Goal: Information Seeking & Learning: Learn about a topic

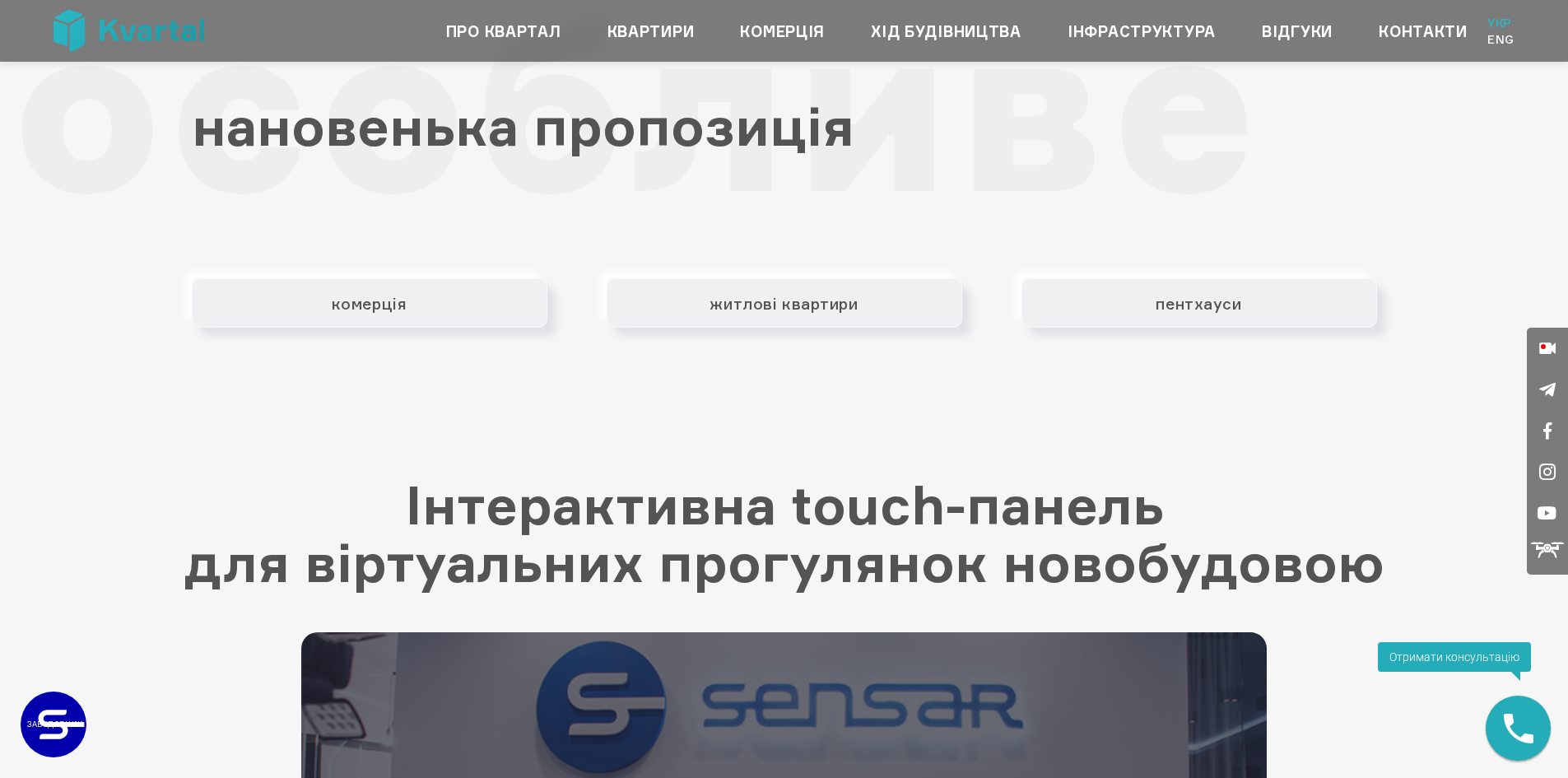
scroll to position [2963, 0]
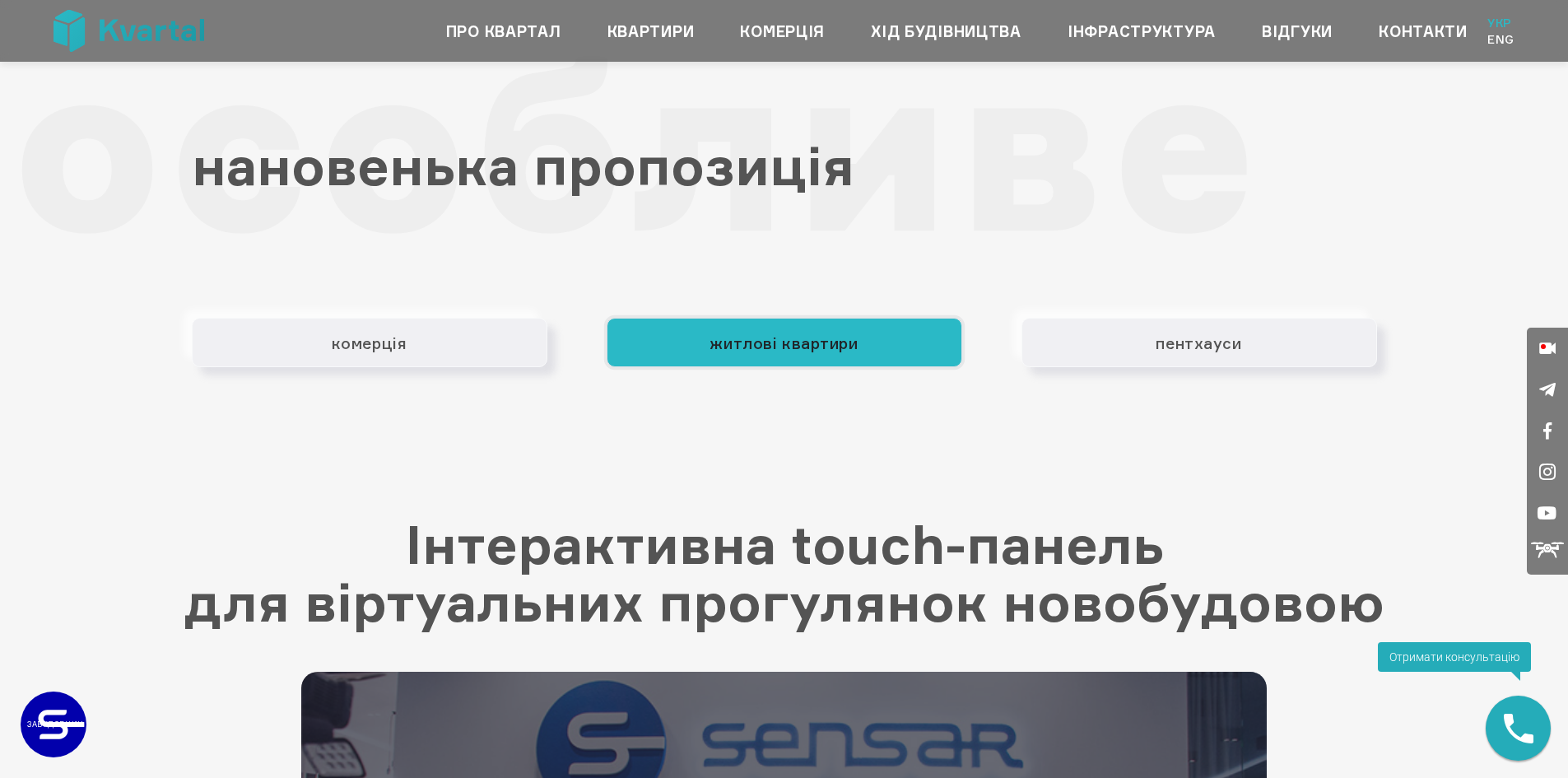
click at [763, 342] on button "житлові квартири" at bounding box center [784, 342] width 356 height 49
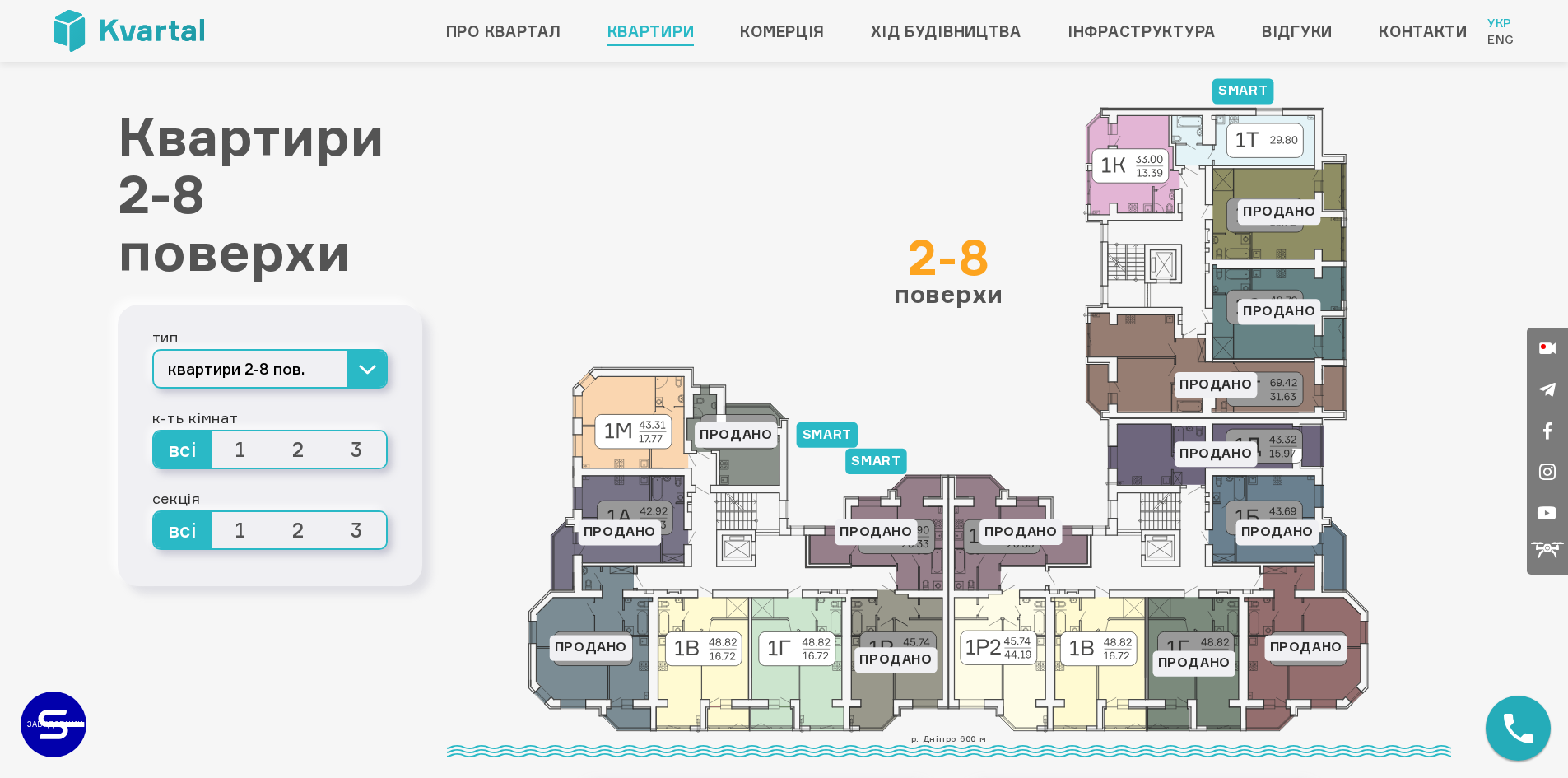
click at [240, 450] on span "1" at bounding box center [241, 450] width 58 height 37
click at [212, 431] on input "1" at bounding box center [212, 431] width 0 height 0
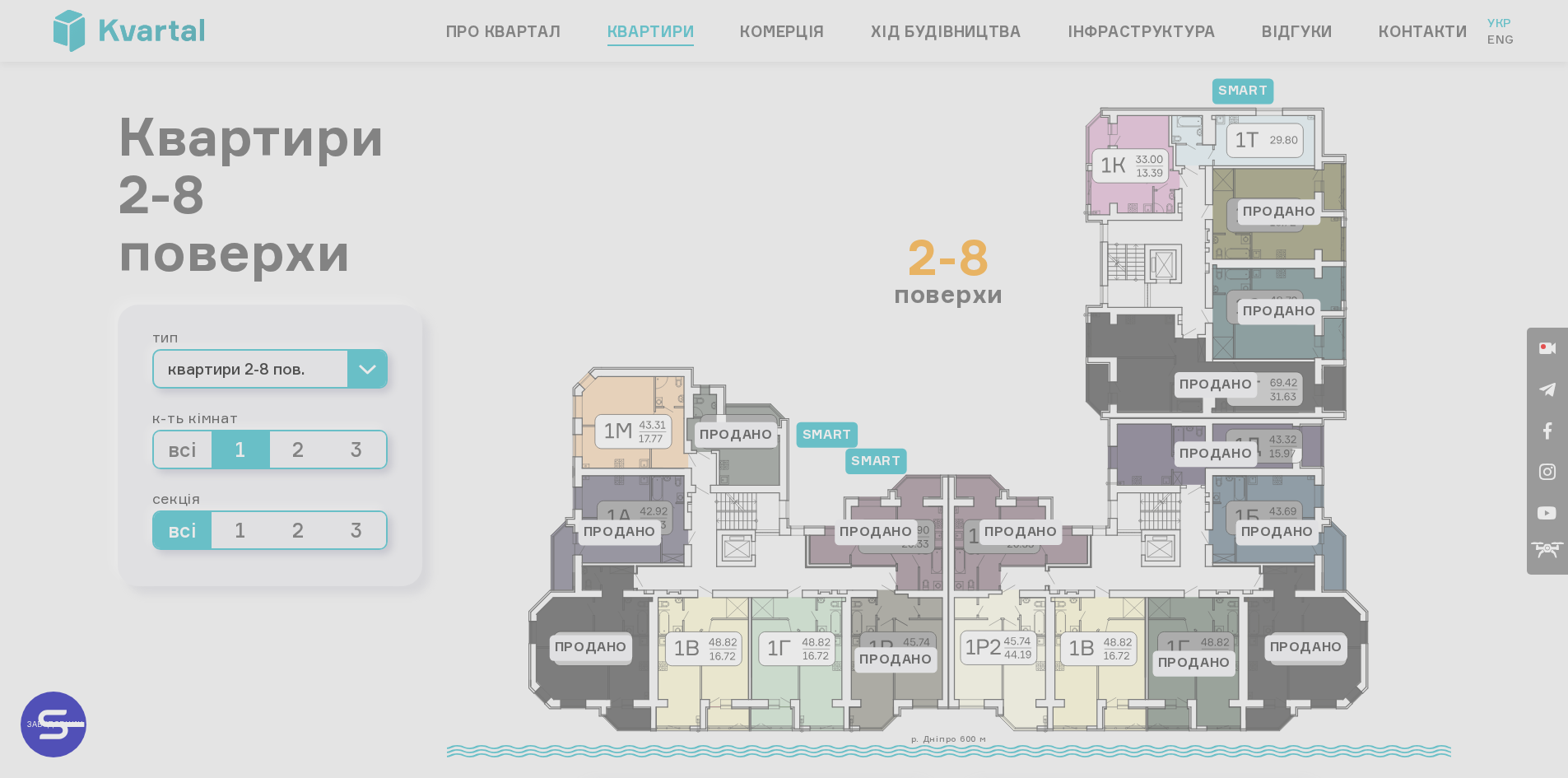
type input "+380"
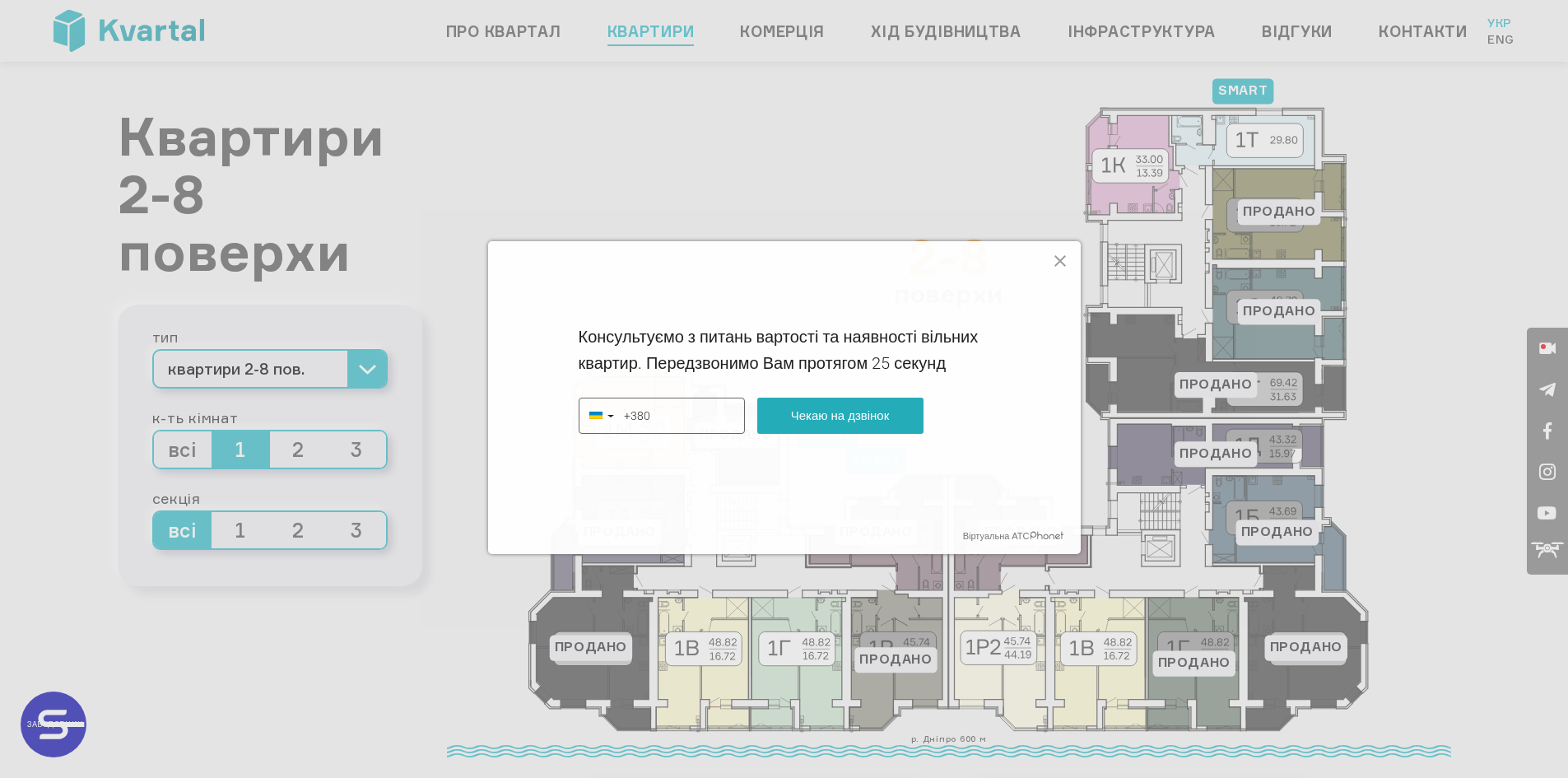
click at [1055, 259] on icon at bounding box center [1060, 261] width 20 height 20
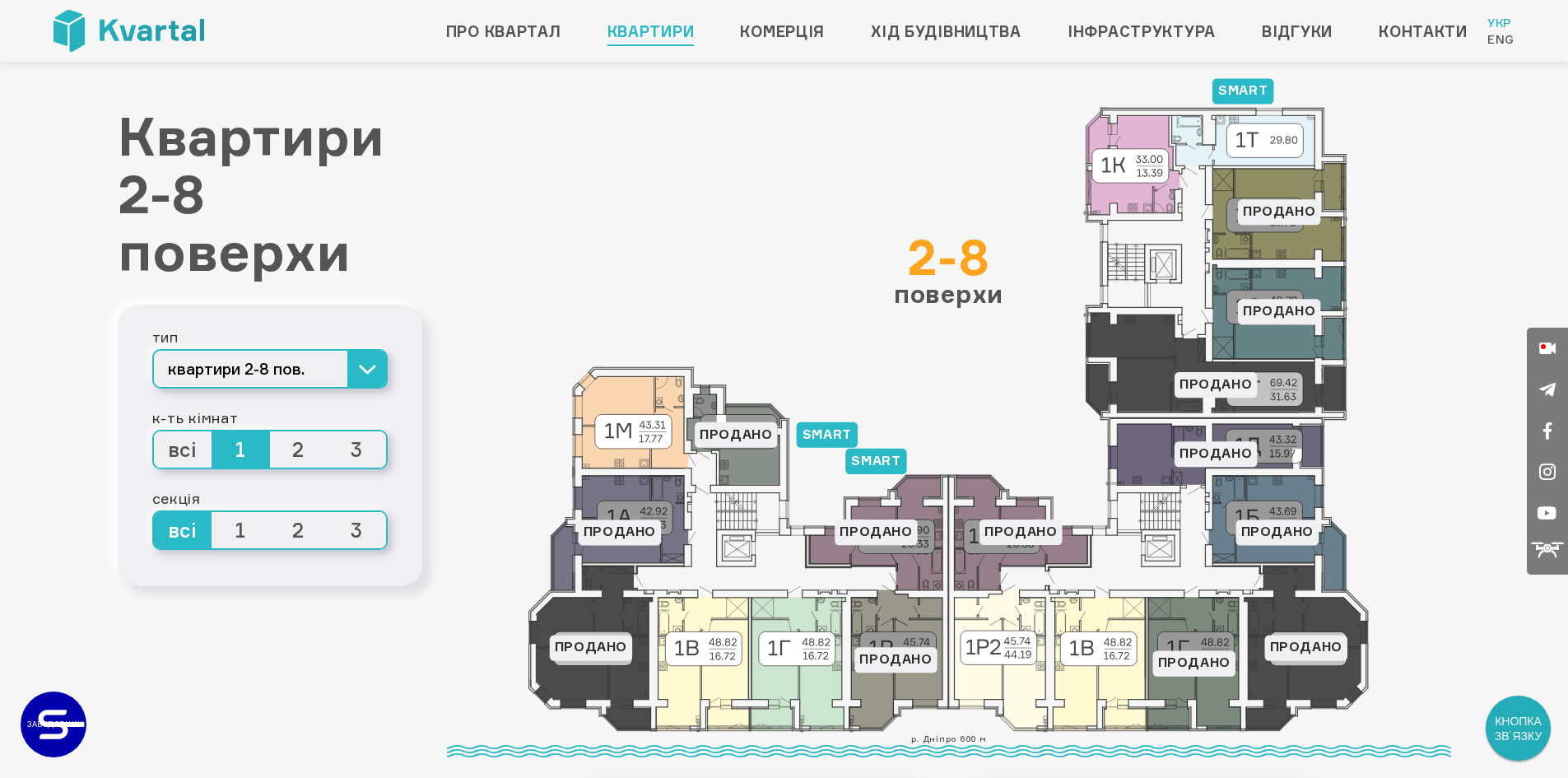
drag, startPoint x: 939, startPoint y: 420, endPoint x: 865, endPoint y: 361, distance: 94.6
click at [865, 361] on icon at bounding box center [949, 420] width 841 height 626
click at [1258, 513] on icon at bounding box center [1277, 533] width 137 height 115
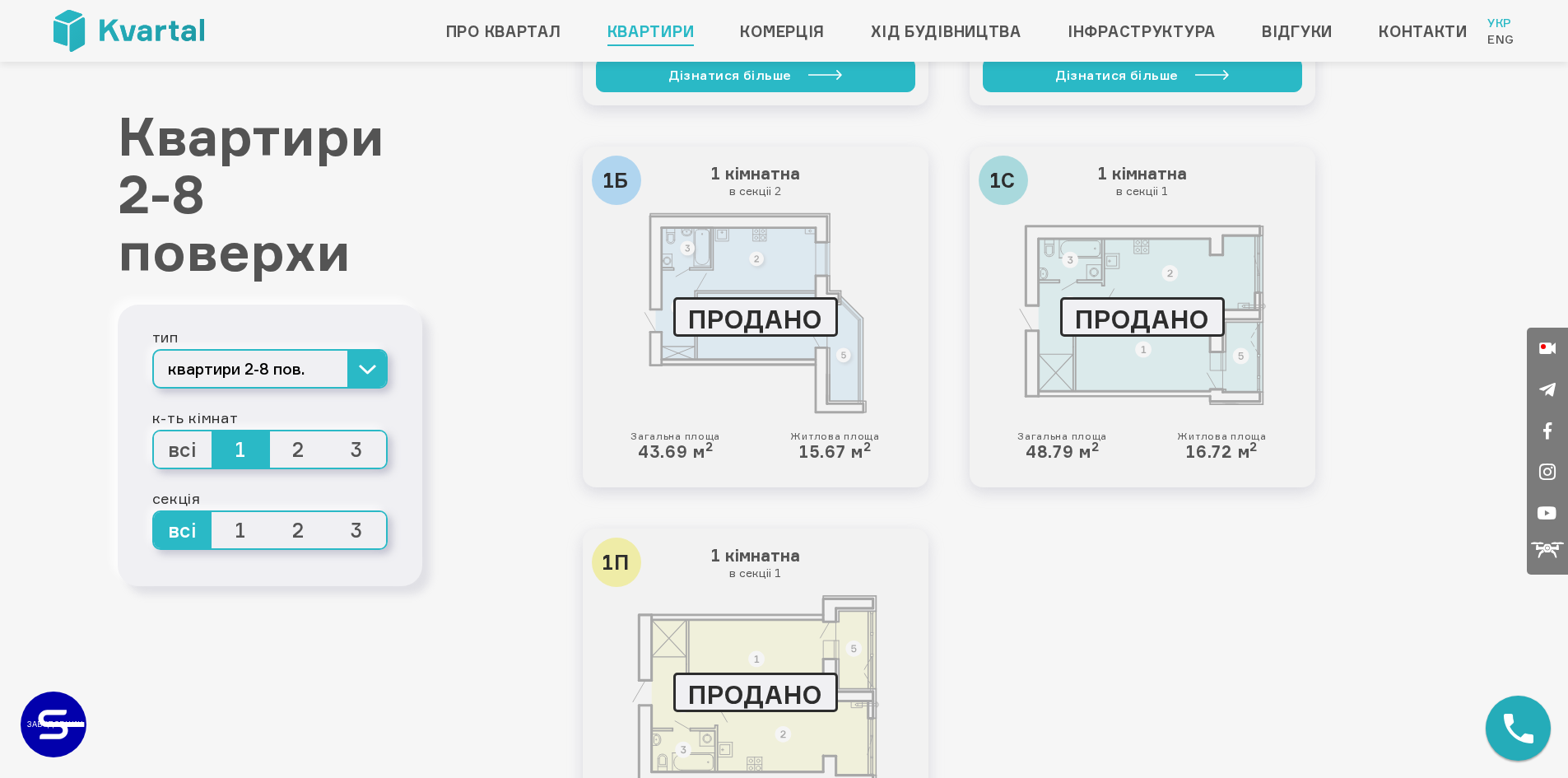
scroll to position [3129, 0]
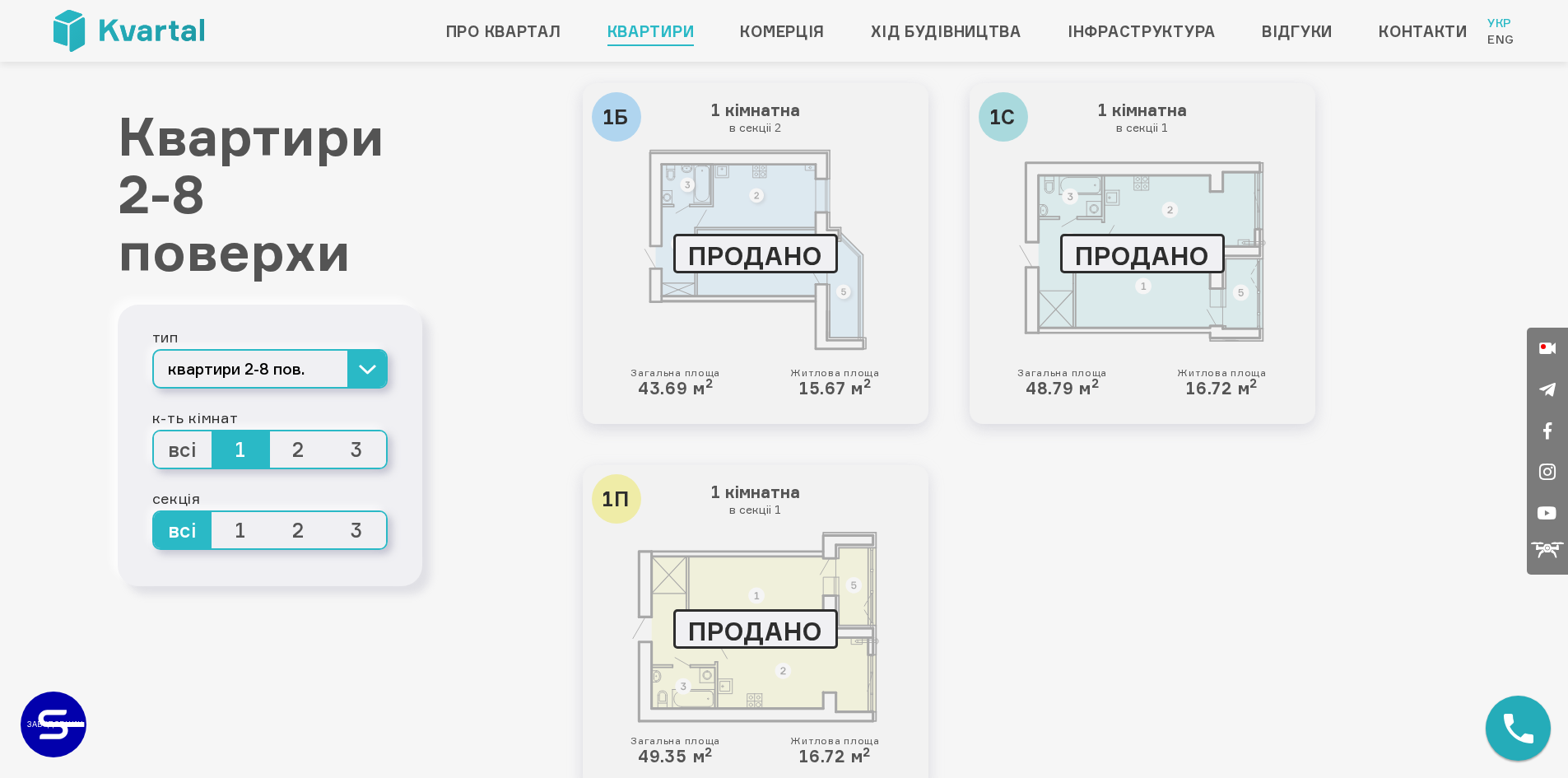
click at [765, 253] on div "ПРОДАНО" at bounding box center [755, 254] width 165 height 40
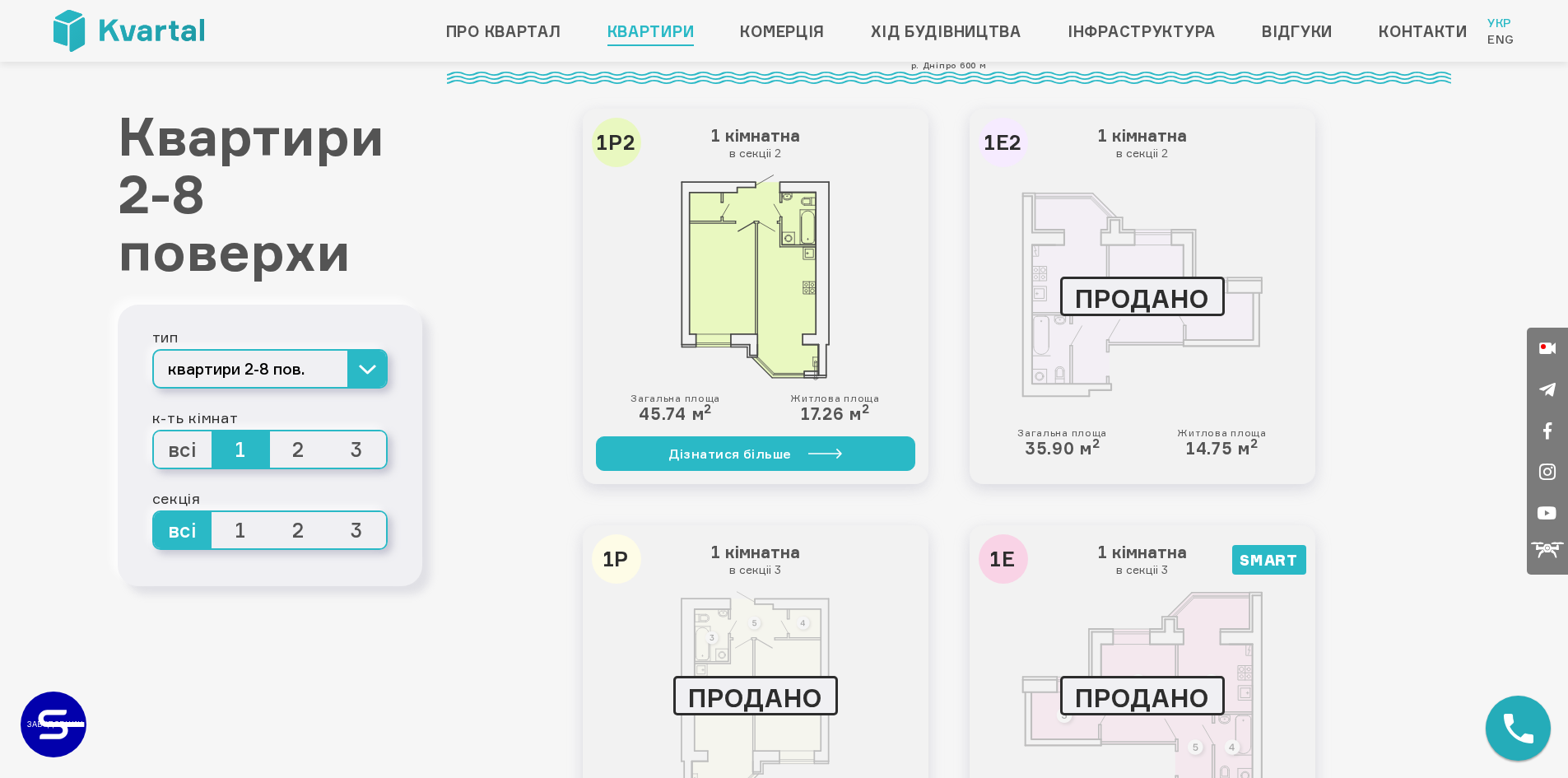
scroll to position [659, 0]
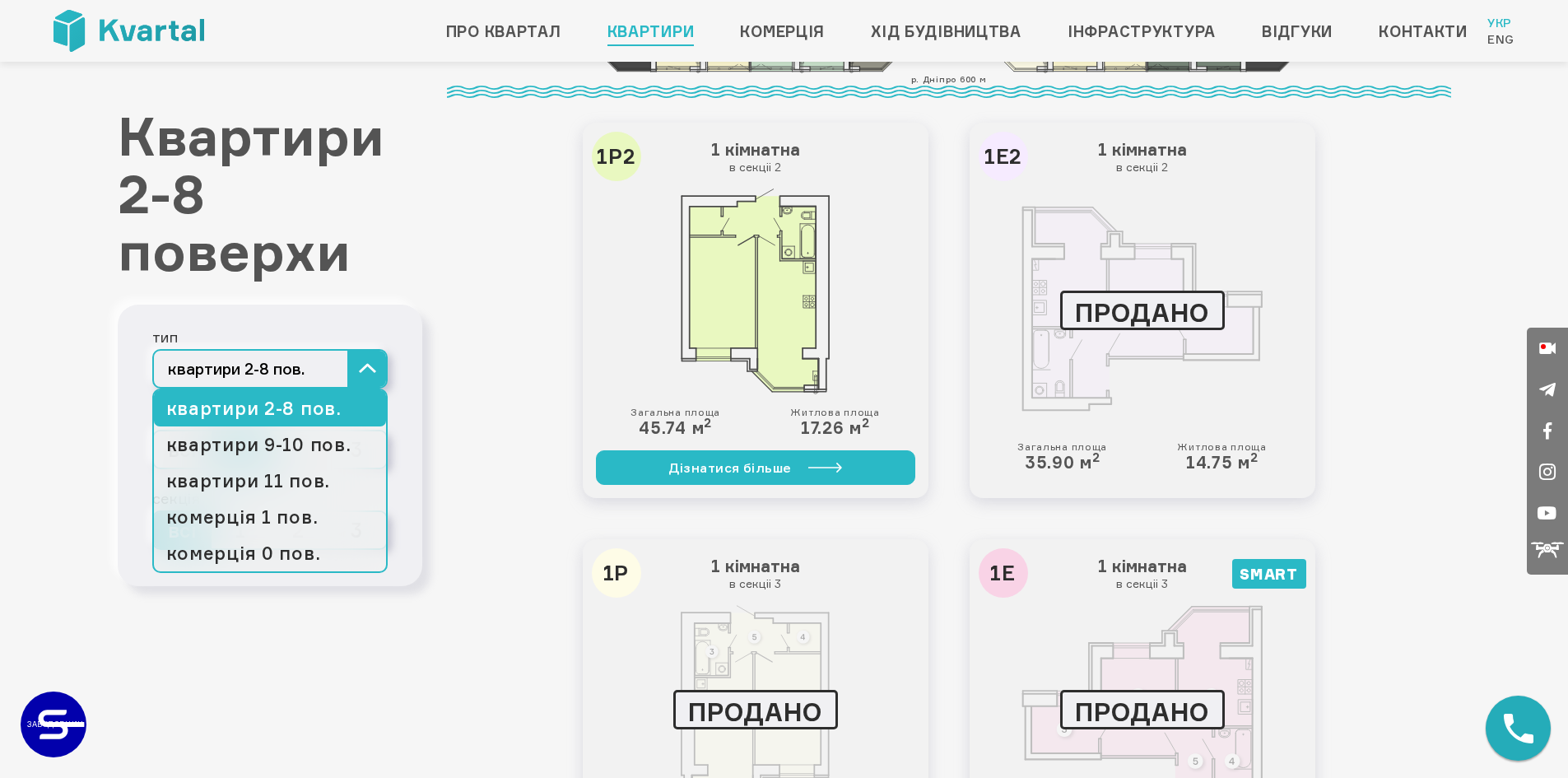
click at [361, 372] on button "квартири 2-8 пов." at bounding box center [269, 369] width 235 height 40
click at [324, 478] on link "квартири 11 пов." at bounding box center [269, 481] width 232 height 37
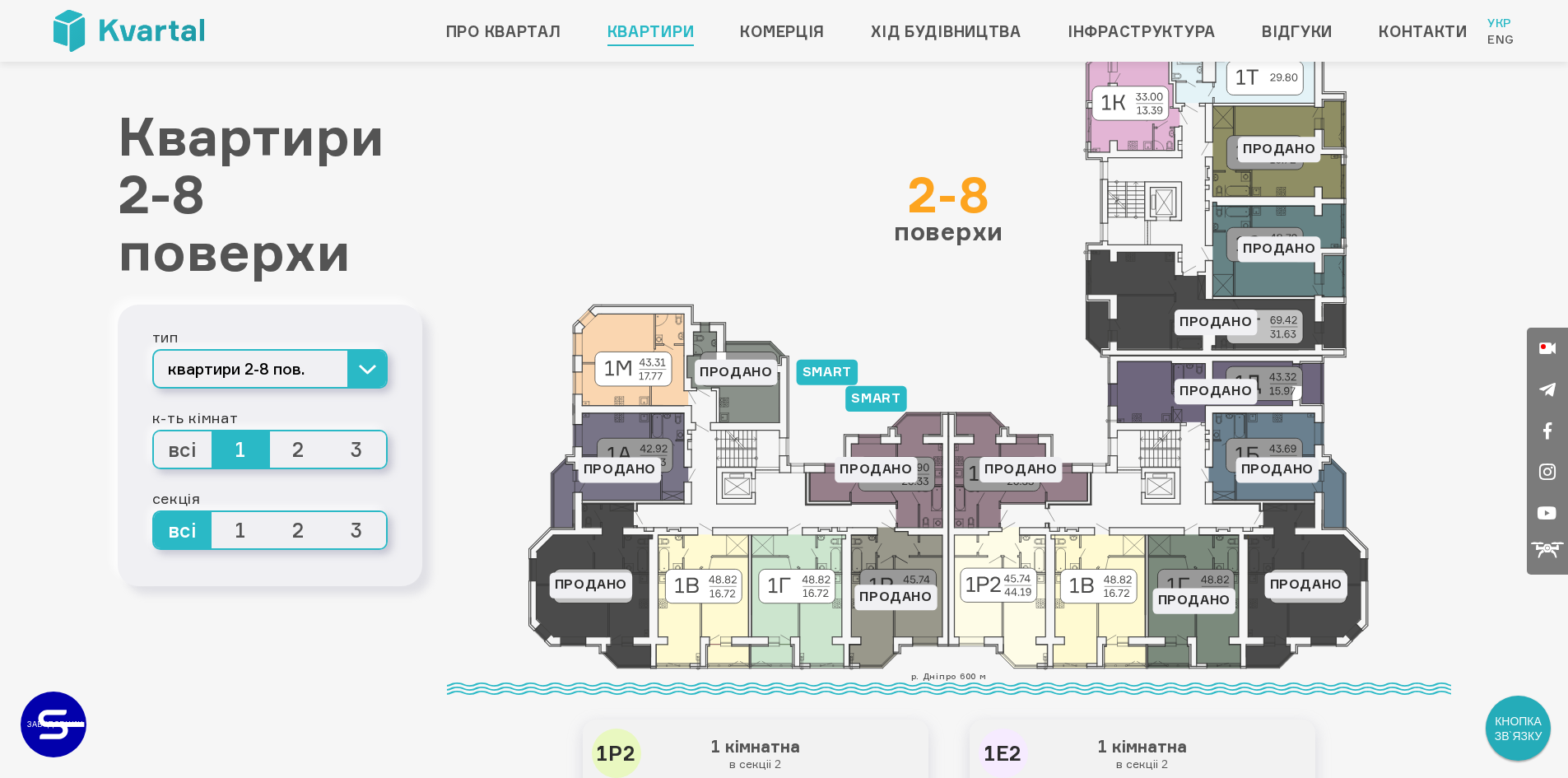
scroll to position [0, 0]
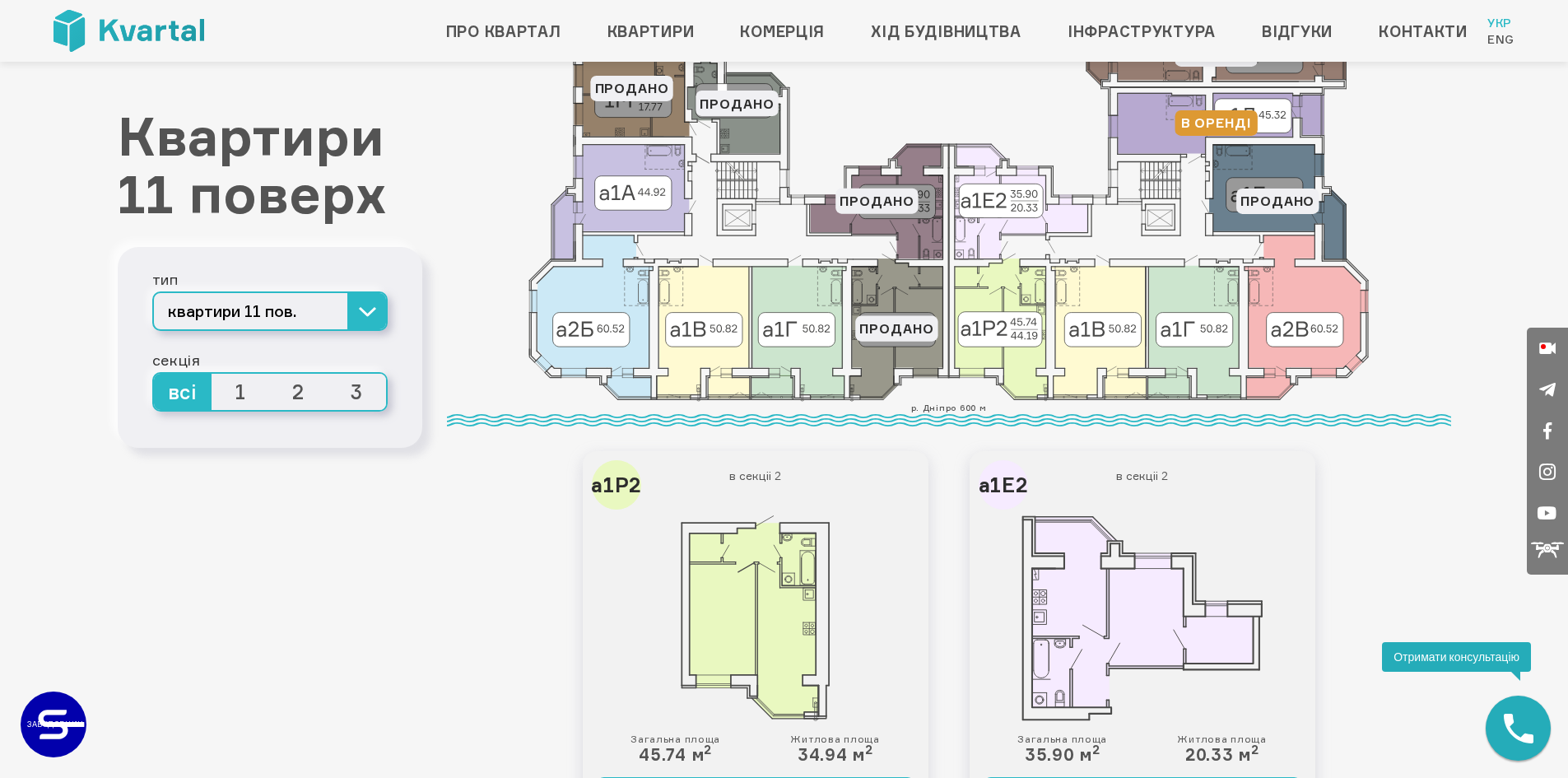
scroll to position [329, 0]
click at [777, 574] on img at bounding box center [755, 620] width 150 height 206
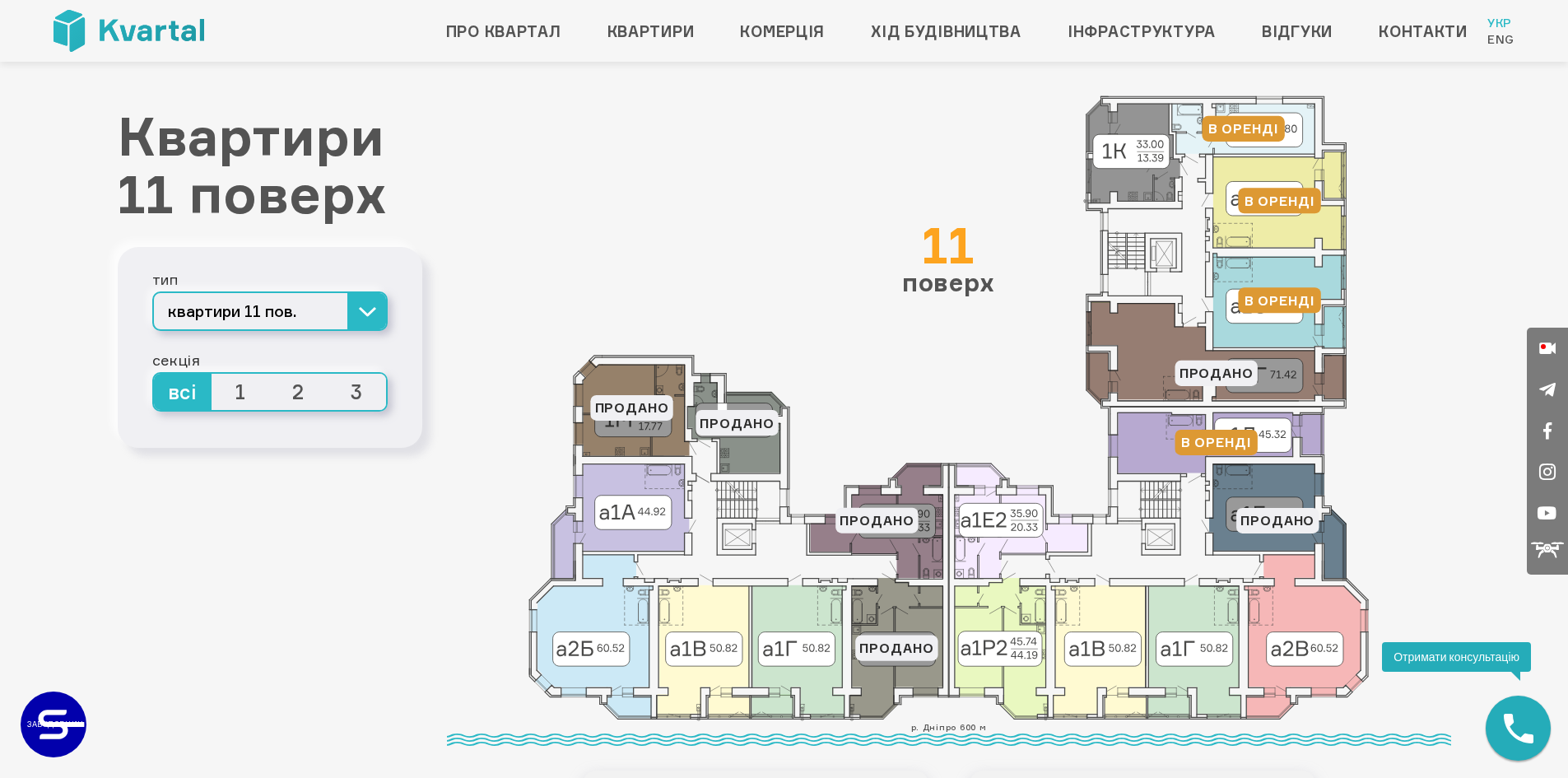
scroll to position [0, 0]
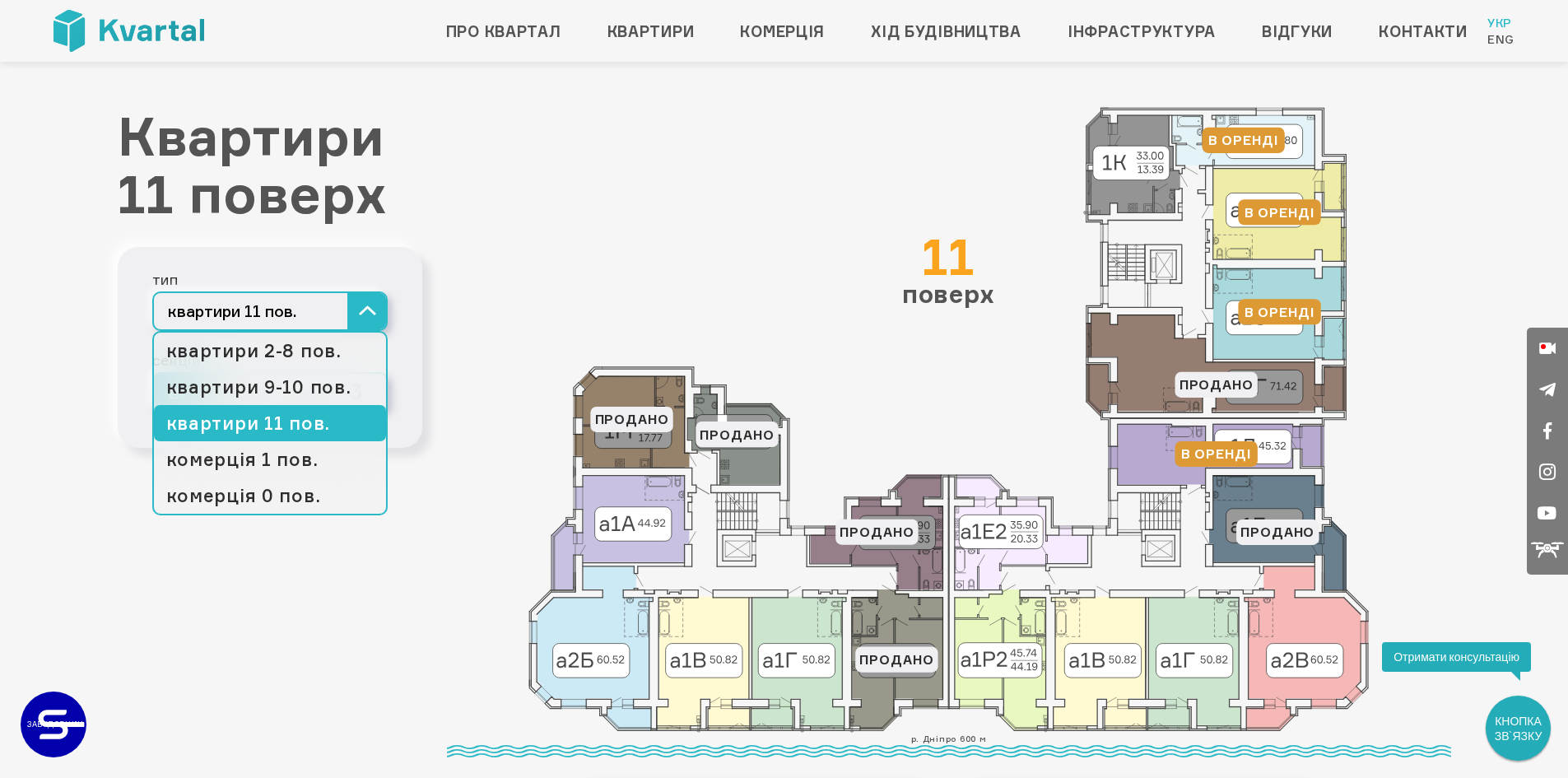
click at [368, 318] on button "квартири 11 пов." at bounding box center [269, 312] width 235 height 40
click at [312, 385] on link "квартири 9-10 пов." at bounding box center [269, 387] width 232 height 37
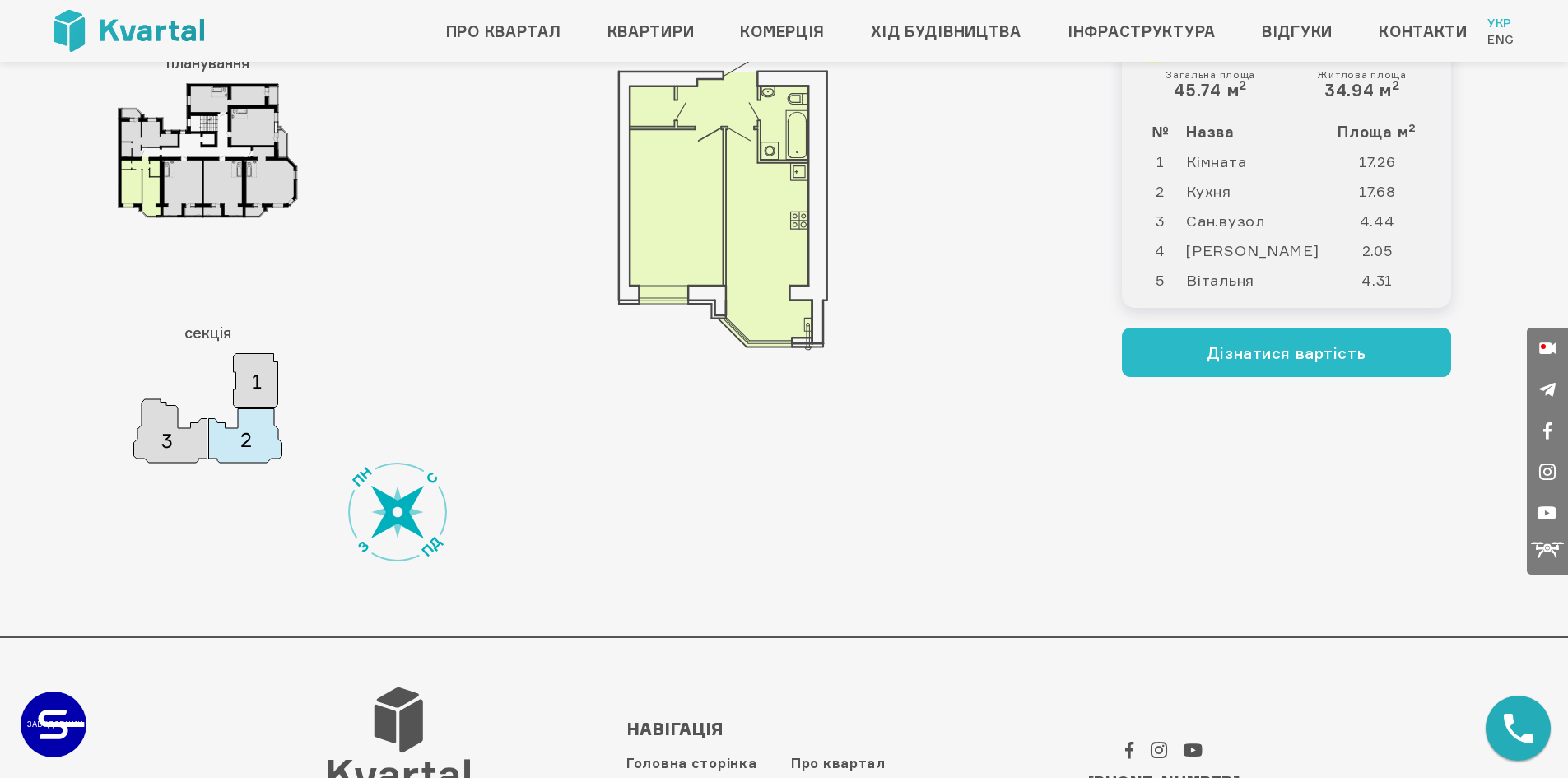
scroll to position [151, 0]
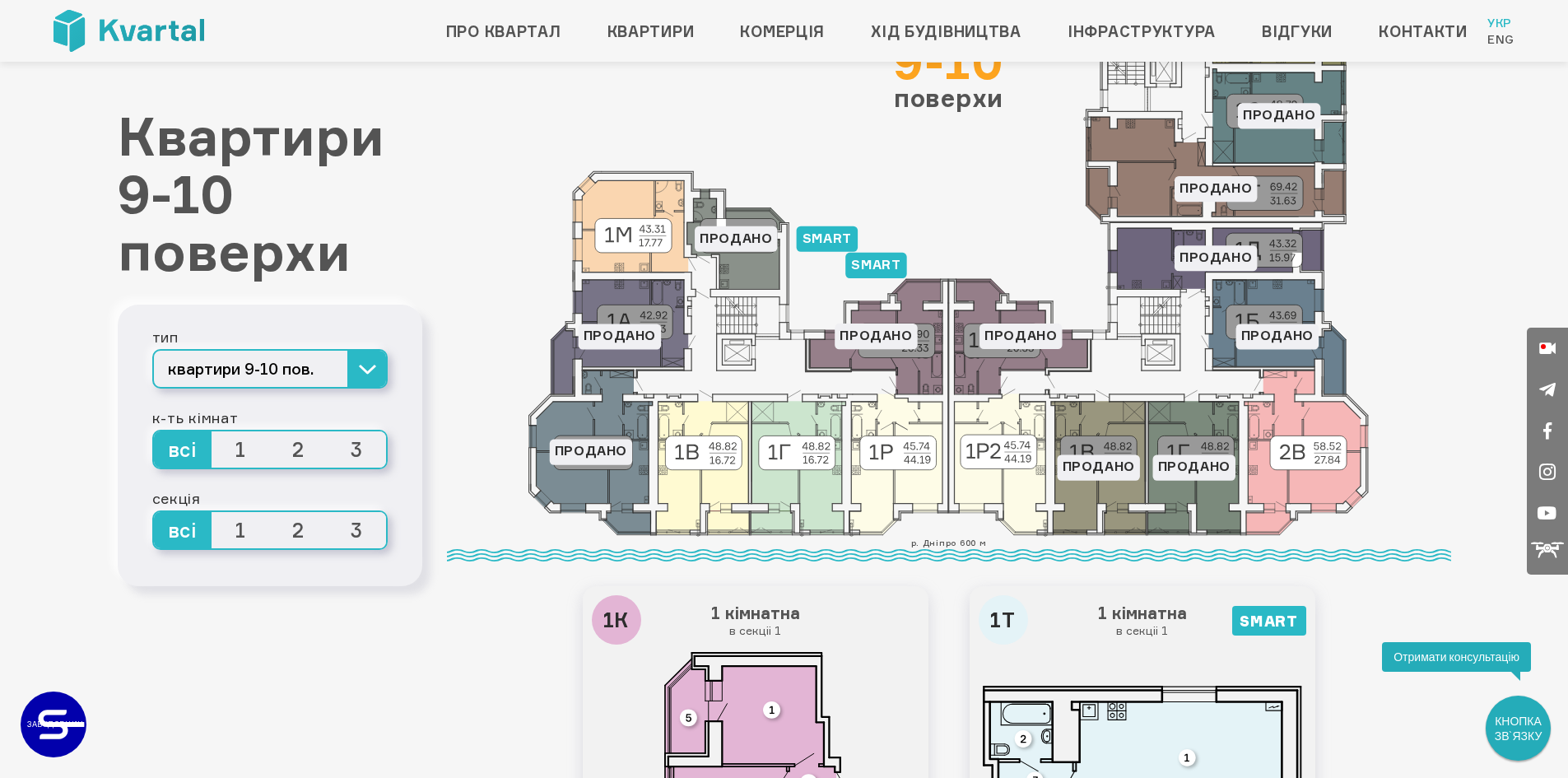
scroll to position [173, 0]
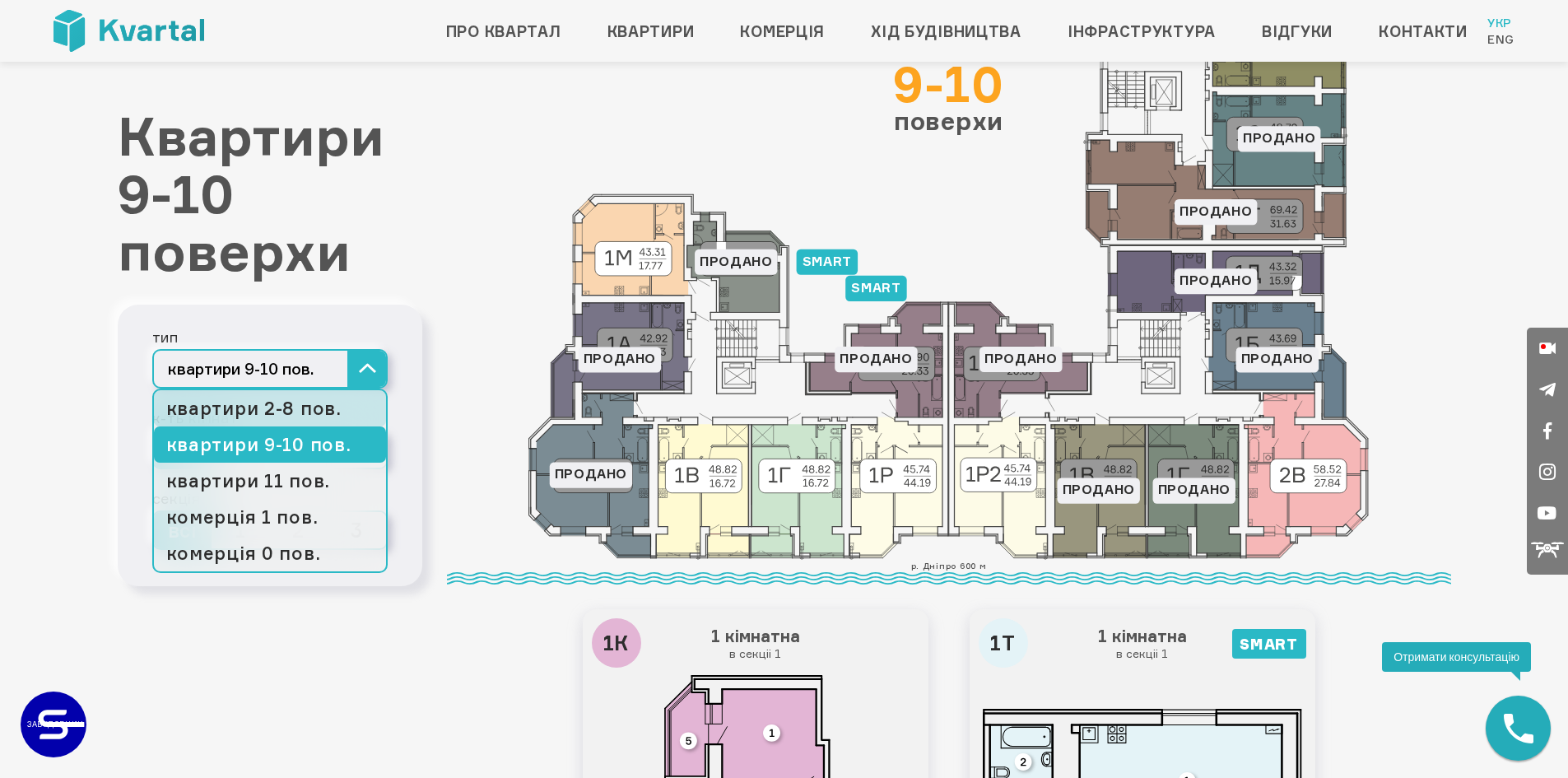
click at [298, 416] on link "квартири 2-8 пов." at bounding box center [269, 408] width 232 height 37
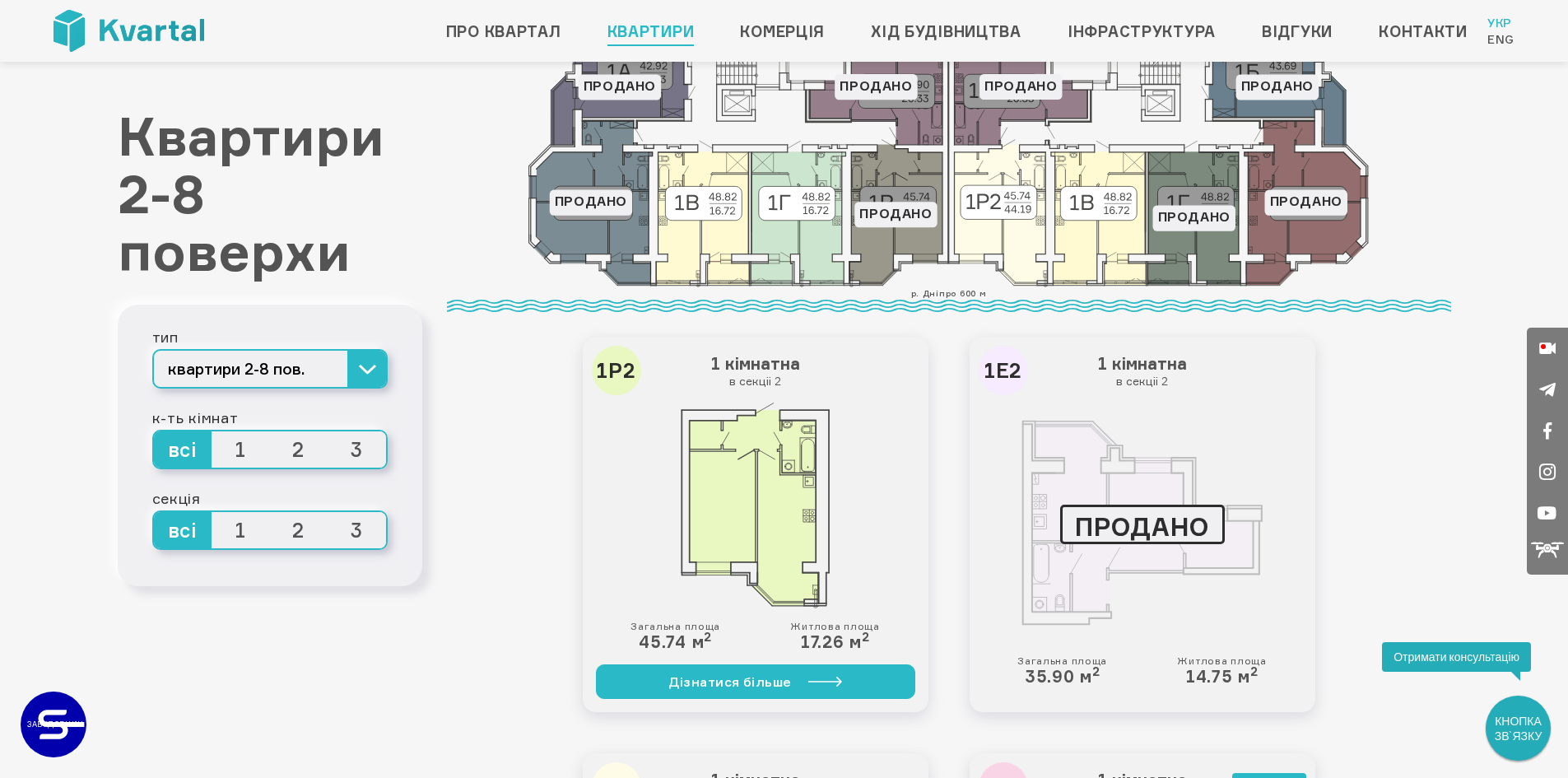
scroll to position [470, 0]
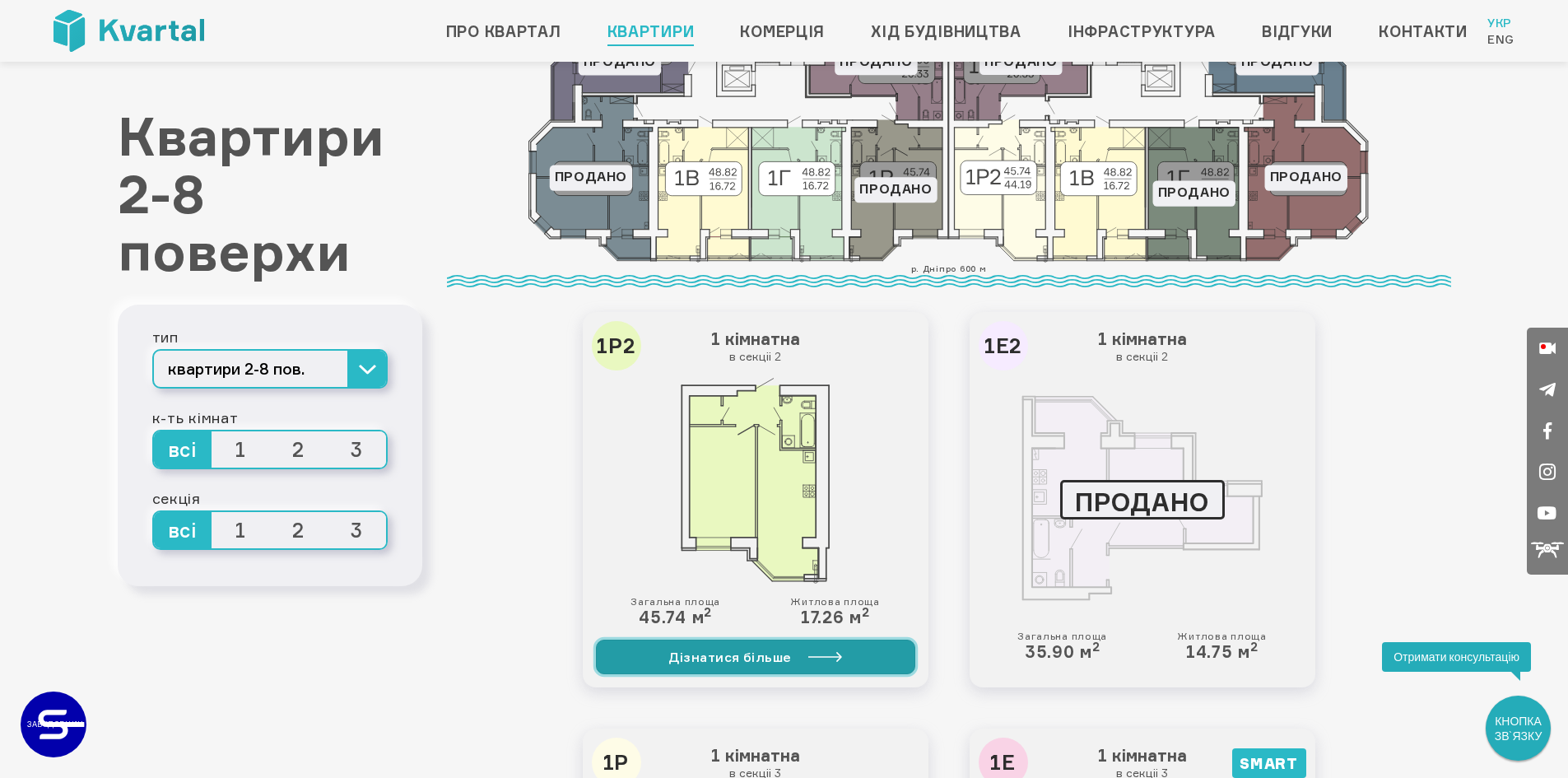
click at [757, 646] on link "Дізнатися більше" at bounding box center [755, 657] width 319 height 35
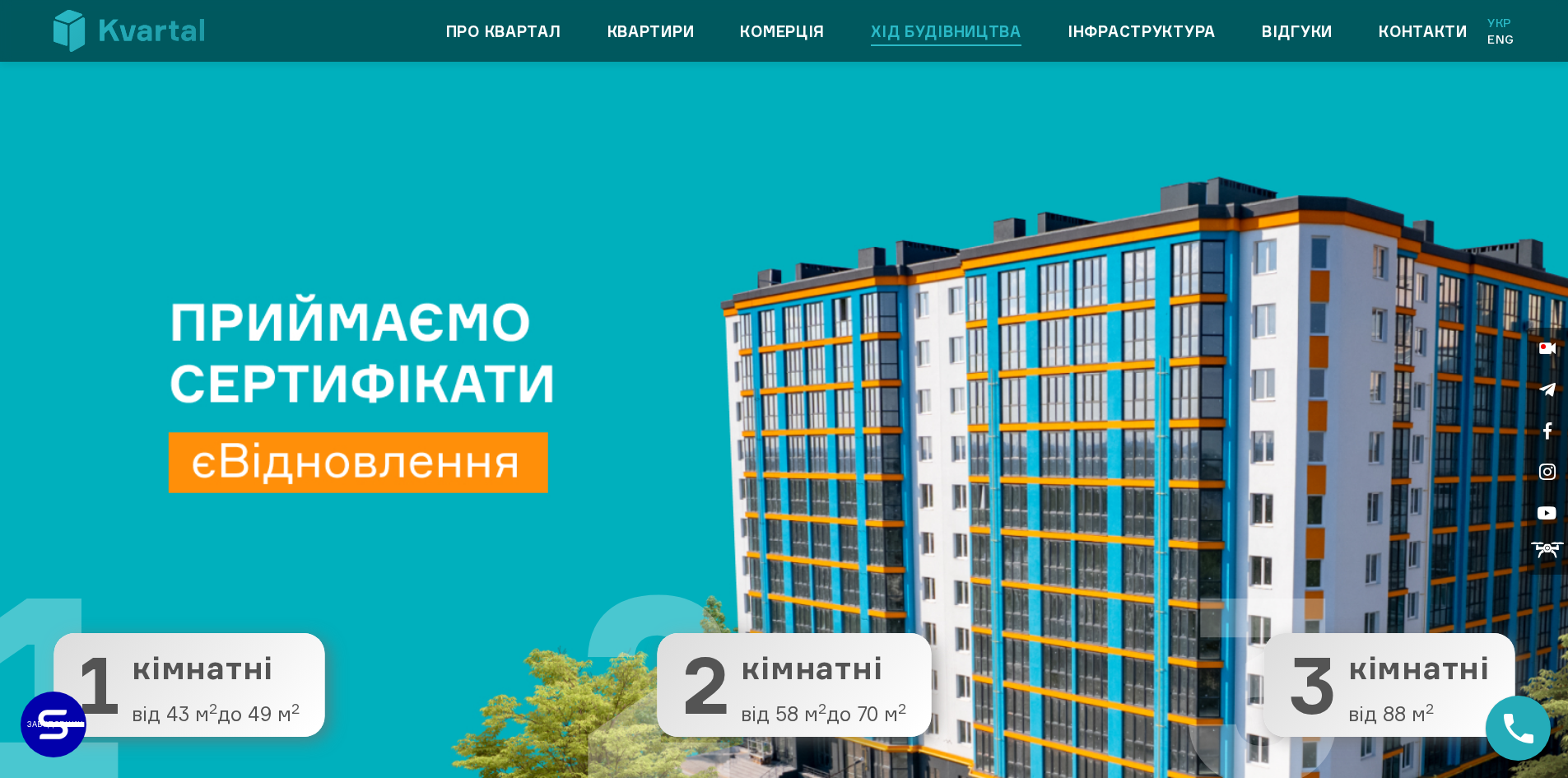
click at [900, 19] on link "Хід будівництва" at bounding box center [946, 32] width 150 height 27
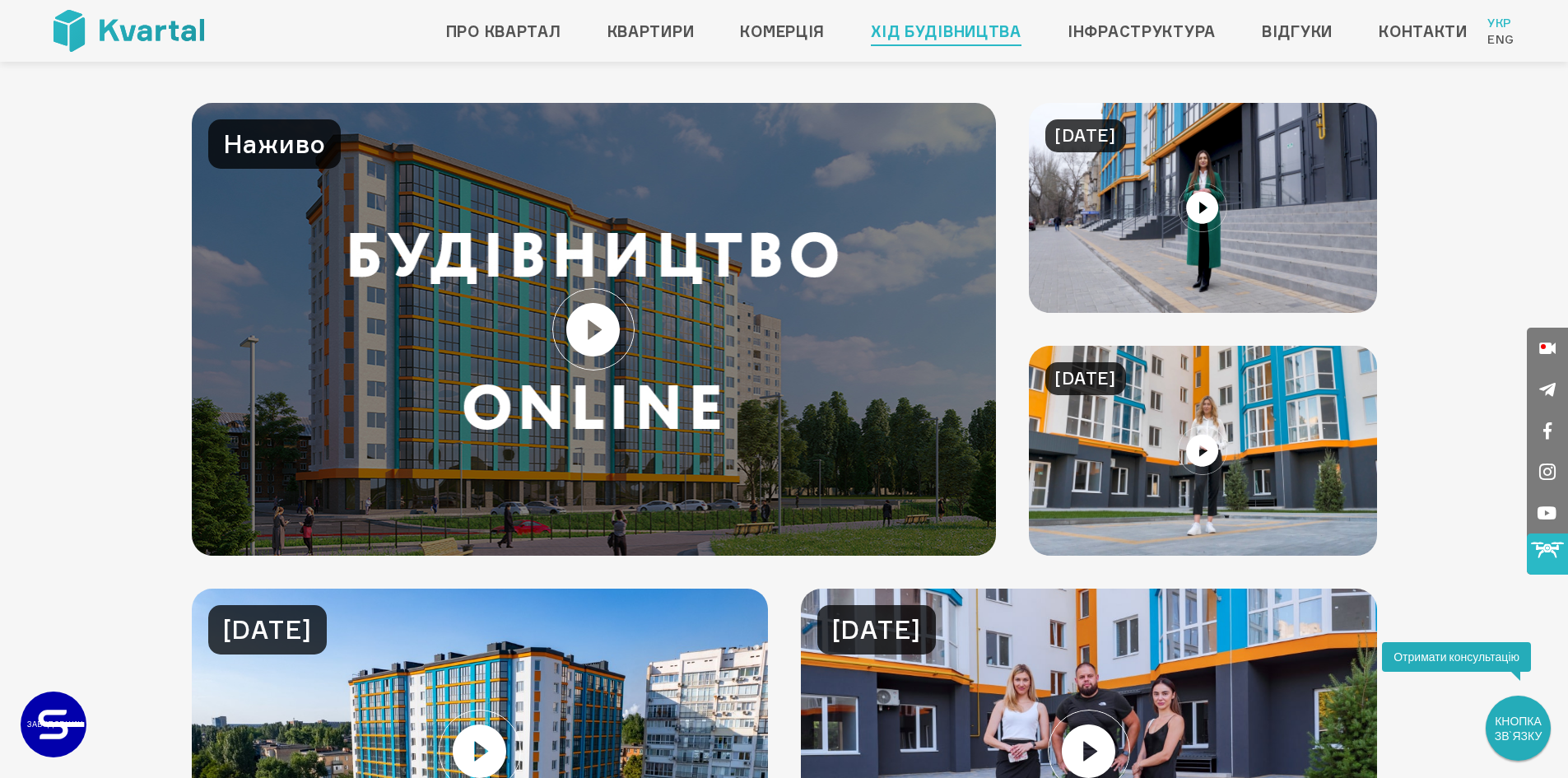
click at [1541, 550] on icon at bounding box center [1547, 550] width 33 height 33
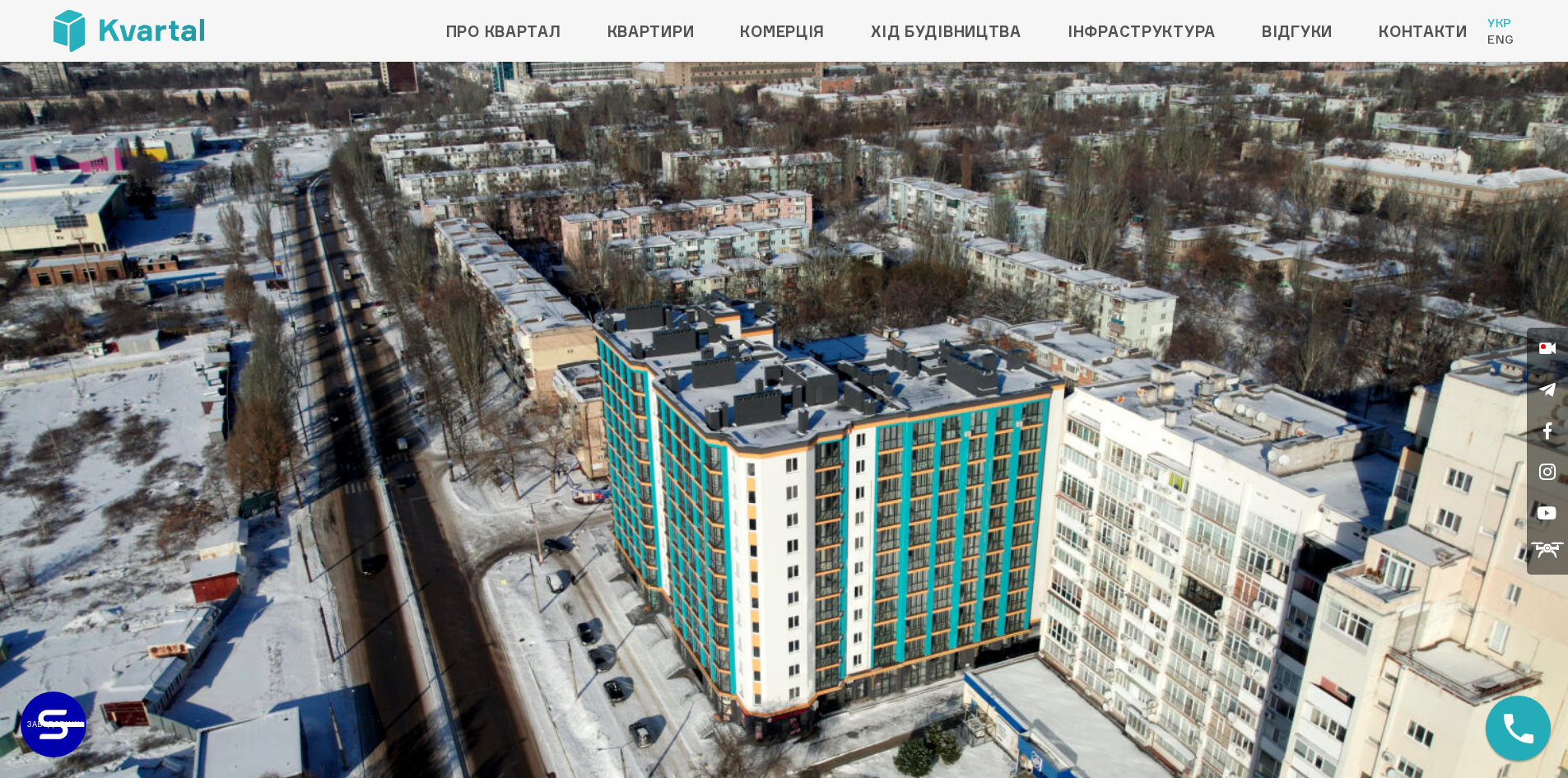
drag, startPoint x: 722, startPoint y: 365, endPoint x: 748, endPoint y: 434, distance: 73.7
click at [748, 434] on img at bounding box center [784, 503] width 1568 height 883
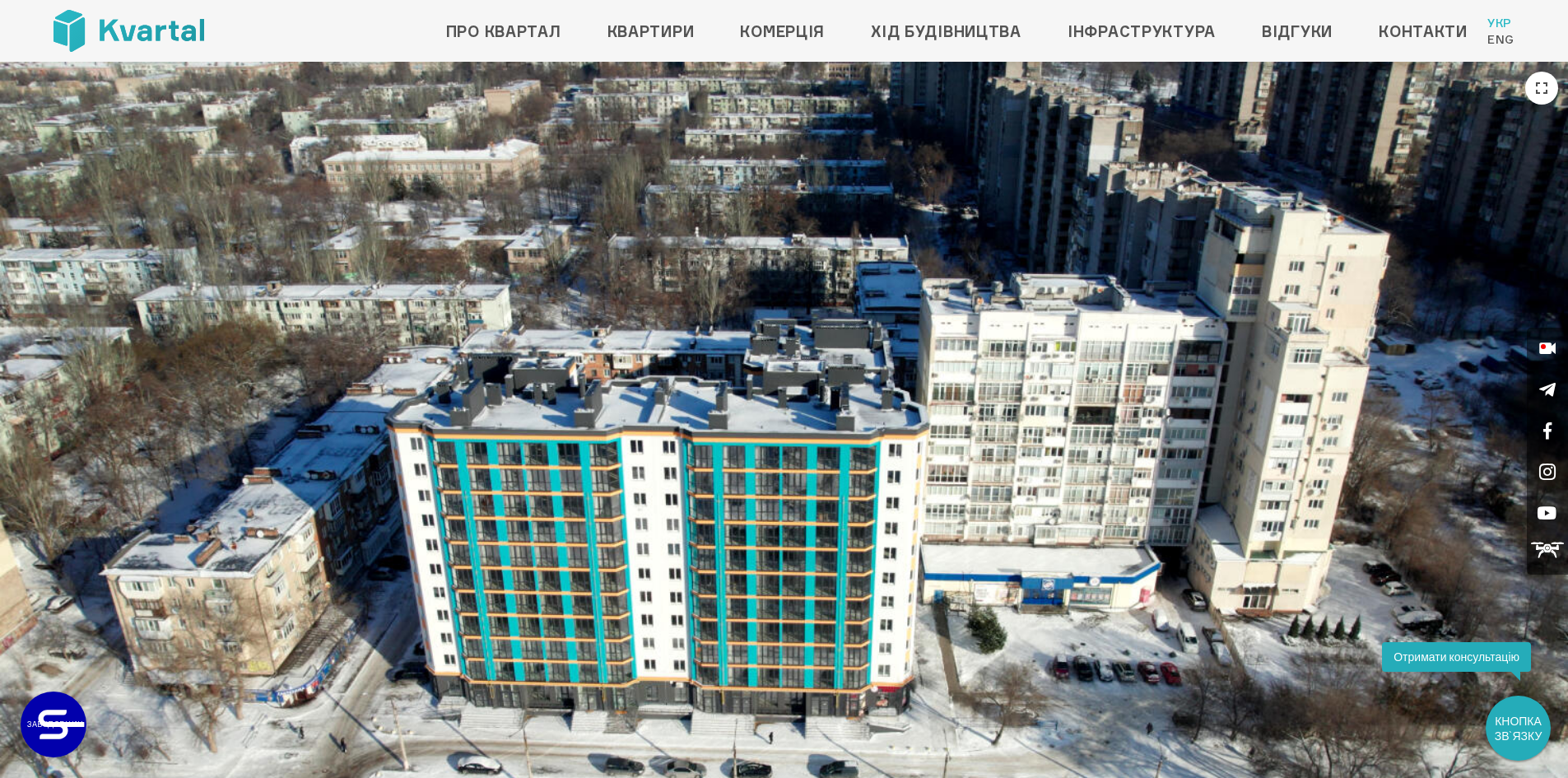
click at [931, 674] on img at bounding box center [784, 503] width 1568 height 883
click at [802, 391] on img at bounding box center [784, 503] width 1568 height 883
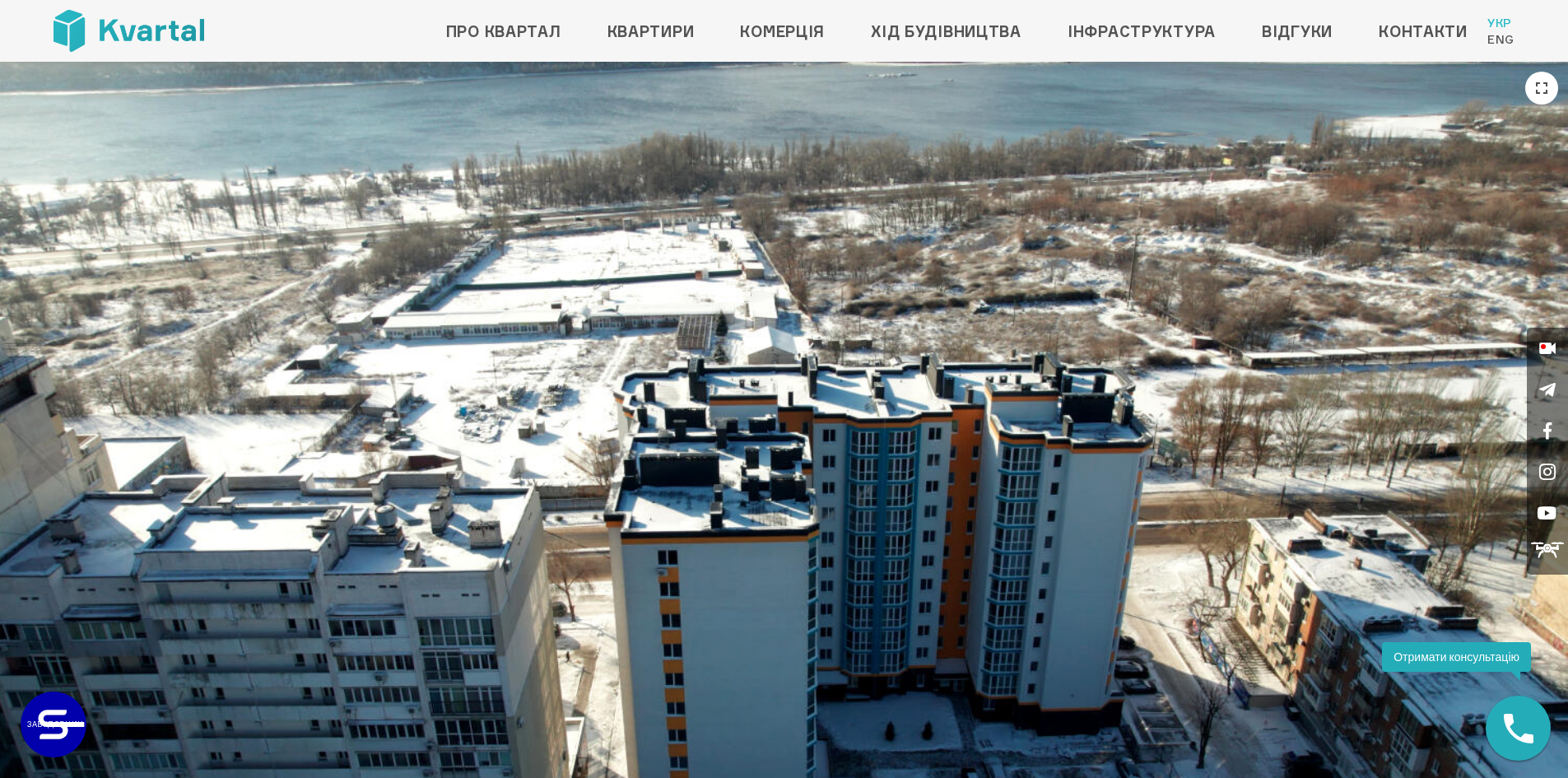
drag, startPoint x: 900, startPoint y: 399, endPoint x: 571, endPoint y: 408, distance: 329.1
click at [571, 408] on img at bounding box center [784, 503] width 1568 height 883
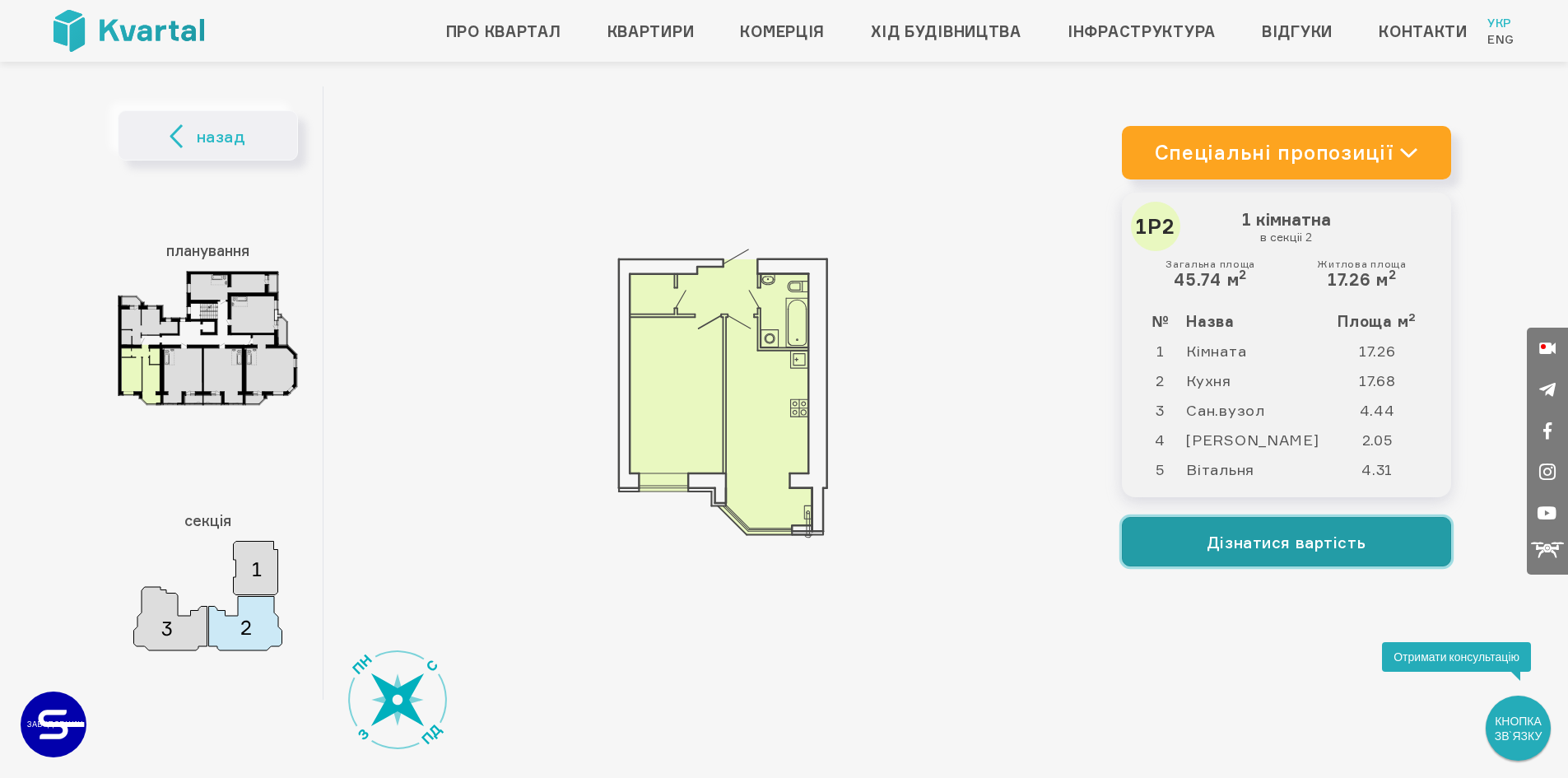
click at [1246, 538] on button "Дізнатися вартість" at bounding box center [1286, 541] width 329 height 49
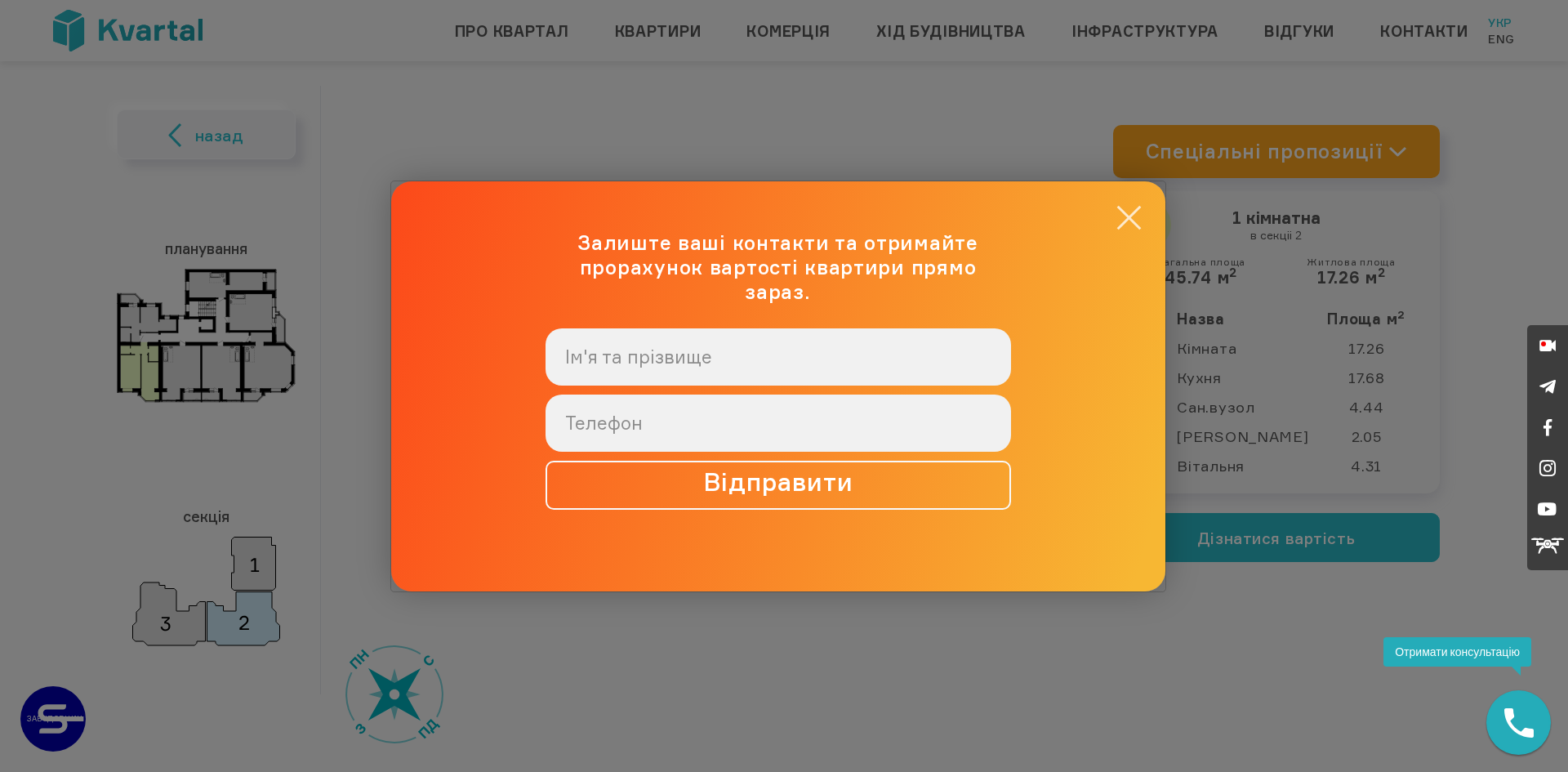
click at [1133, 233] on button "×" at bounding box center [1129, 218] width 32 height 32
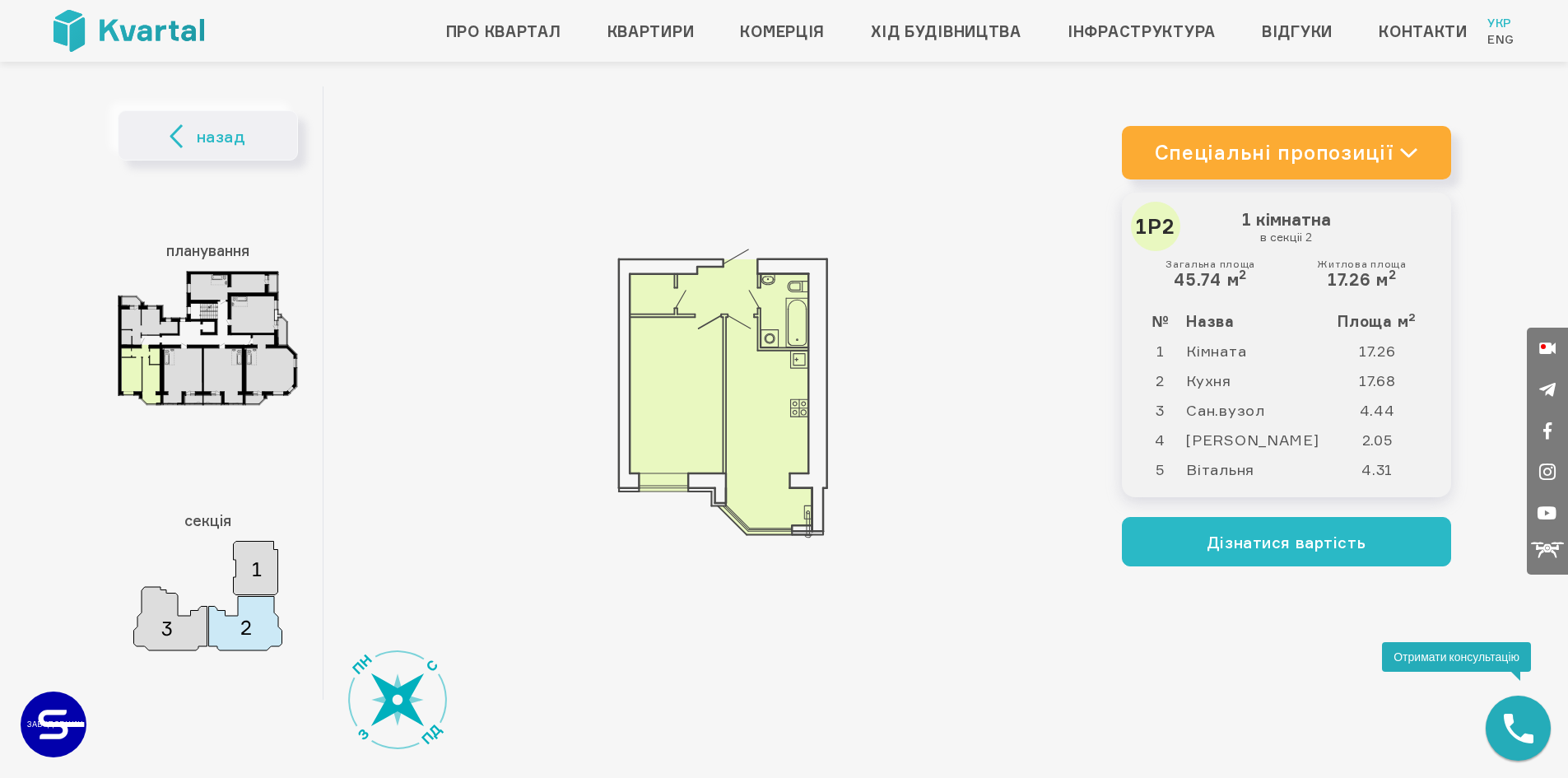
click at [1376, 145] on link "Спеціальні пропозиції" at bounding box center [1286, 153] width 329 height 53
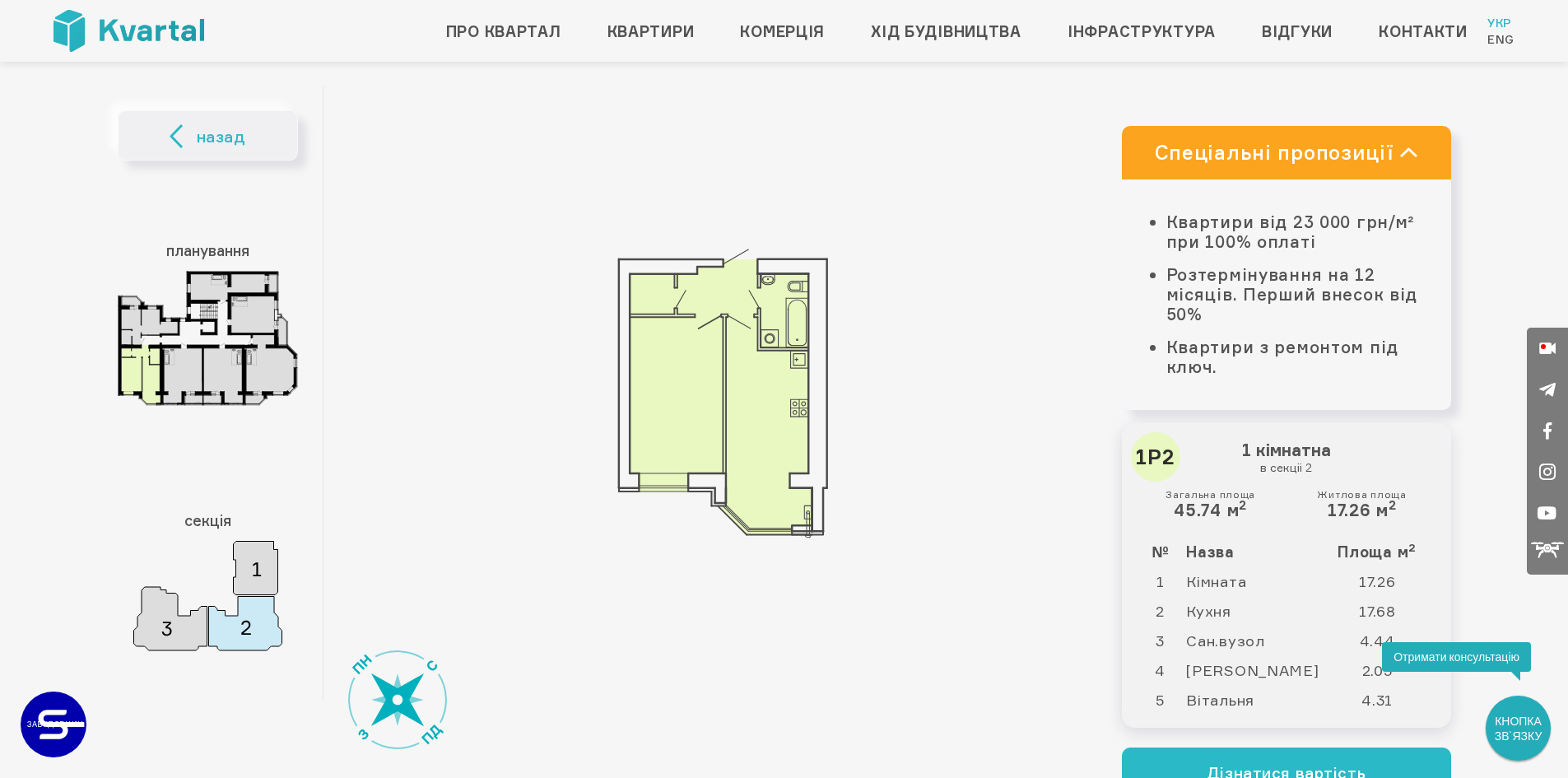
click at [988, 193] on div at bounding box center [722, 393] width 799 height 613
click at [612, 19] on link "Квартири" at bounding box center [651, 32] width 87 height 27
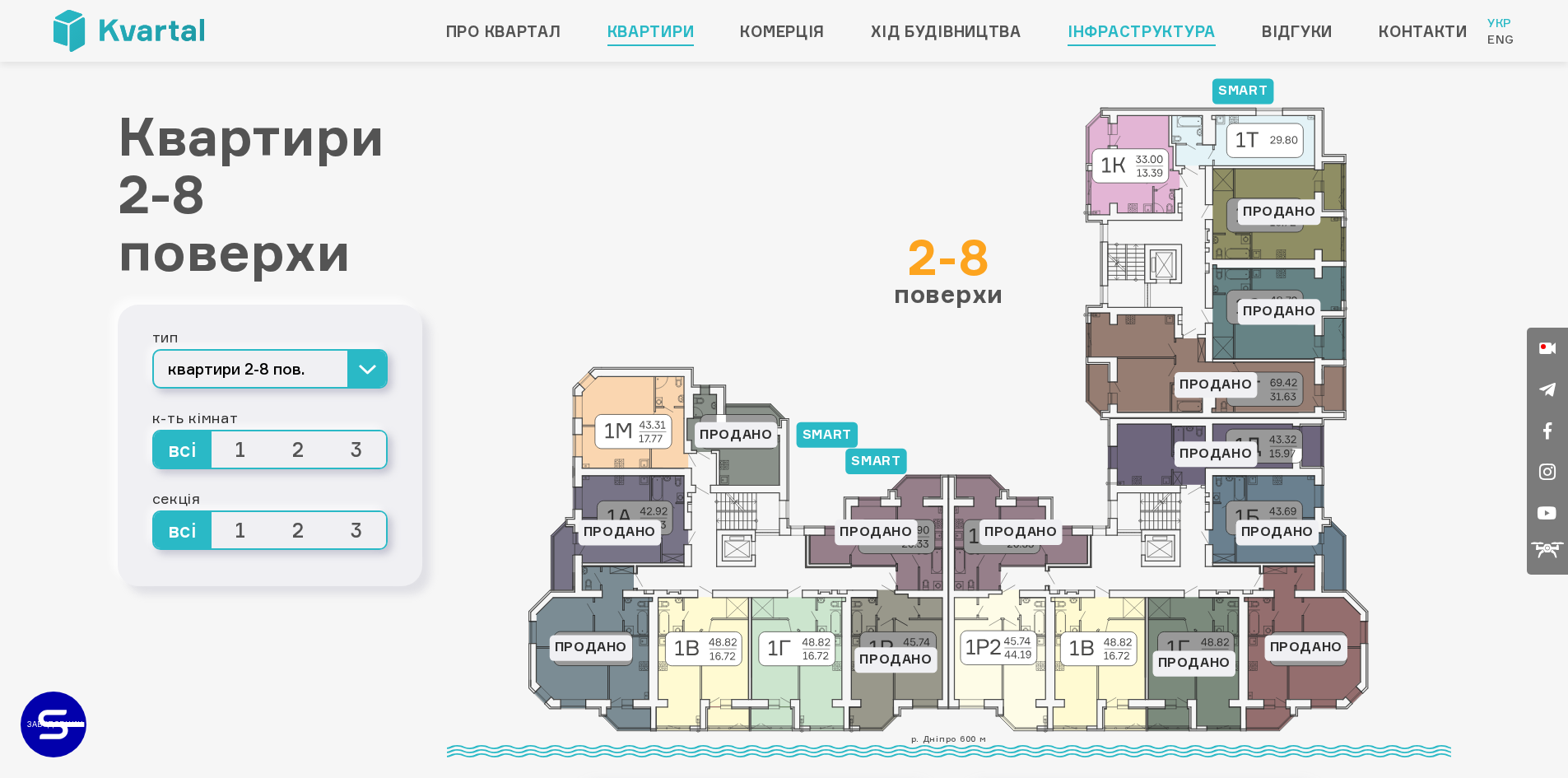
click at [1193, 34] on link "Інфраструктура" at bounding box center [1142, 32] width 148 height 27
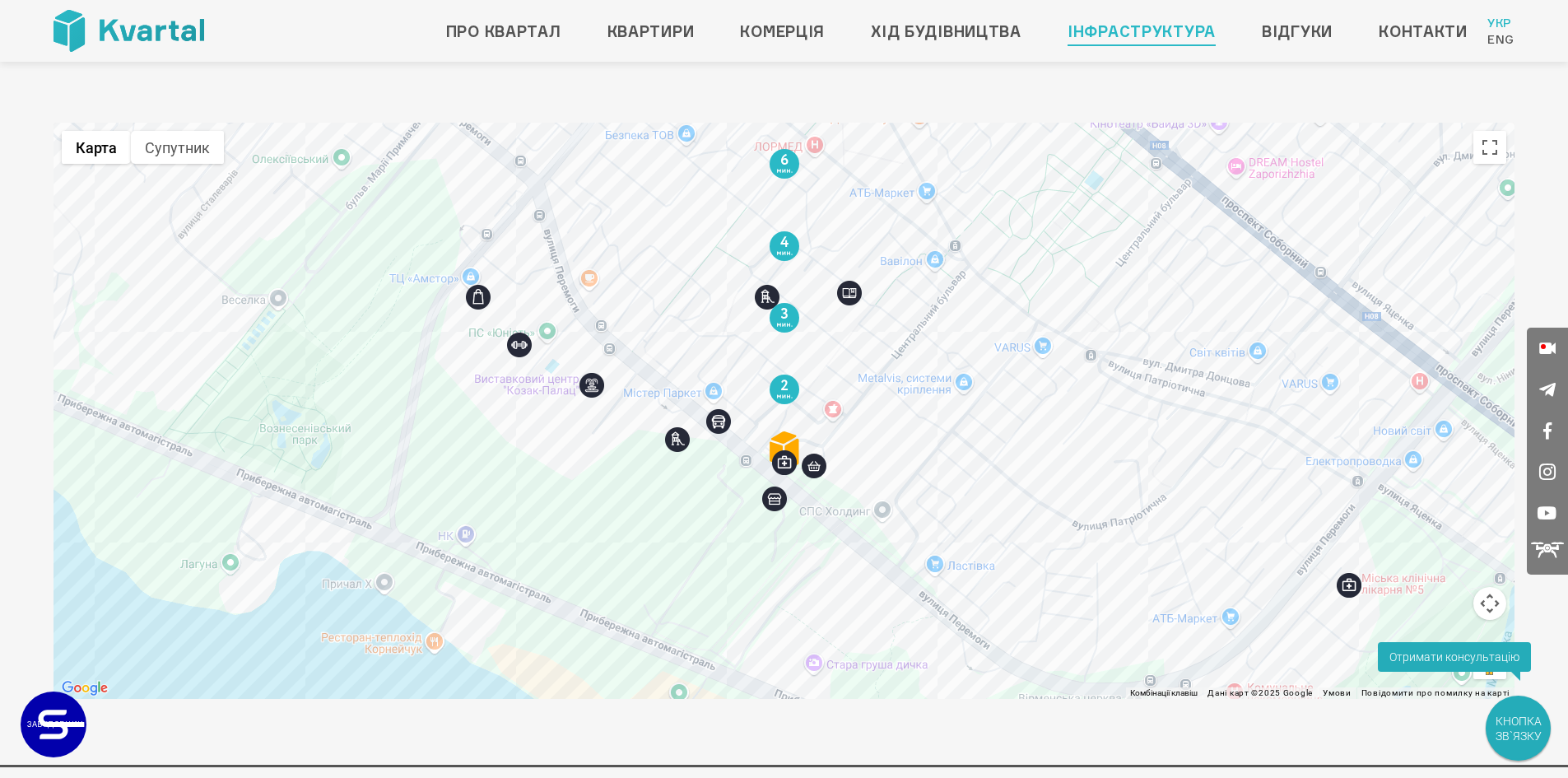
scroll to position [1976, 0]
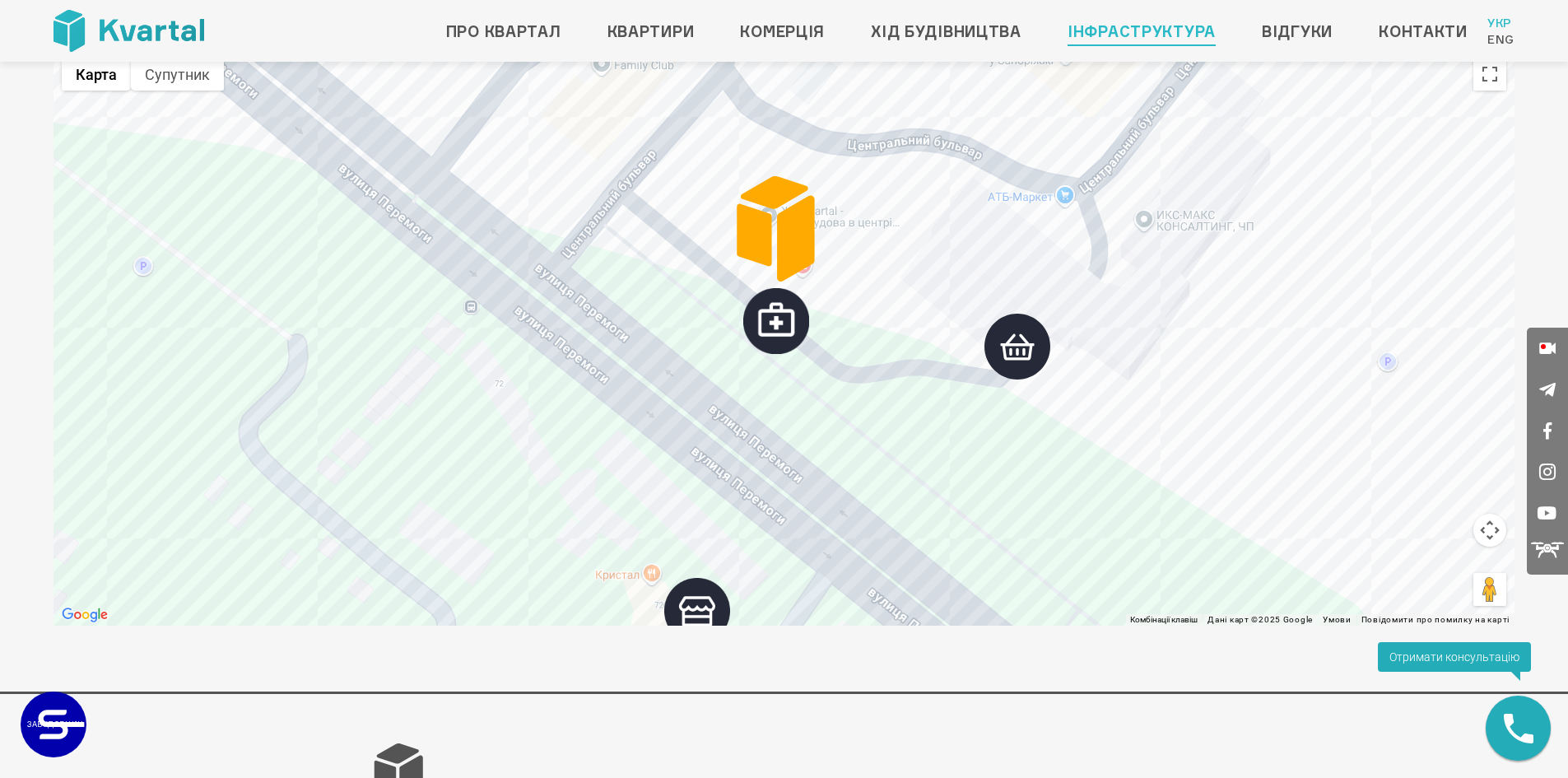
drag, startPoint x: 828, startPoint y: 474, endPoint x: 922, endPoint y: 229, distance: 262.4
click at [922, 229] on div at bounding box center [784, 337] width 1461 height 576
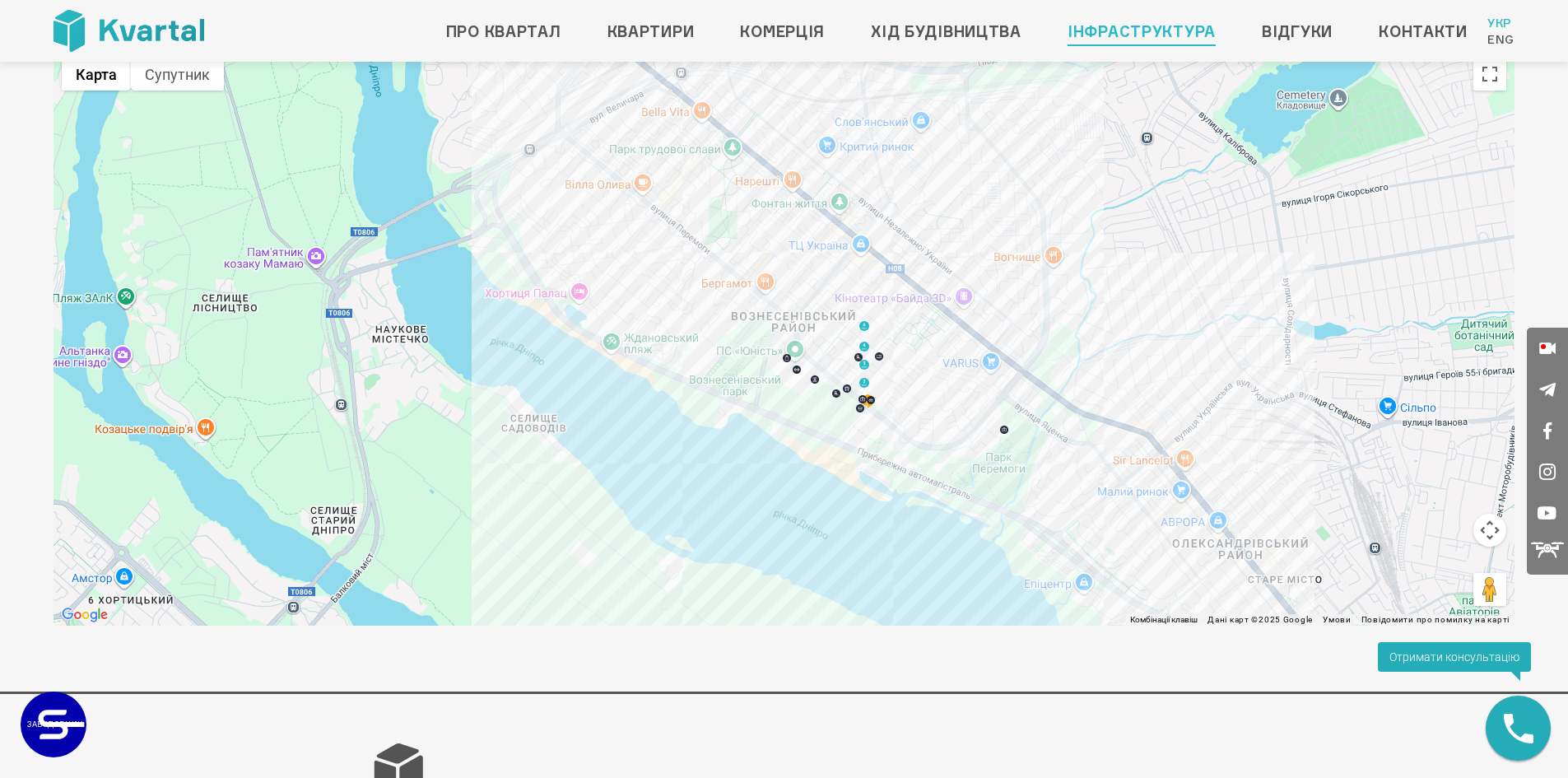
drag, startPoint x: 976, startPoint y: 245, endPoint x: 979, endPoint y: 396, distance: 151.0
click at [979, 396] on div at bounding box center [784, 337] width 1461 height 576
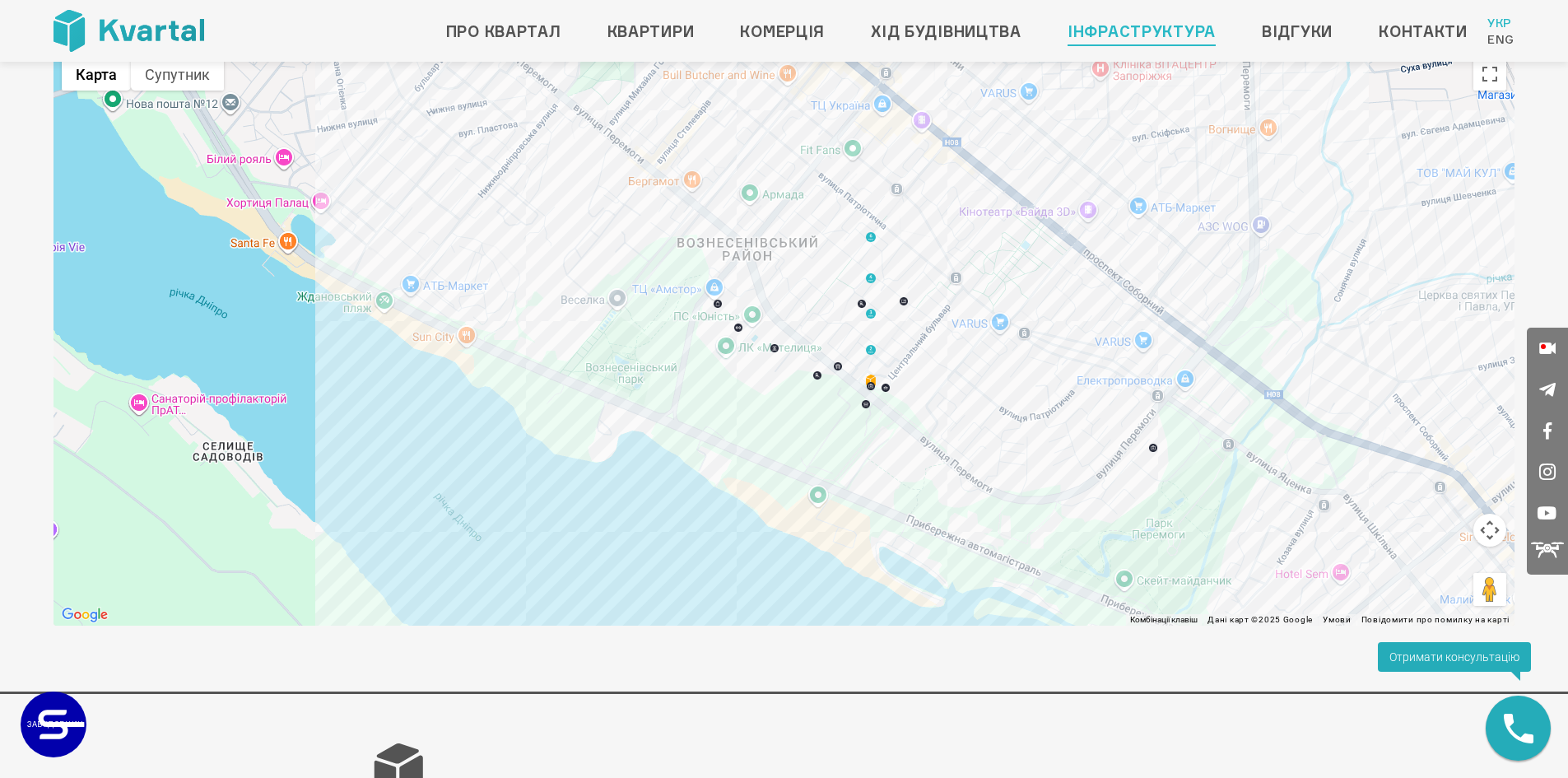
drag, startPoint x: 974, startPoint y: 401, endPoint x: 1034, endPoint y: 401, distance: 60.0
click at [1034, 401] on div at bounding box center [784, 337] width 1461 height 576
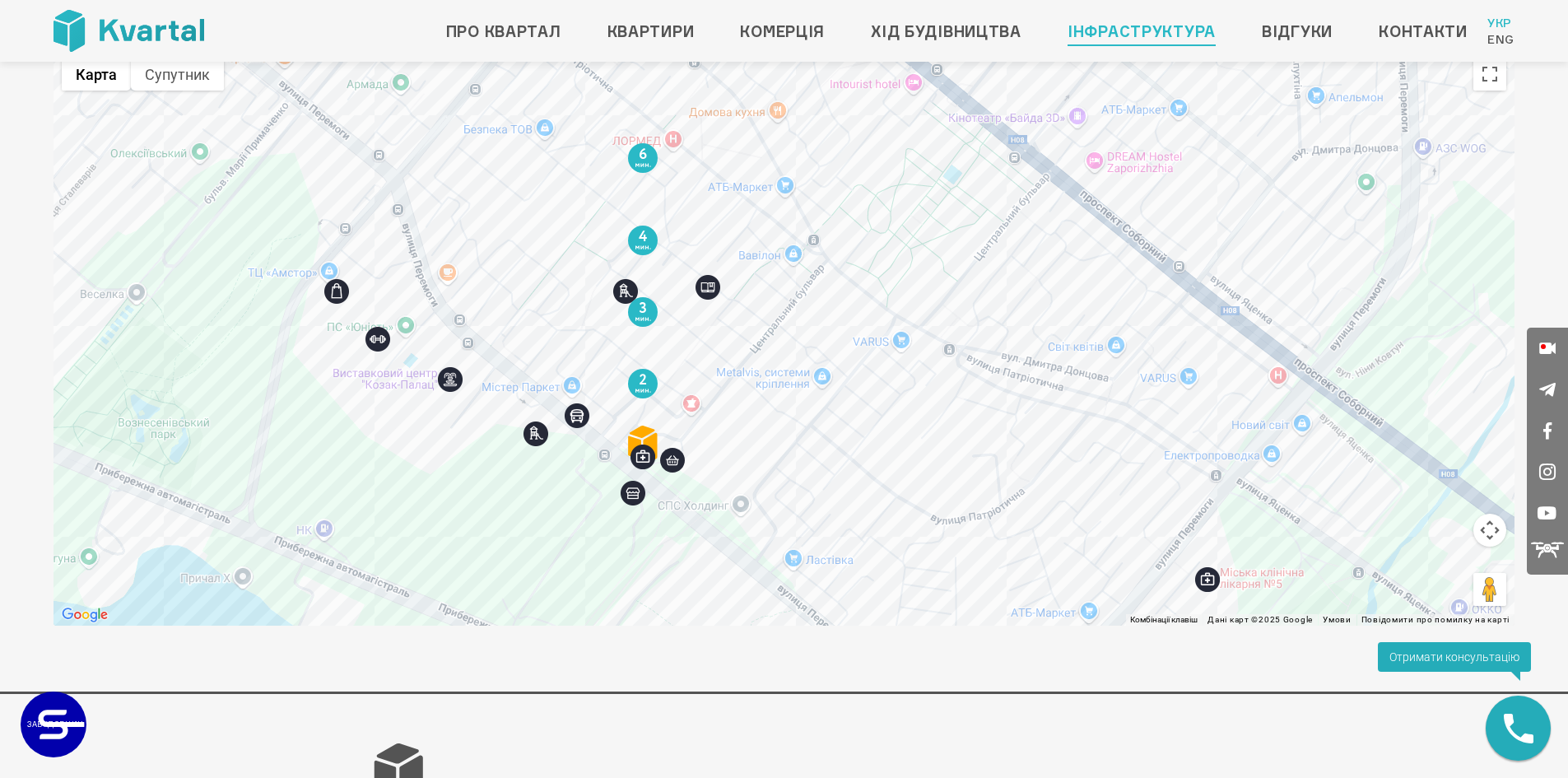
drag, startPoint x: 958, startPoint y: 316, endPoint x: 1105, endPoint y: 452, distance: 200.3
click at [1105, 452] on div at bounding box center [784, 337] width 1461 height 576
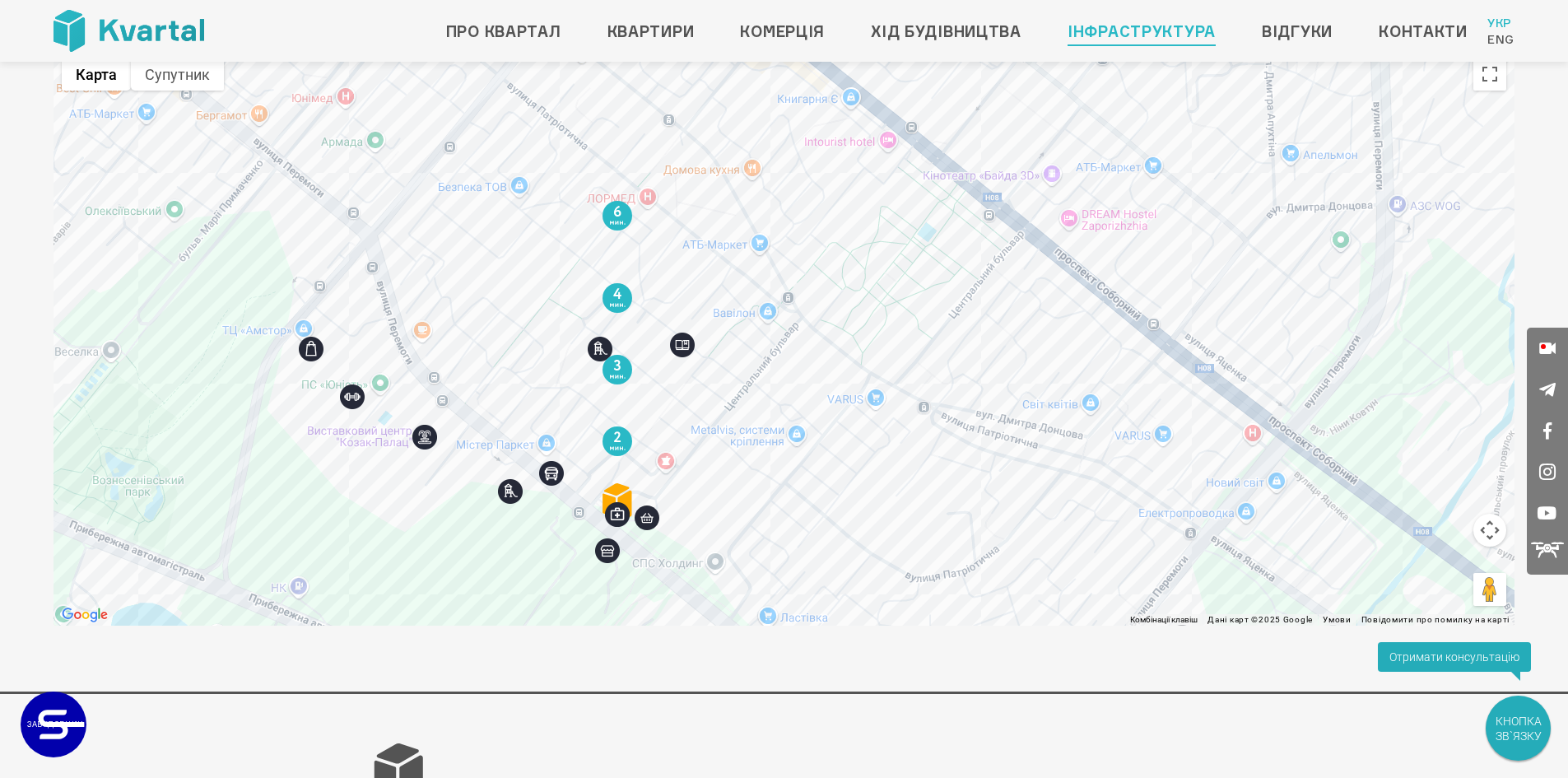
drag, startPoint x: 988, startPoint y: 192, endPoint x: 961, endPoint y: 250, distance: 64.0
click at [961, 250] on div at bounding box center [784, 337] width 1461 height 576
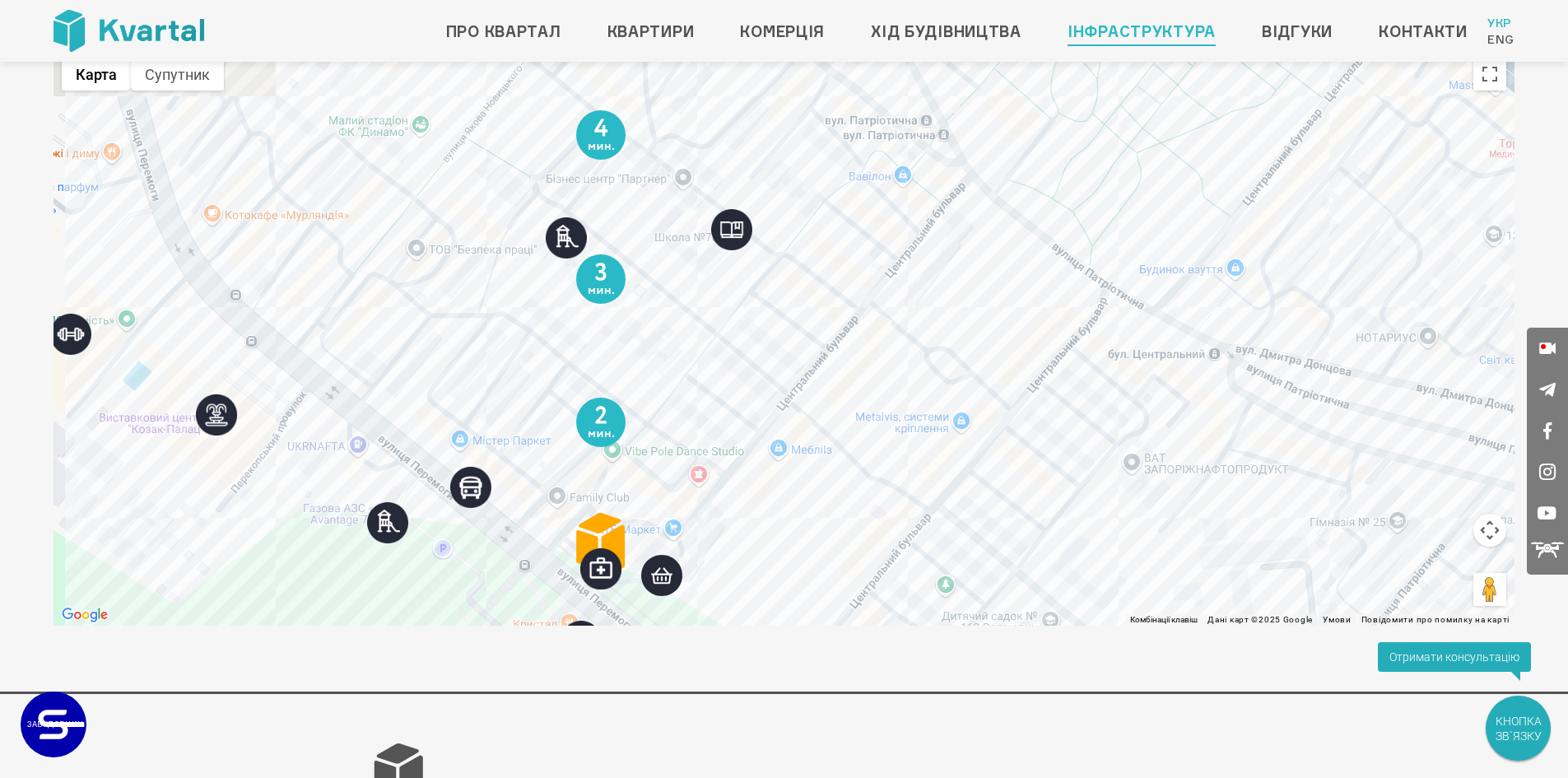
drag, startPoint x: 871, startPoint y: 372, endPoint x: 1192, endPoint y: 141, distance: 395.5
click at [1192, 141] on div at bounding box center [784, 337] width 1461 height 576
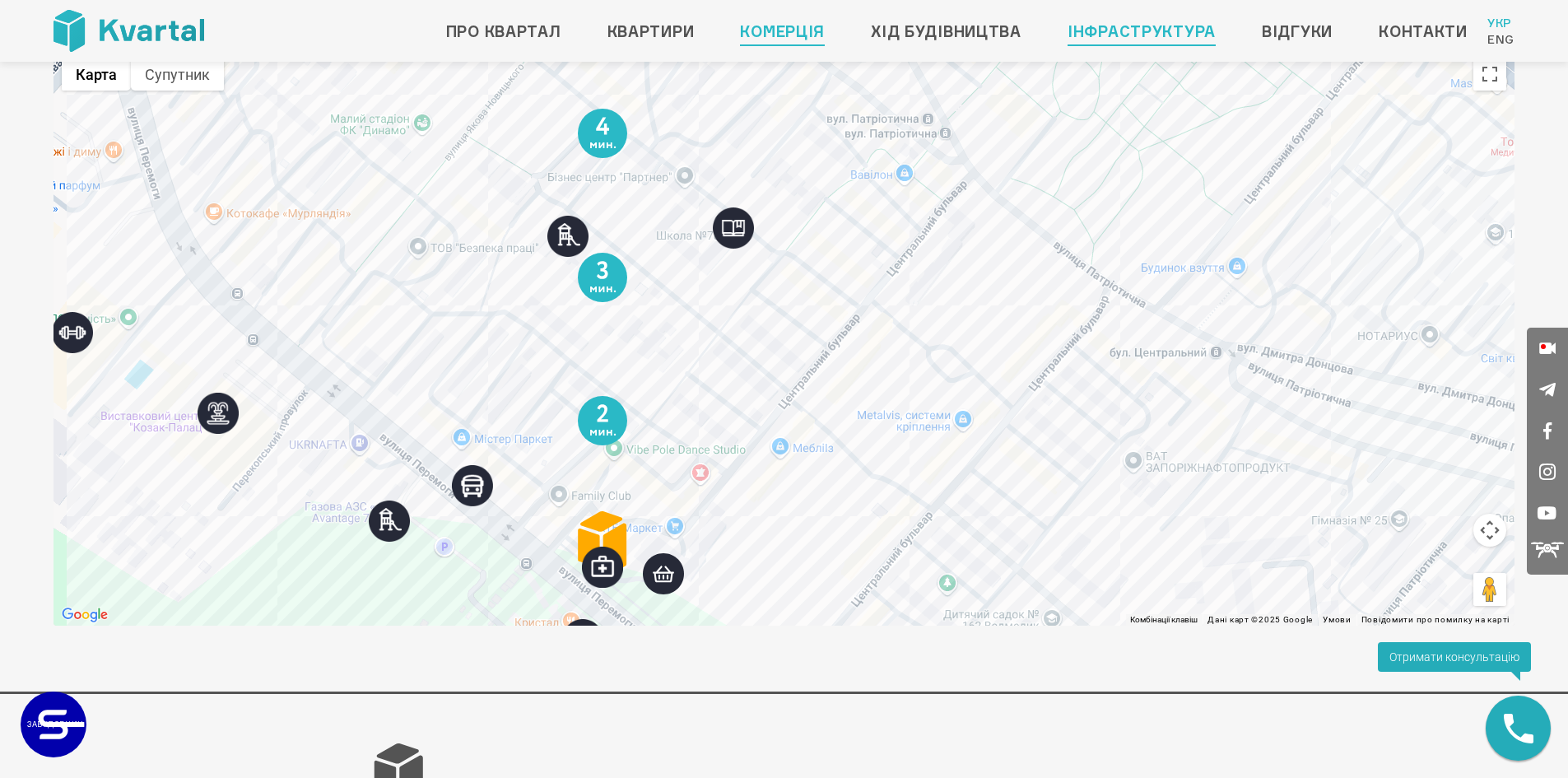
click at [786, 35] on link "Комерція" at bounding box center [782, 32] width 85 height 27
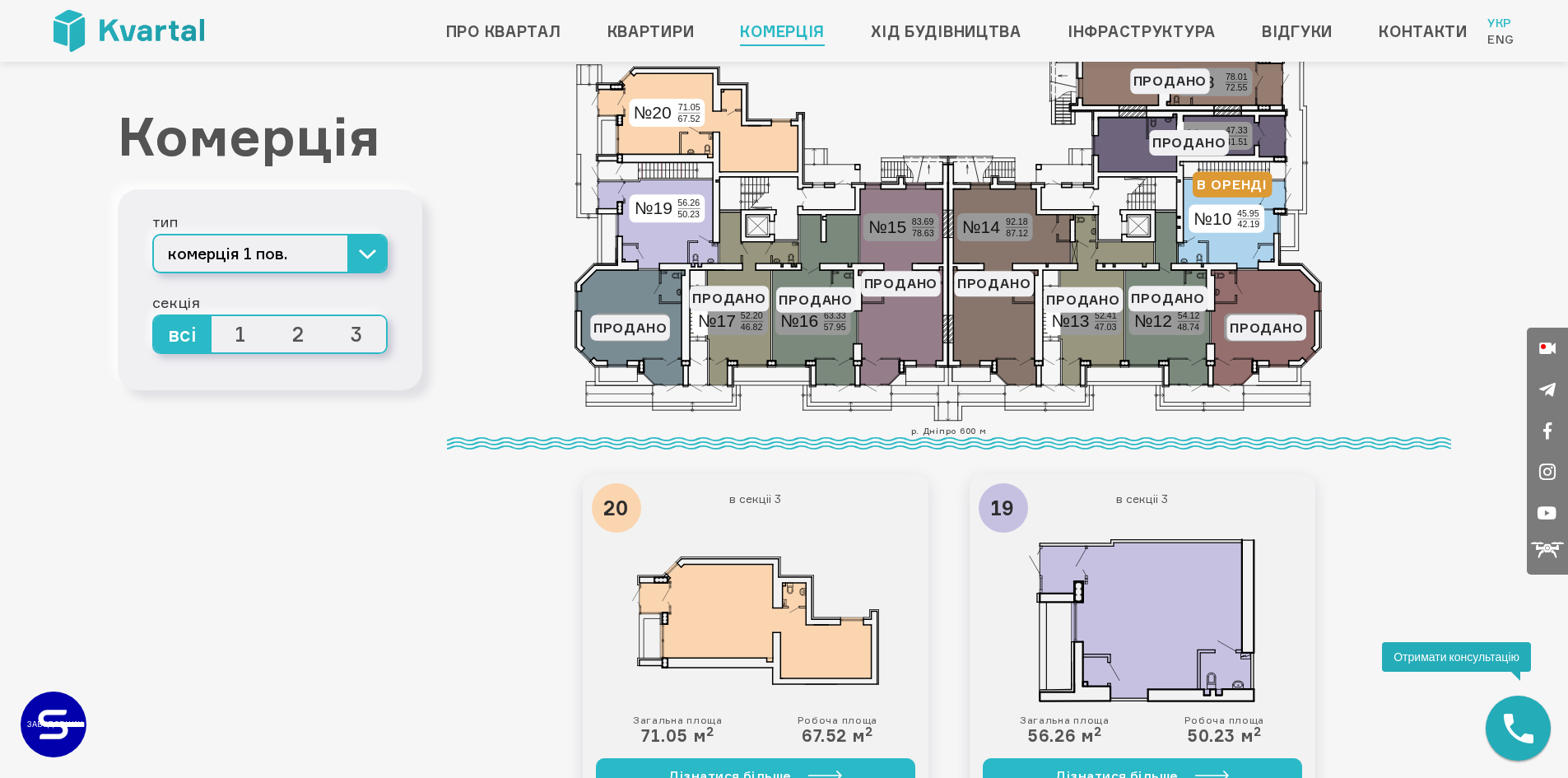
scroll to position [247, 0]
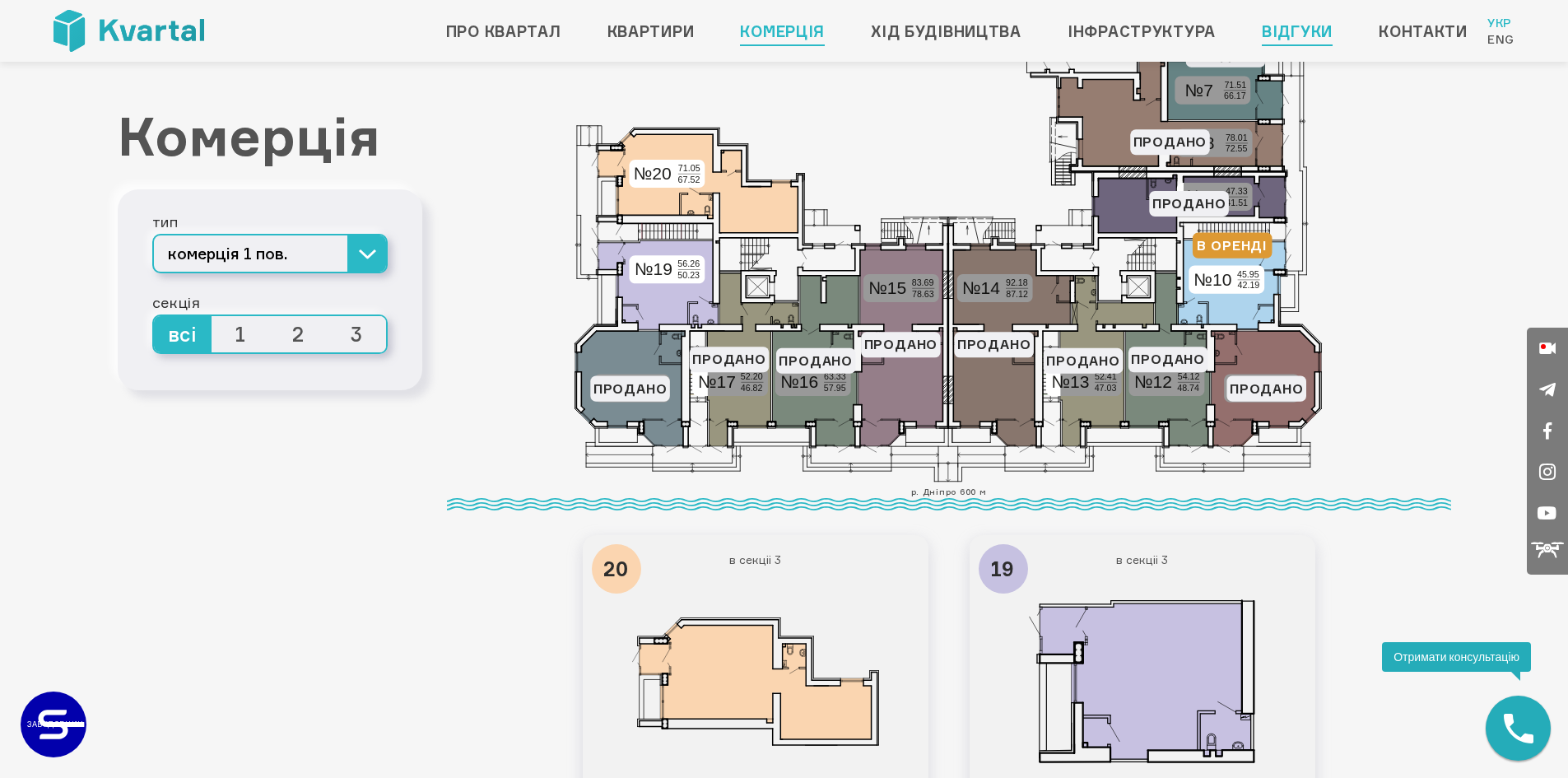
click at [1312, 37] on link "Відгуки" at bounding box center [1296, 32] width 71 height 27
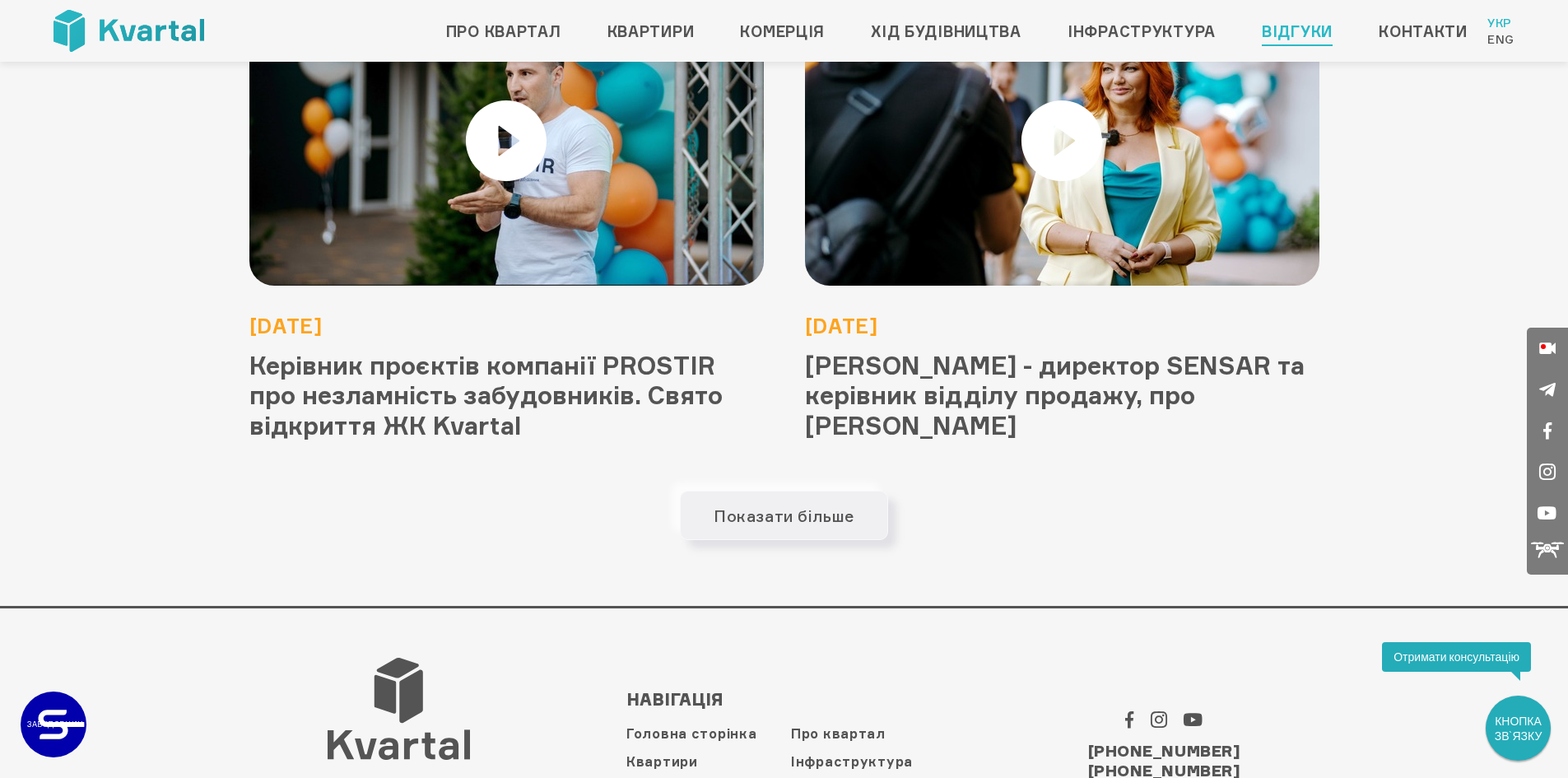
scroll to position [1858, 0]
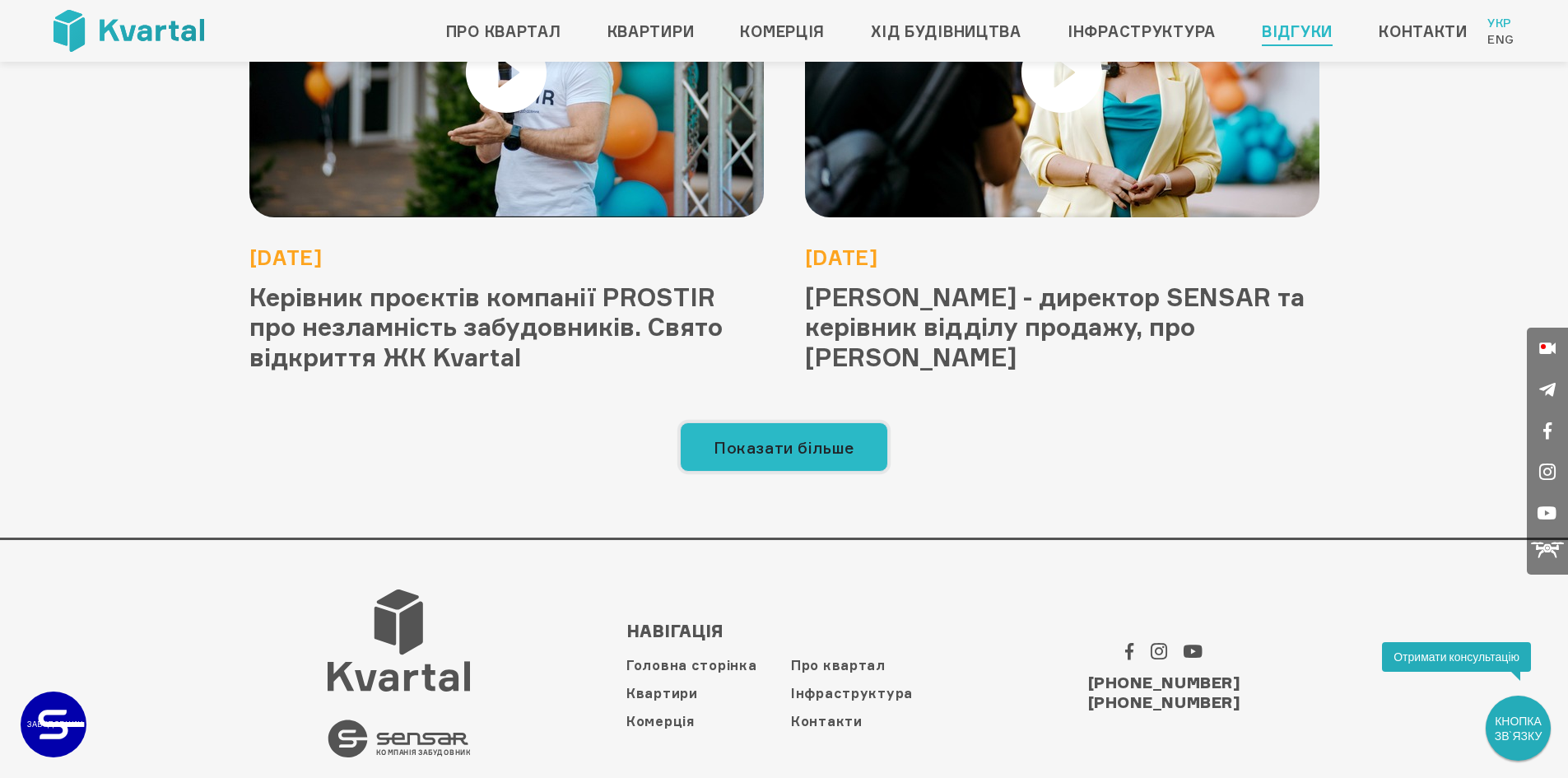
click at [759, 422] on button "Показати більше" at bounding box center [784, 446] width 209 height 49
click at [752, 428] on button "Показати більше" at bounding box center [784, 446] width 209 height 49
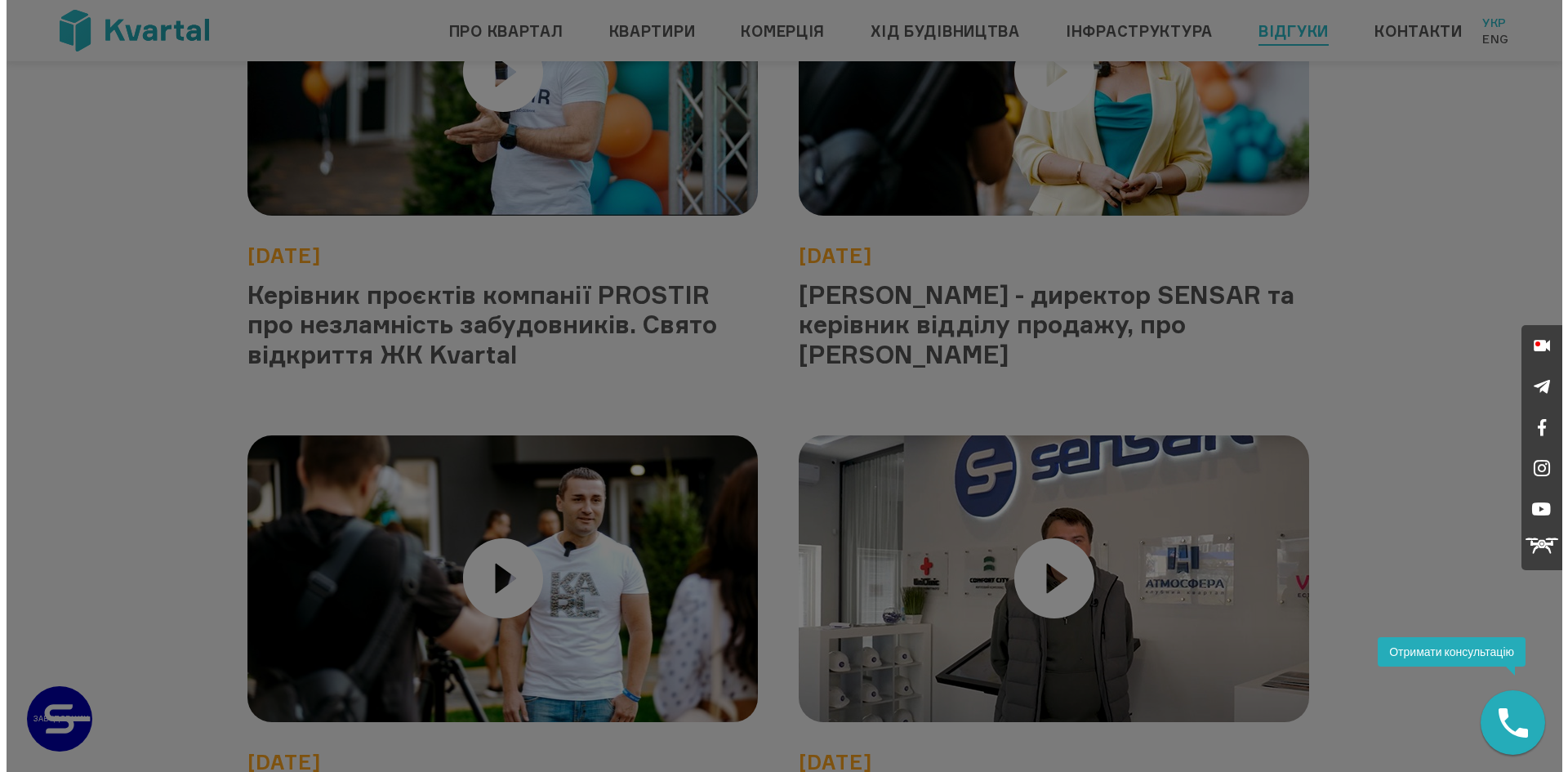
scroll to position [0, 0]
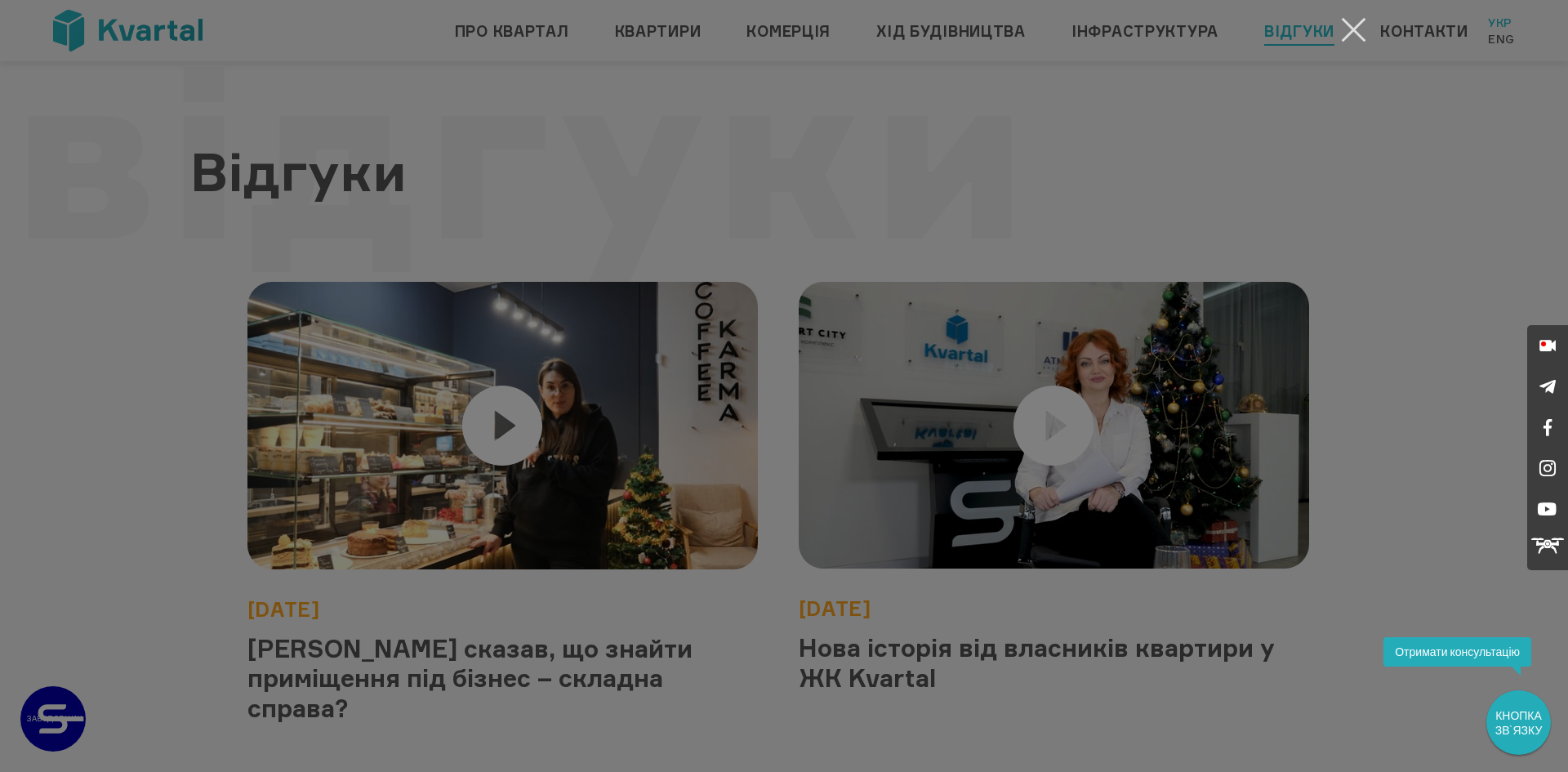
click at [1356, 23] on button "Закрити" at bounding box center [1353, 30] width 32 height 32
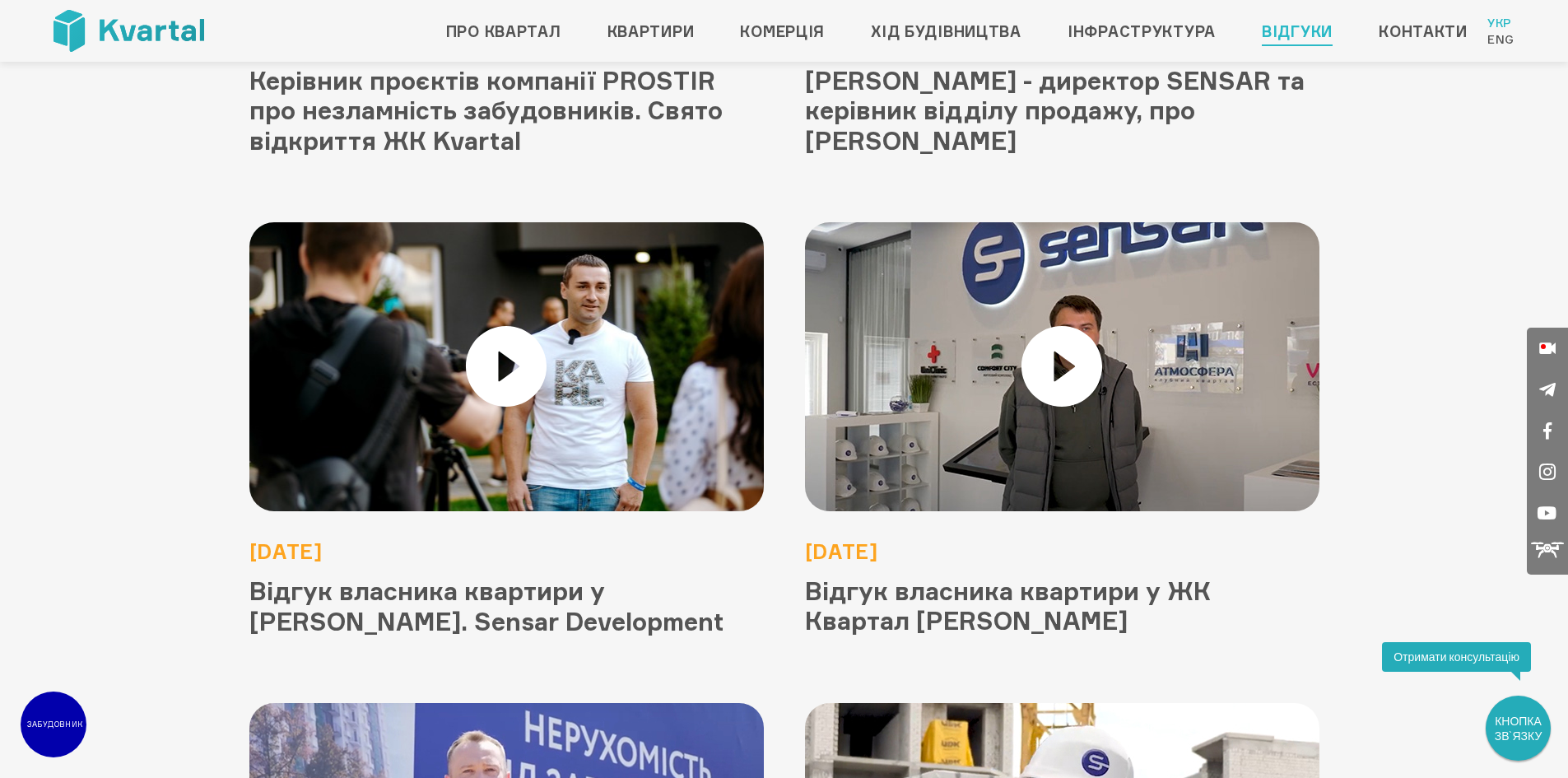
scroll to position [2048, 0]
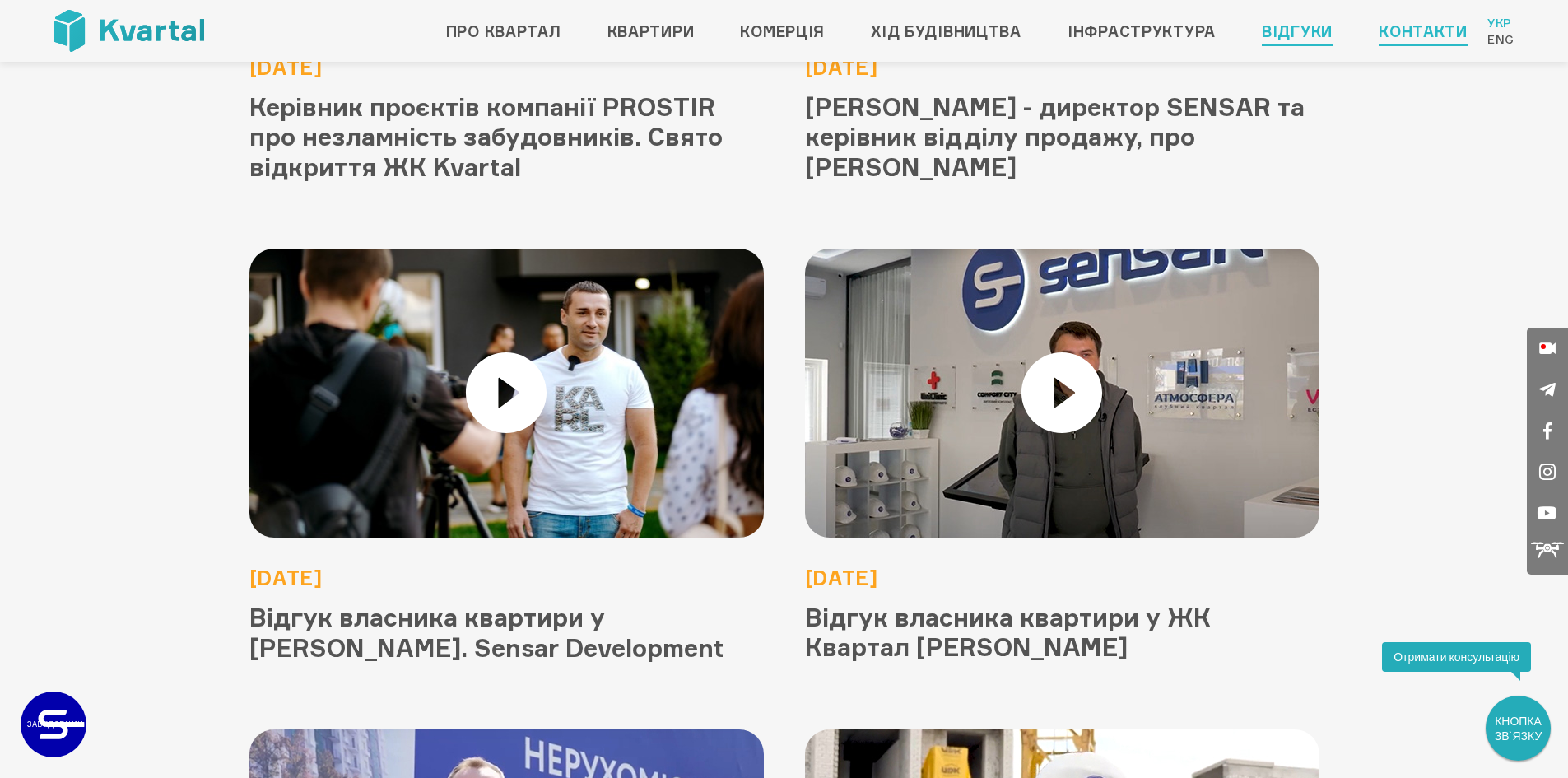
click at [1400, 37] on link "Контакти" at bounding box center [1423, 32] width 89 height 27
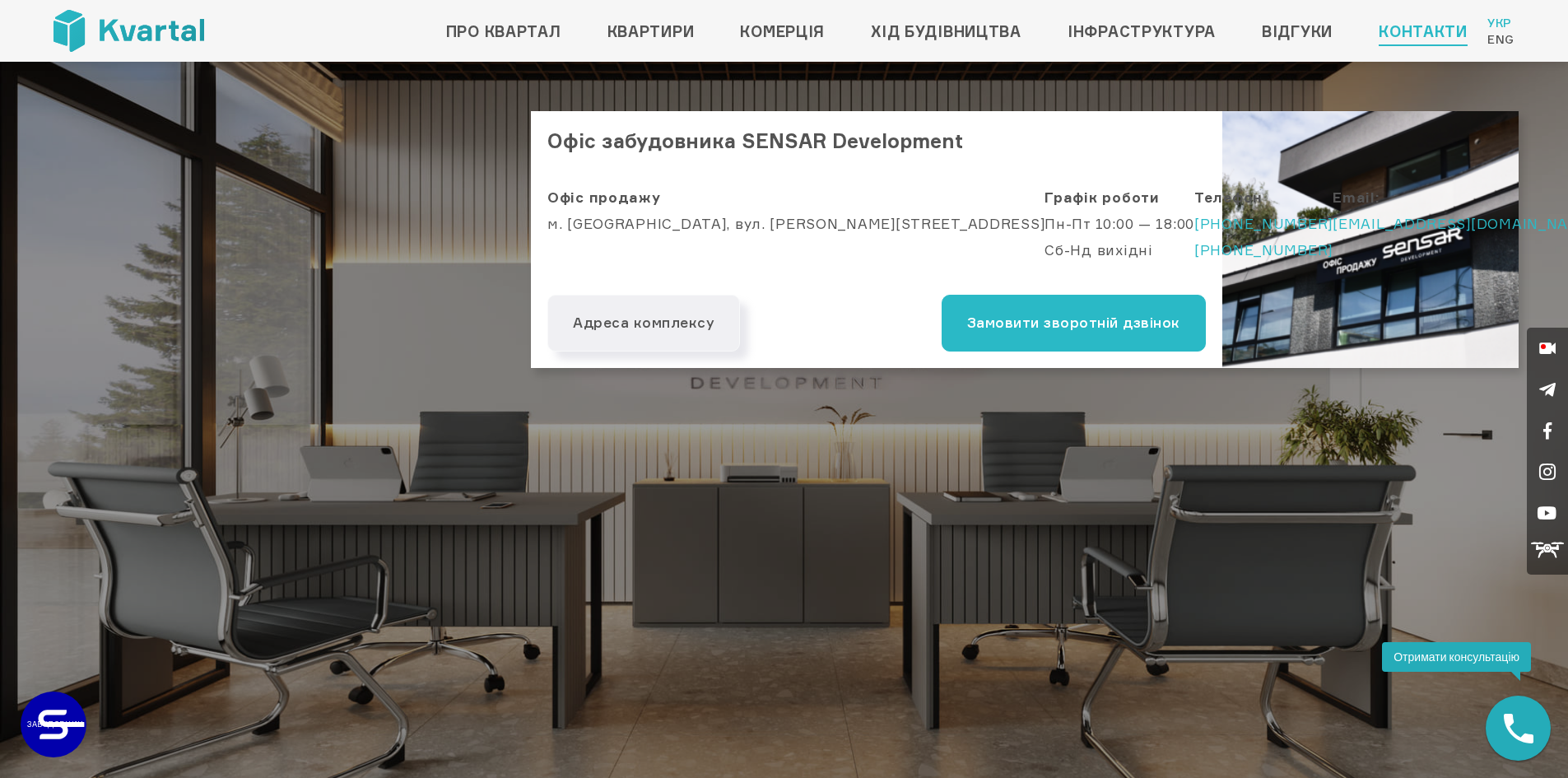
click at [124, 35] on img at bounding box center [128, 31] width 150 height 42
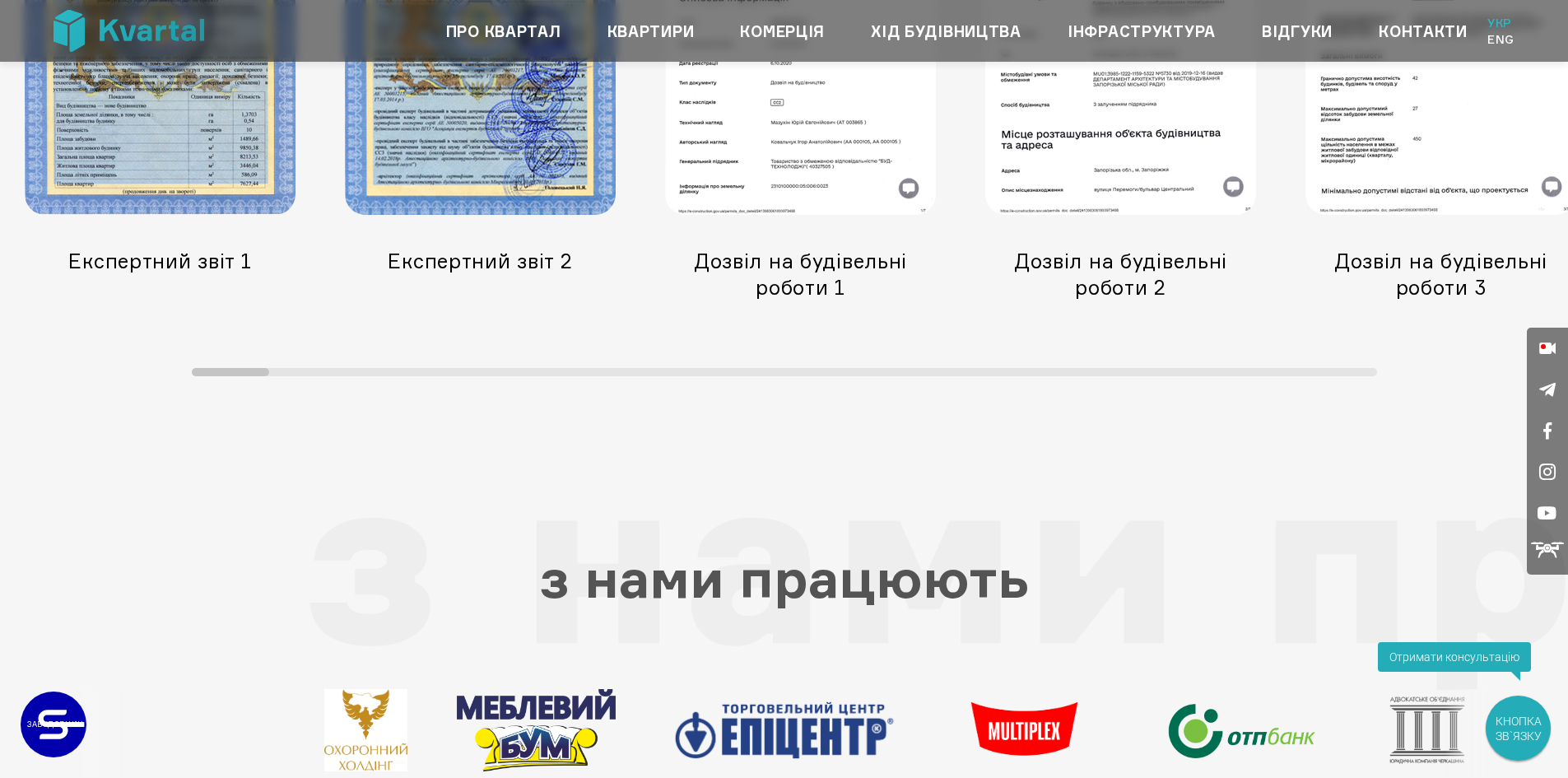
scroll to position [5854, 0]
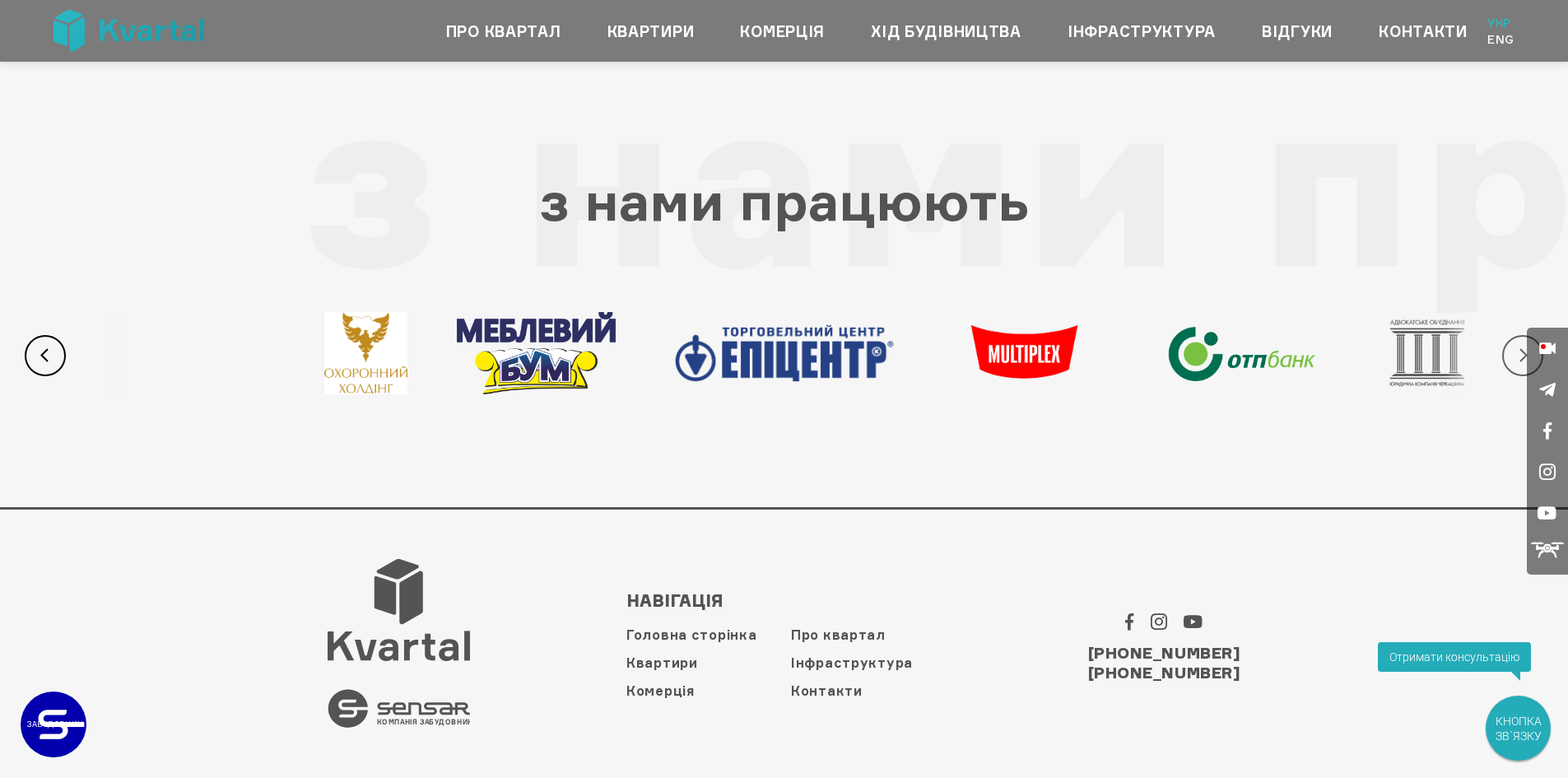
click at [1514, 353] on button "Next" at bounding box center [1522, 356] width 42 height 42
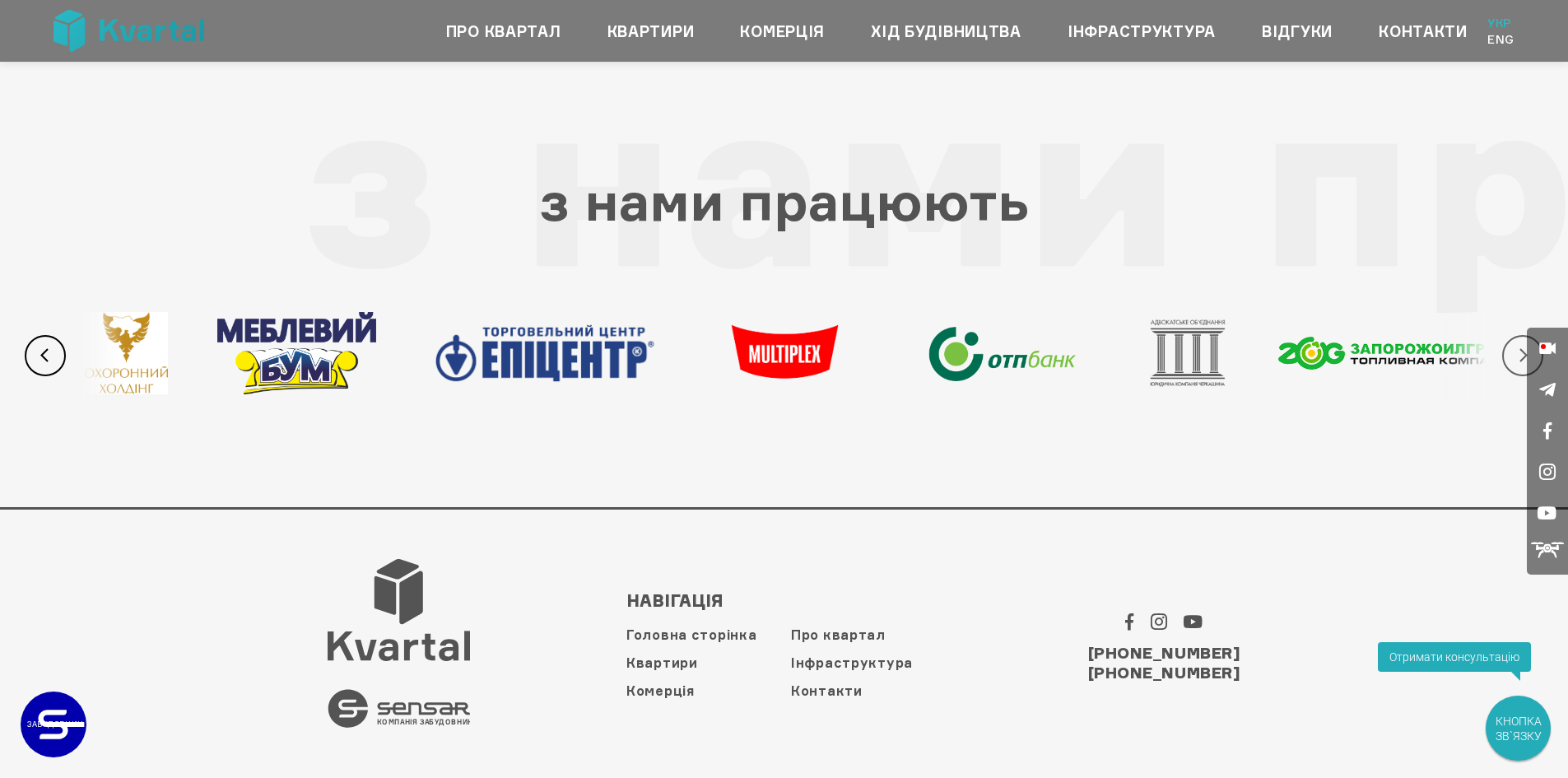
click at [1514, 353] on button "Next" at bounding box center [1522, 356] width 42 height 42
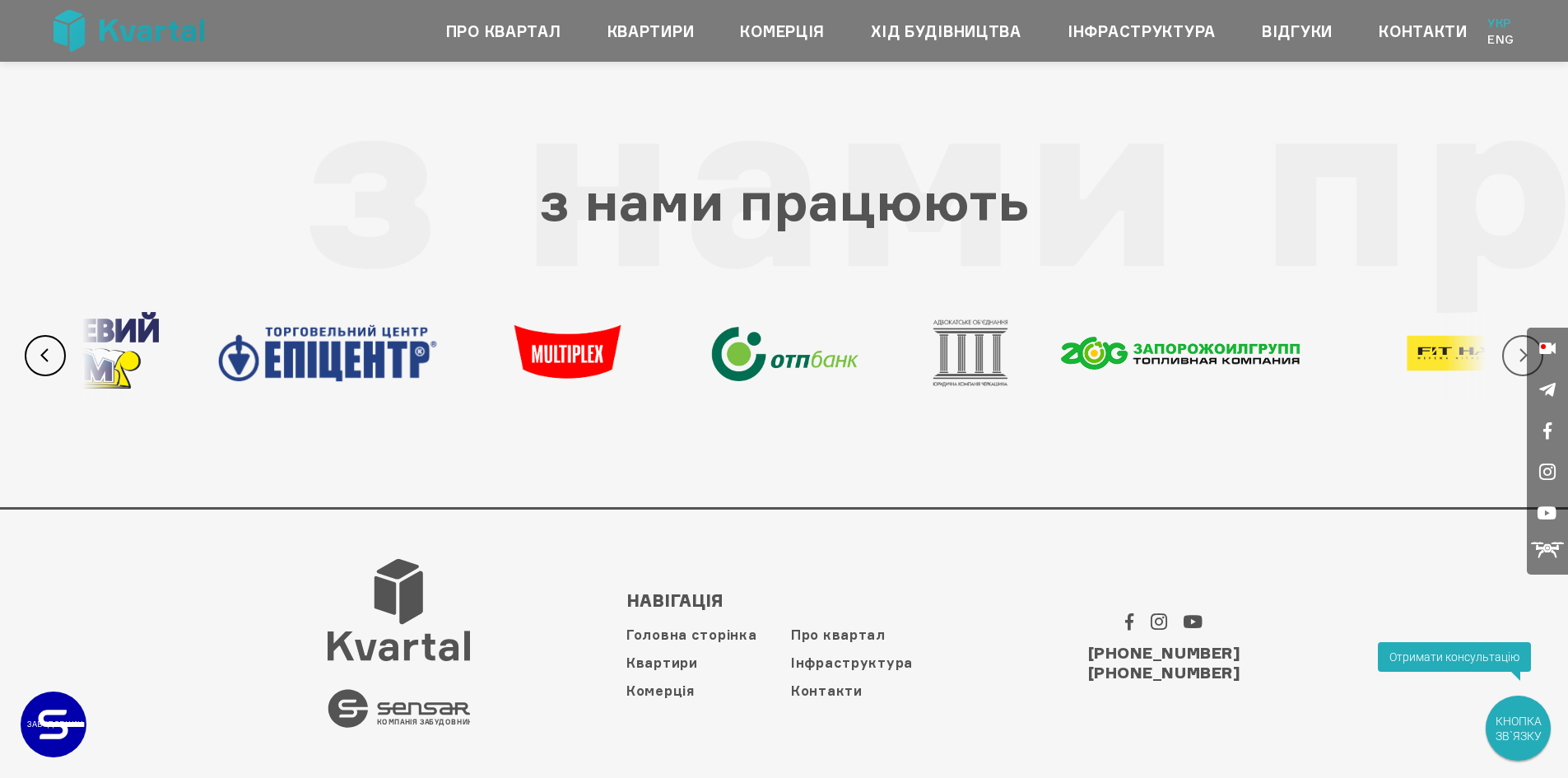
click at [1514, 353] on button "Next" at bounding box center [1522, 356] width 42 height 42
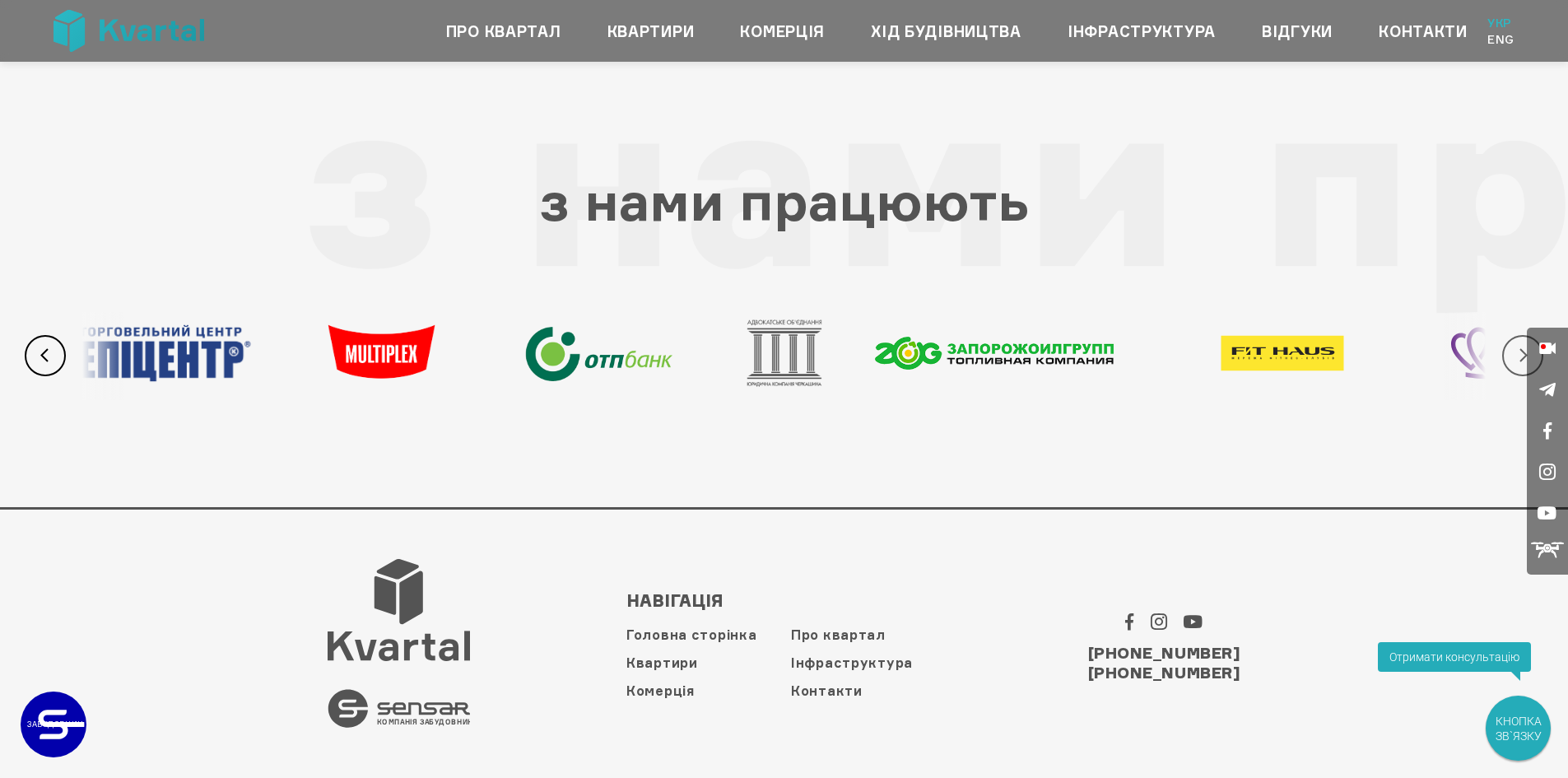
click at [1514, 353] on button "Next" at bounding box center [1522, 356] width 42 height 42
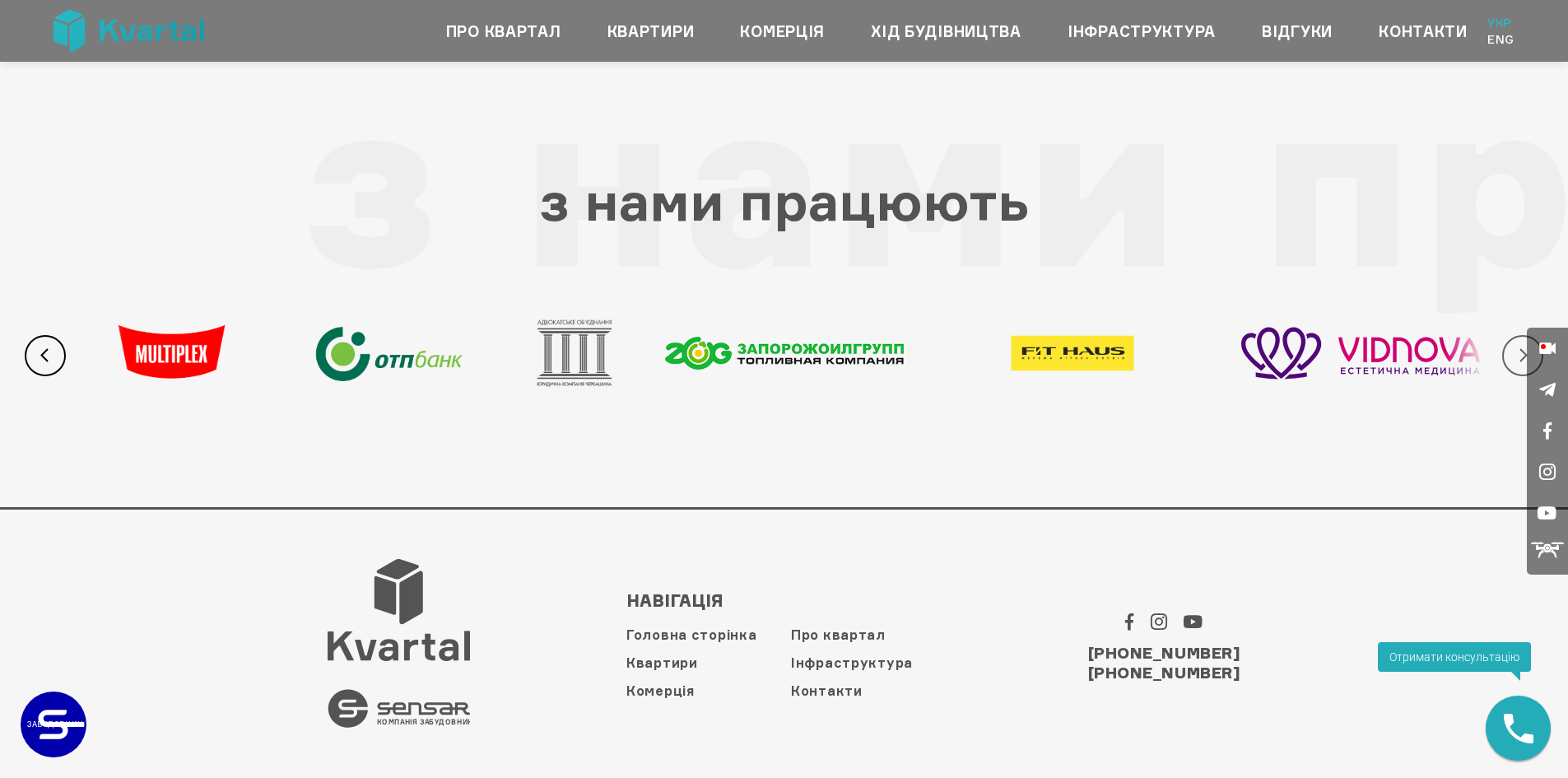
click at [1514, 353] on button "Next" at bounding box center [1522, 356] width 42 height 42
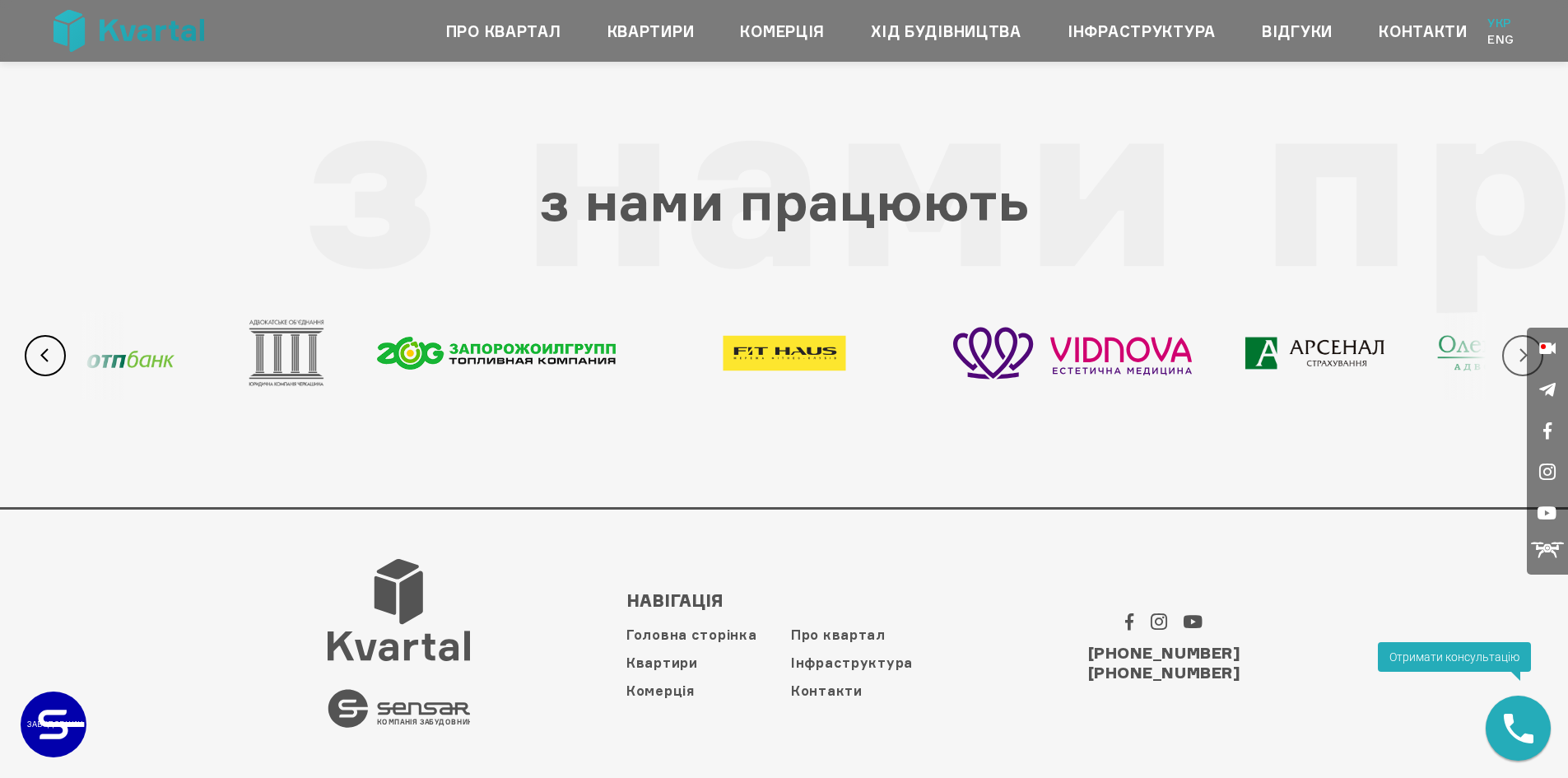
click at [1514, 353] on button "Next" at bounding box center [1522, 356] width 42 height 42
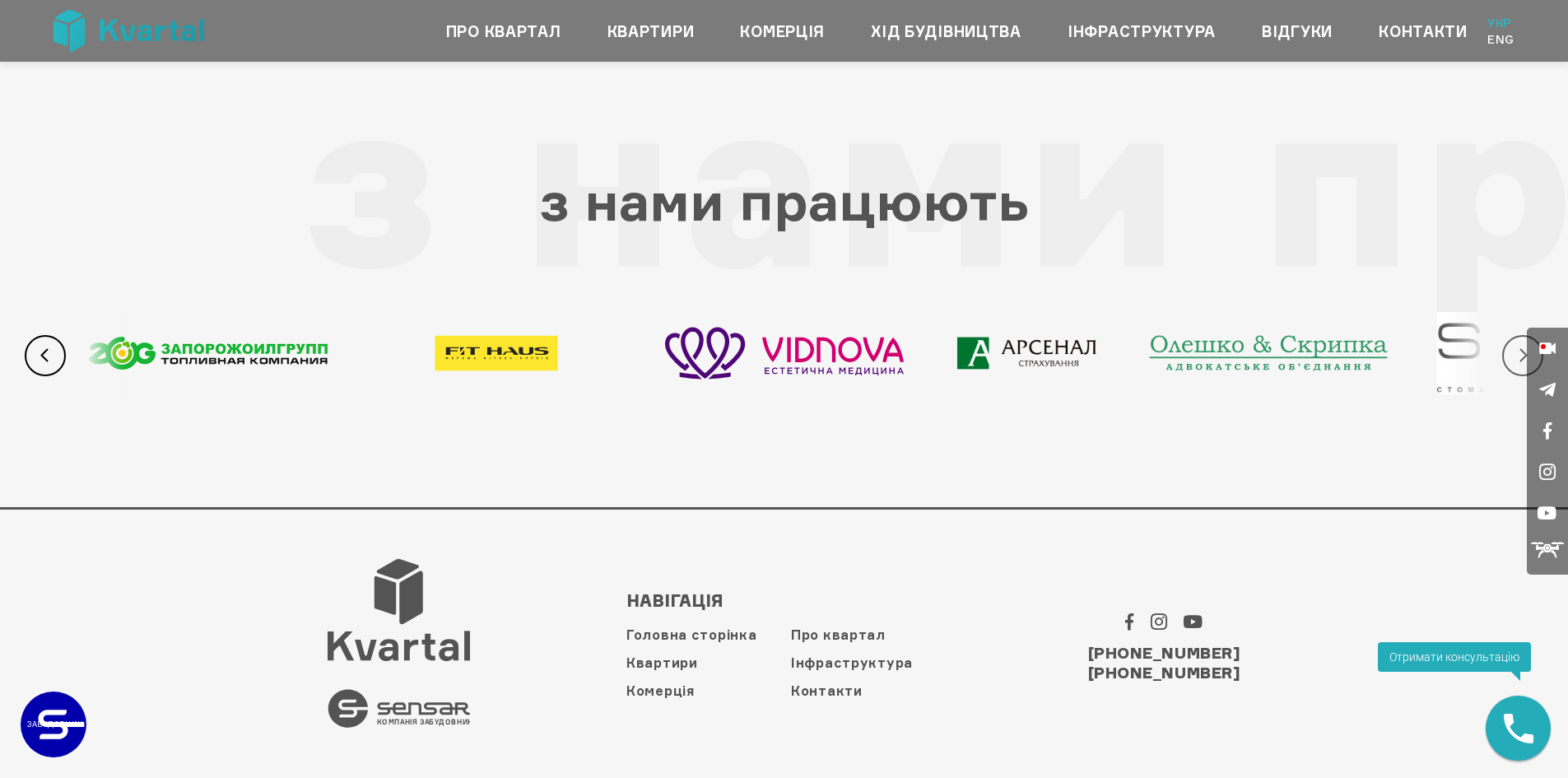
click at [1514, 353] on button "Next" at bounding box center [1522, 356] width 42 height 42
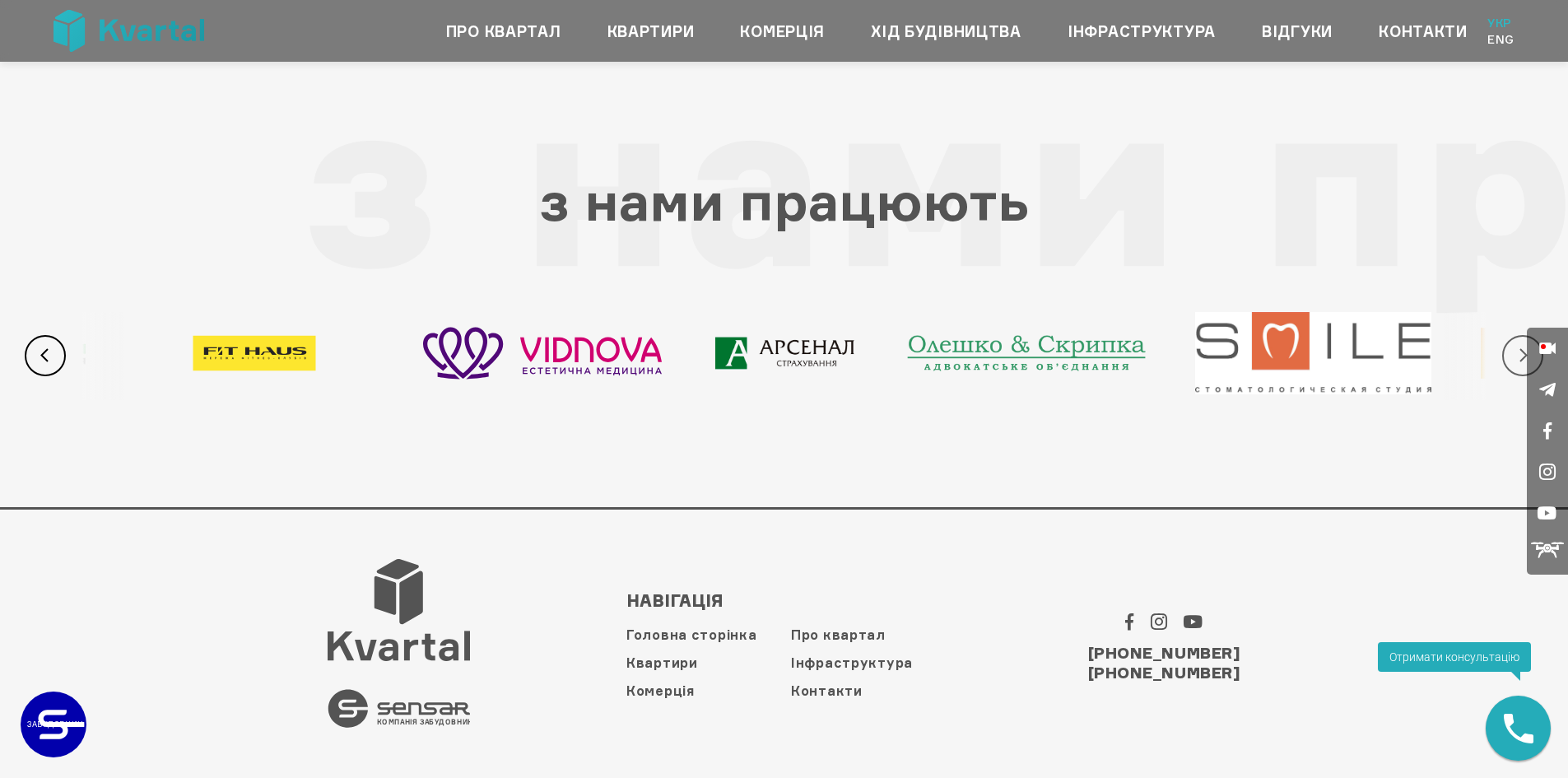
click at [1514, 353] on button "Next" at bounding box center [1522, 356] width 42 height 42
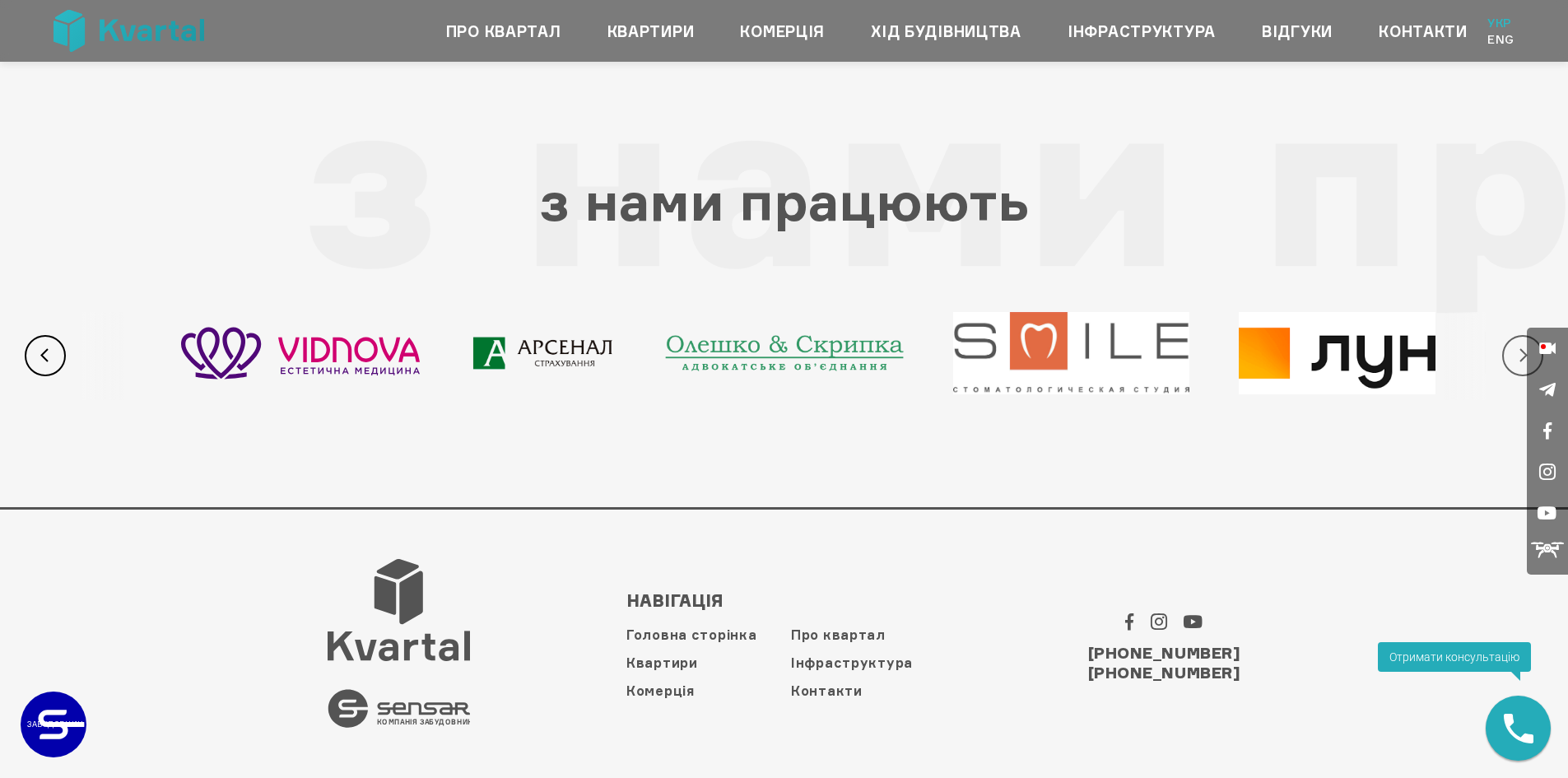
click at [1514, 353] on button "Next" at bounding box center [1522, 356] width 42 height 42
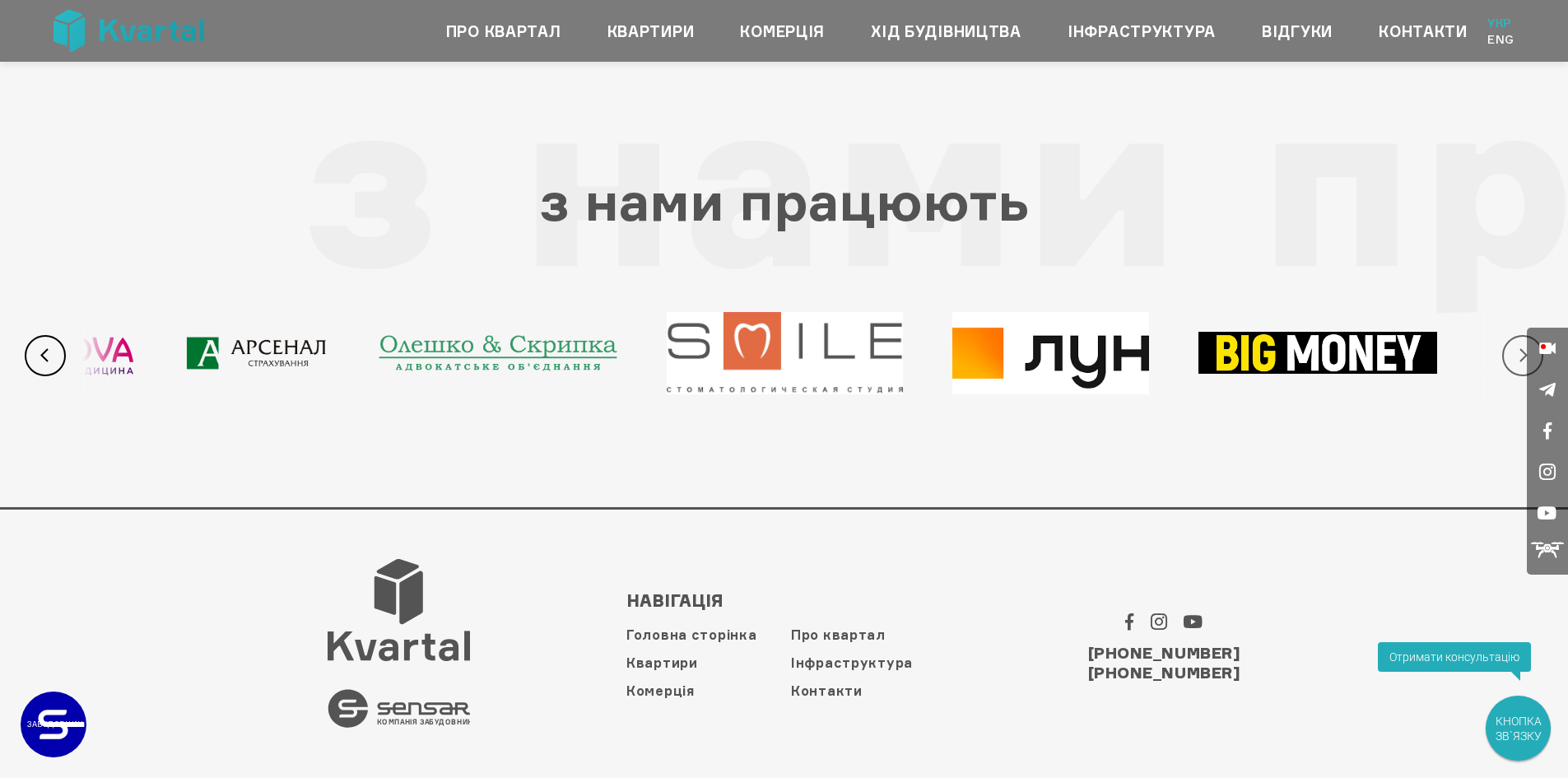
click at [1514, 353] on button "Next" at bounding box center [1522, 356] width 42 height 42
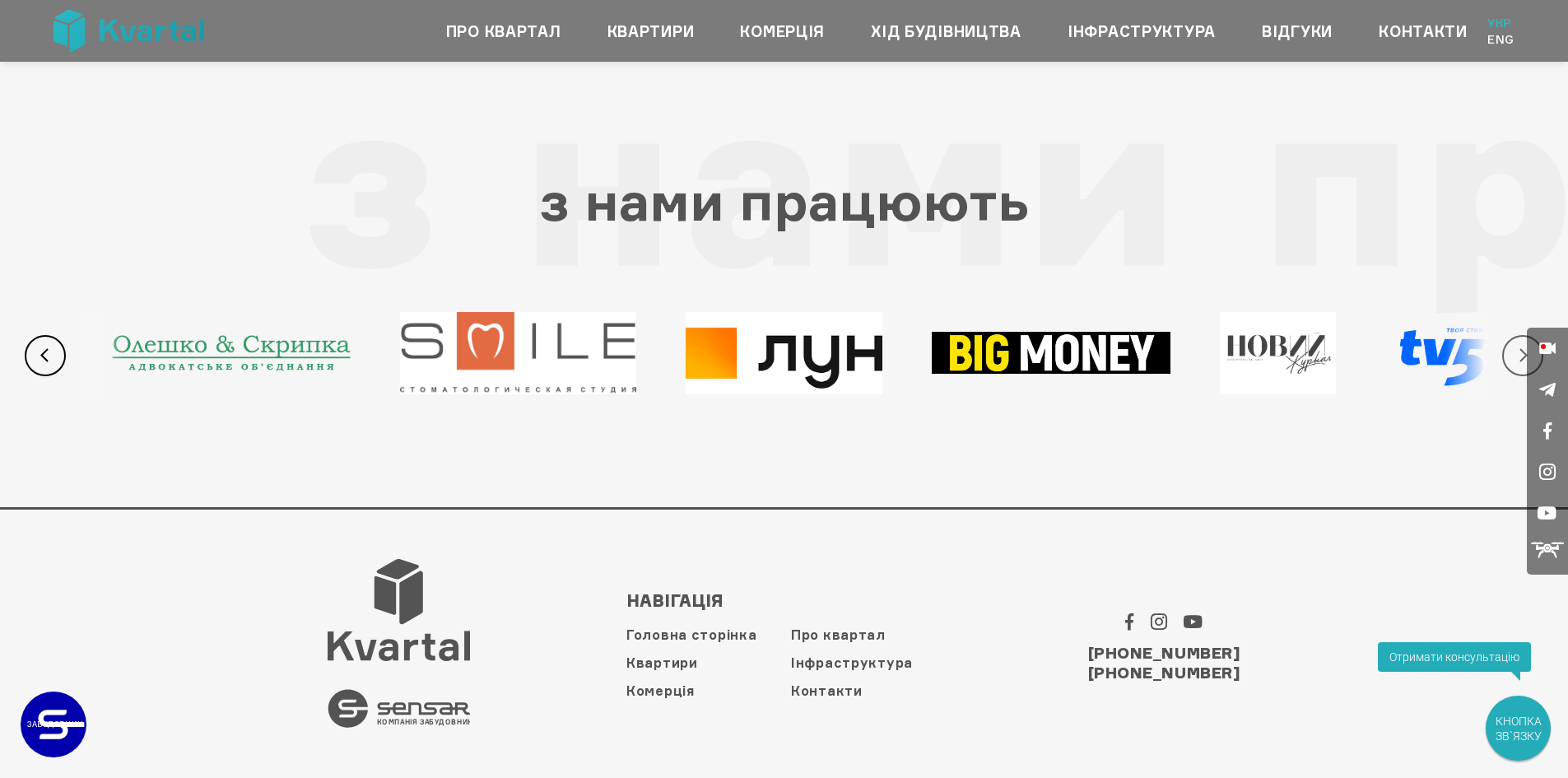
click at [1514, 353] on button "Next" at bounding box center [1522, 356] width 42 height 42
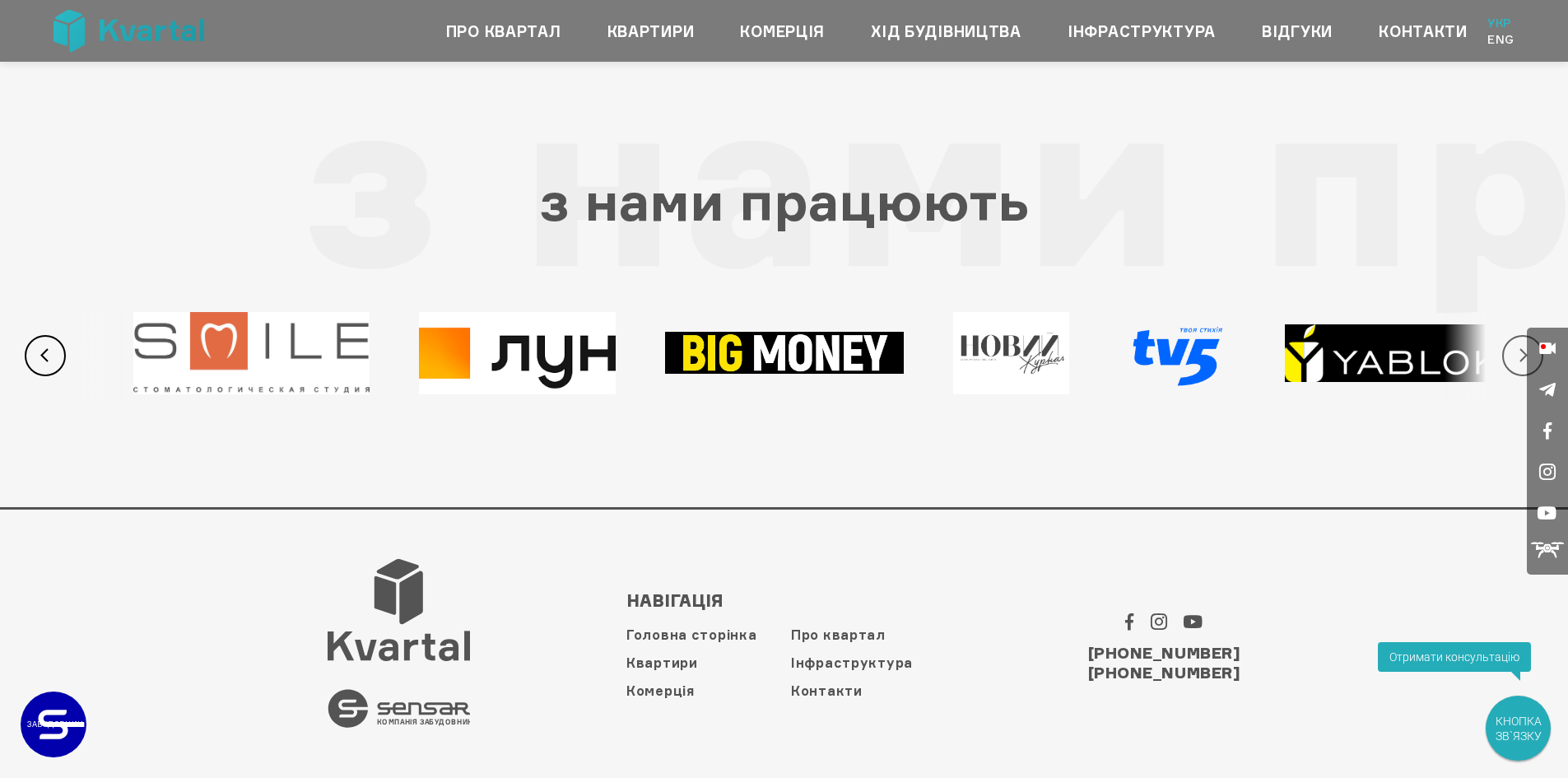
click at [1514, 353] on button "Next" at bounding box center [1522, 356] width 42 height 42
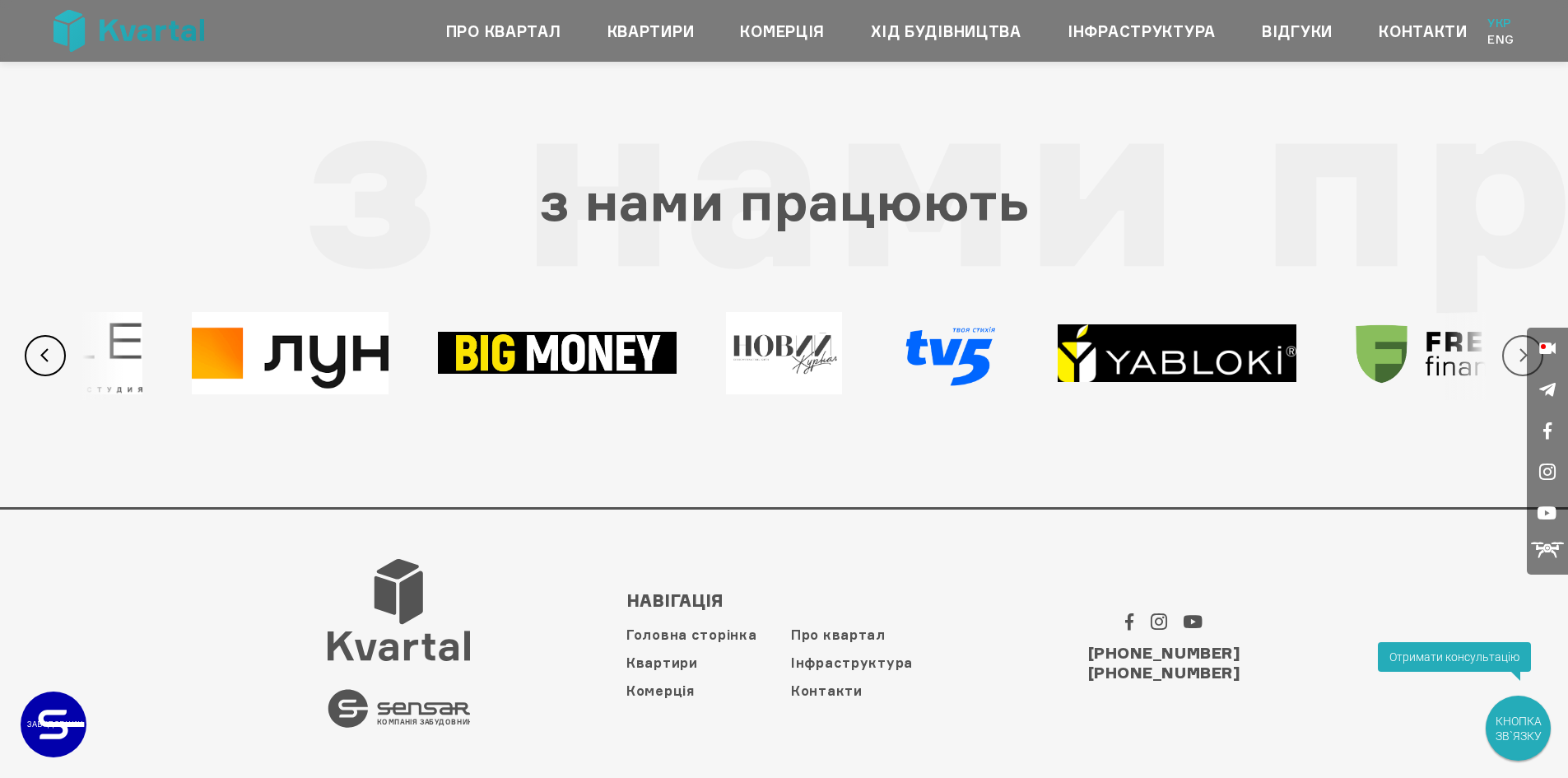
click at [1514, 353] on button "Next" at bounding box center [1522, 356] width 42 height 42
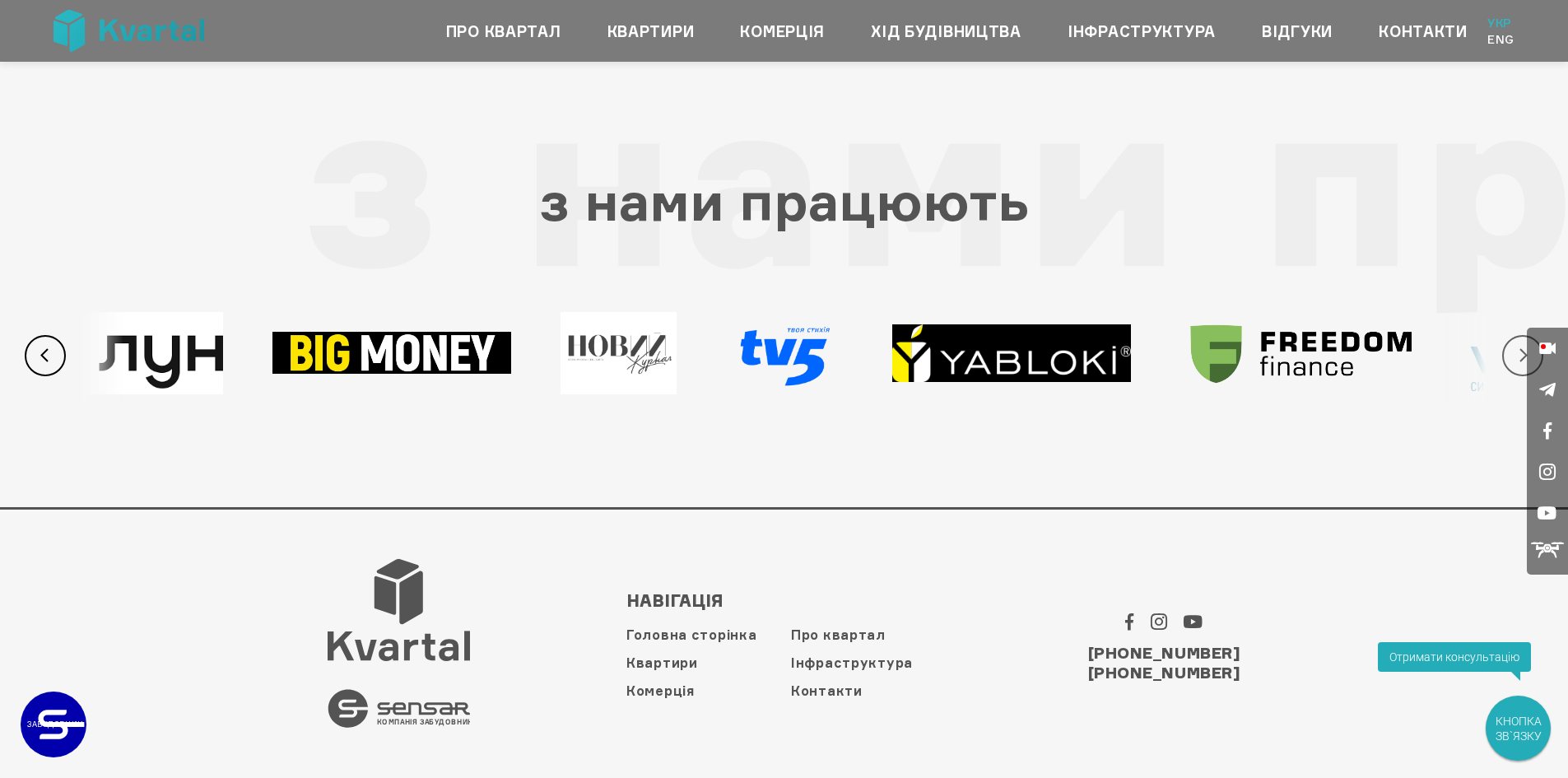
click at [1514, 353] on button "Next" at bounding box center [1522, 356] width 42 height 42
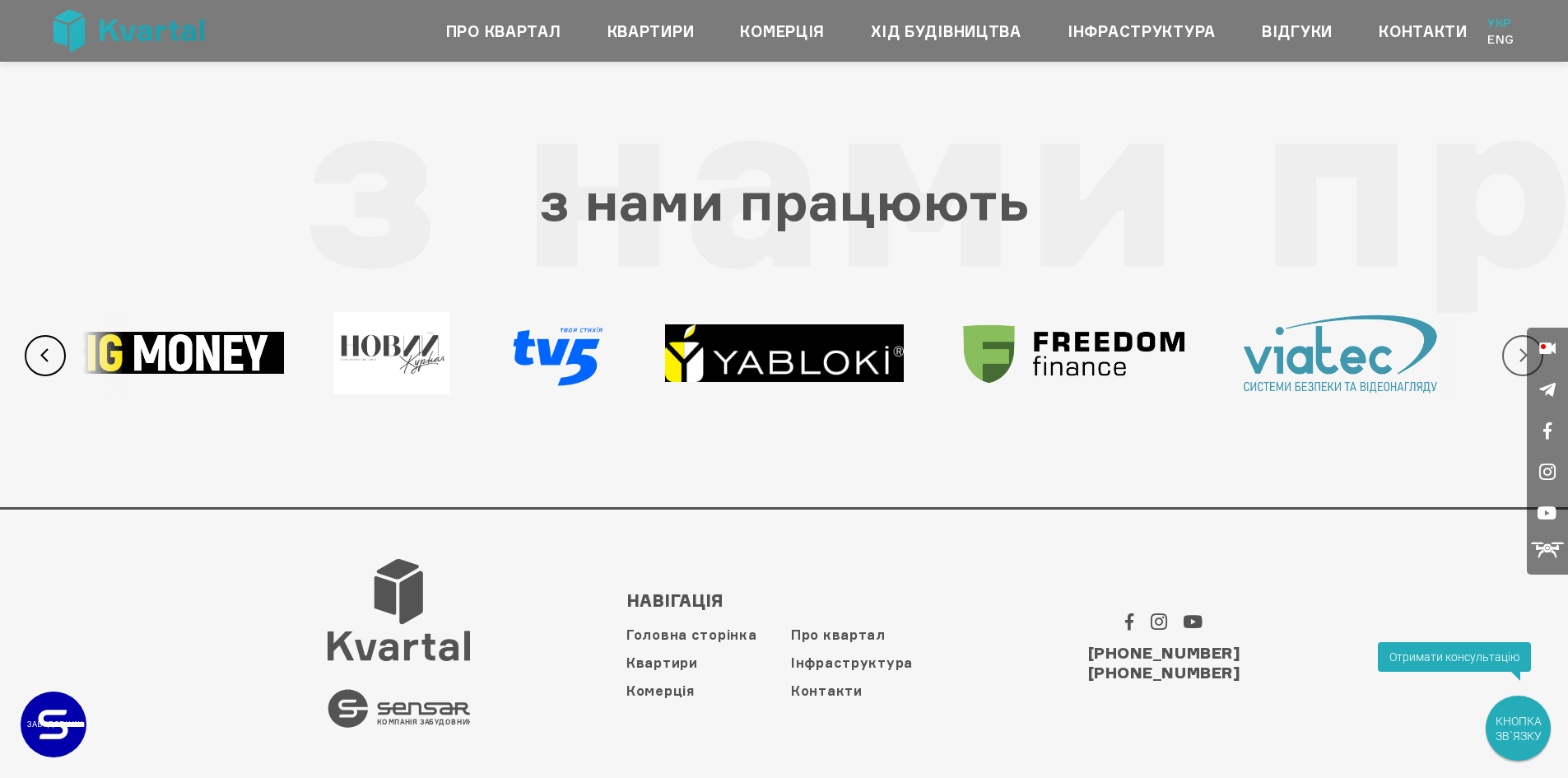
click at [1514, 353] on button "Next" at bounding box center [1522, 356] width 42 height 42
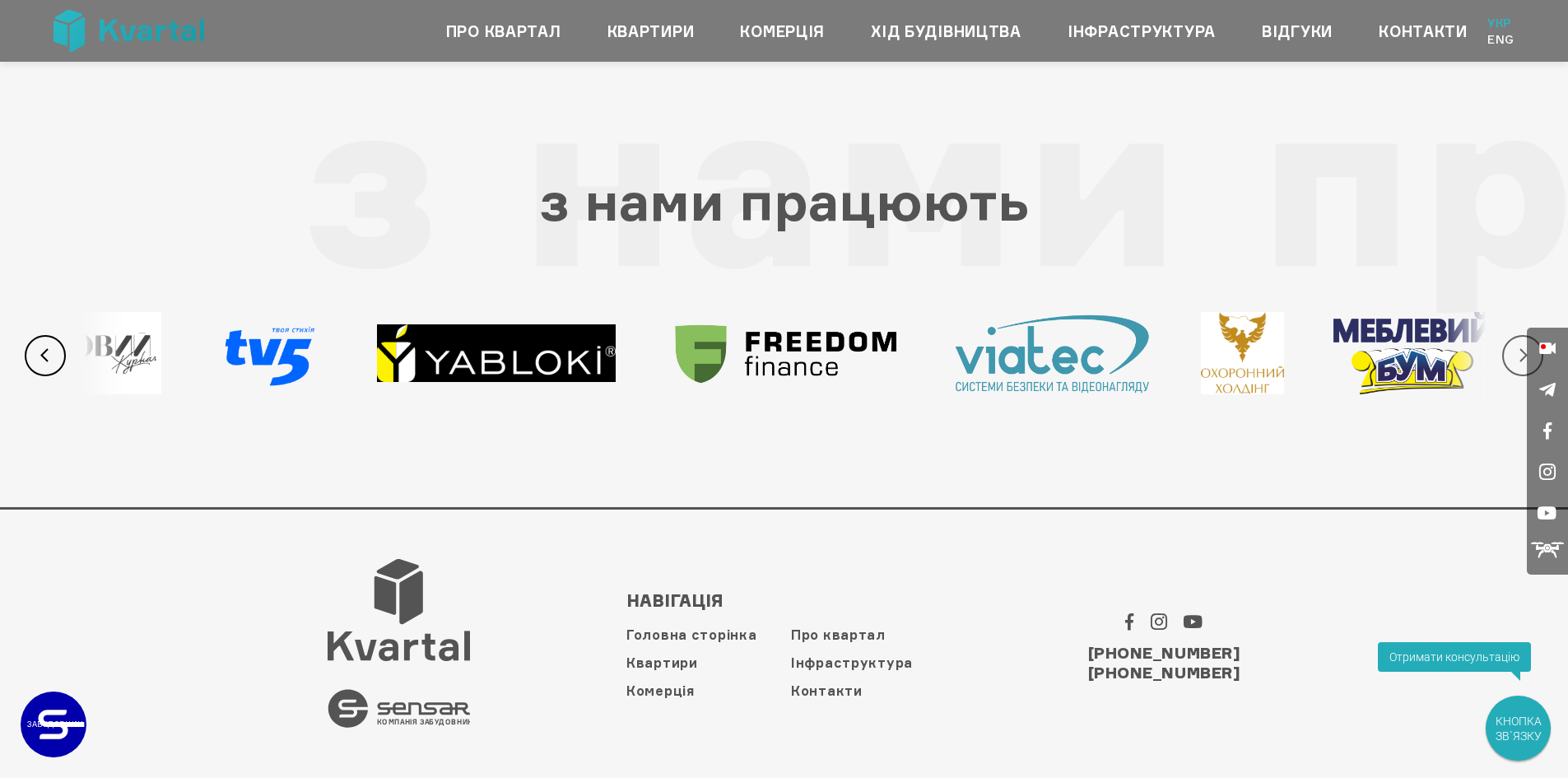
click at [1514, 353] on button "Next" at bounding box center [1522, 356] width 42 height 42
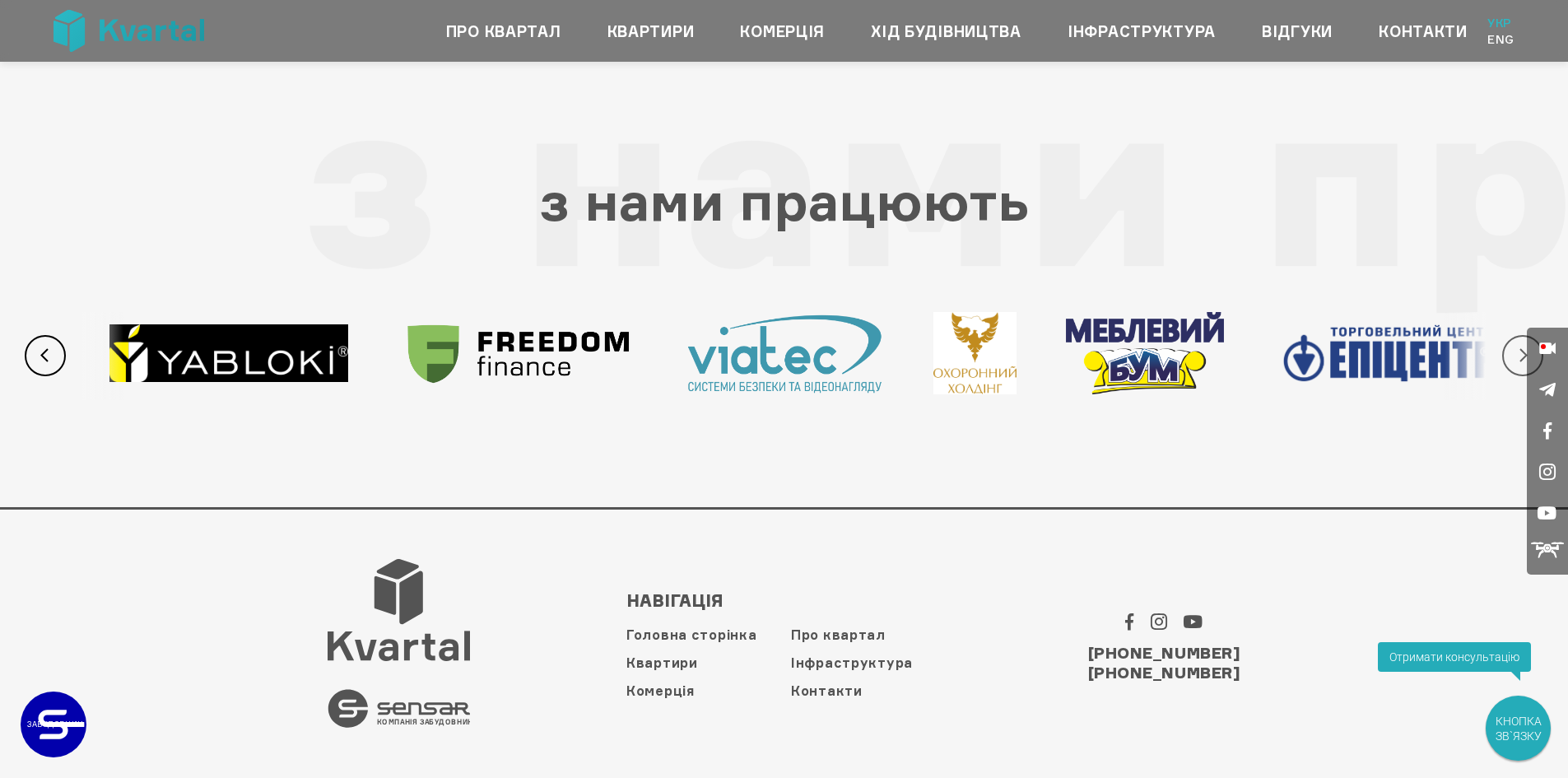
click at [1514, 353] on button "Next" at bounding box center [1522, 356] width 42 height 42
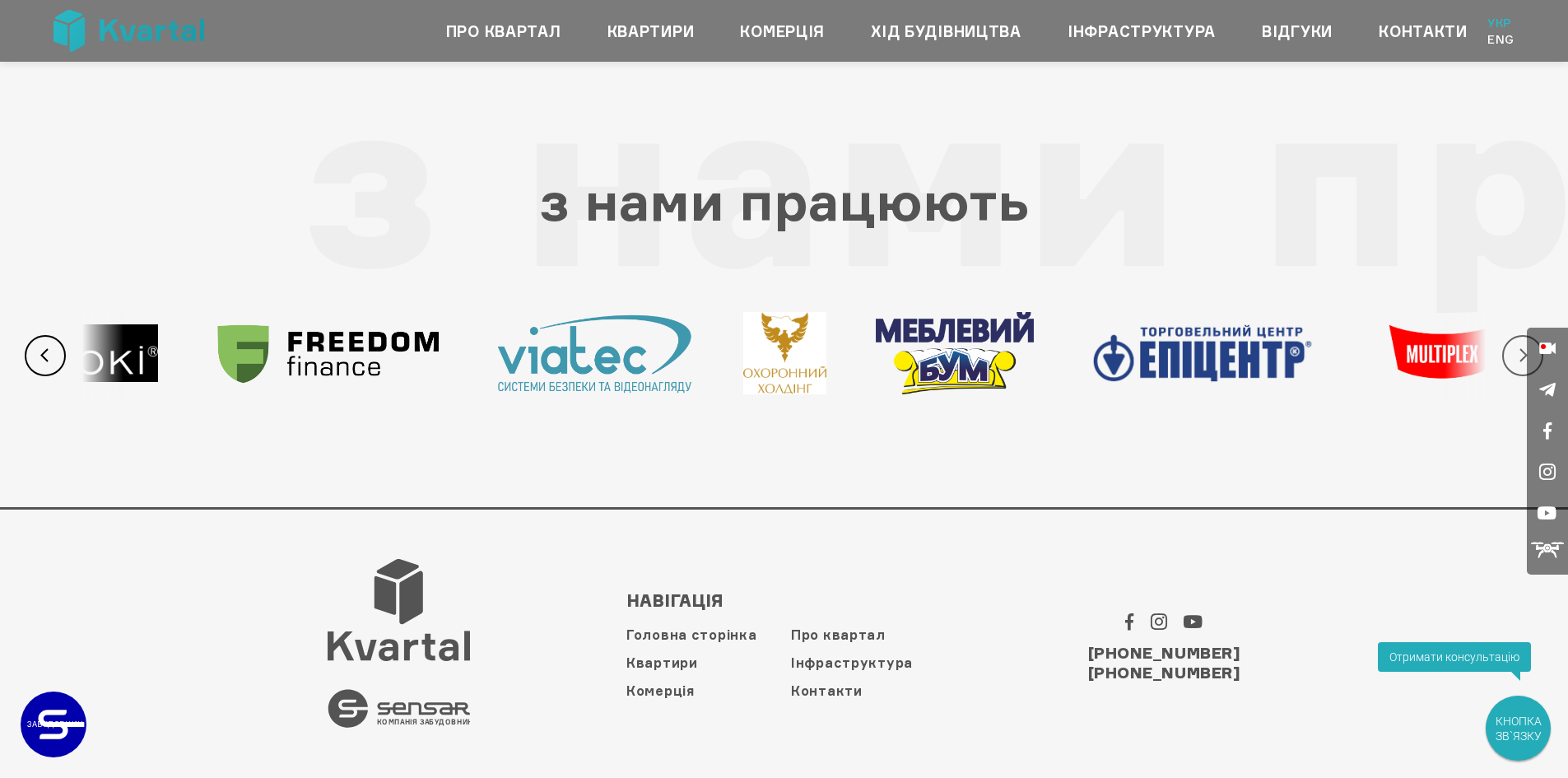
click at [1514, 353] on button "Next" at bounding box center [1522, 356] width 42 height 42
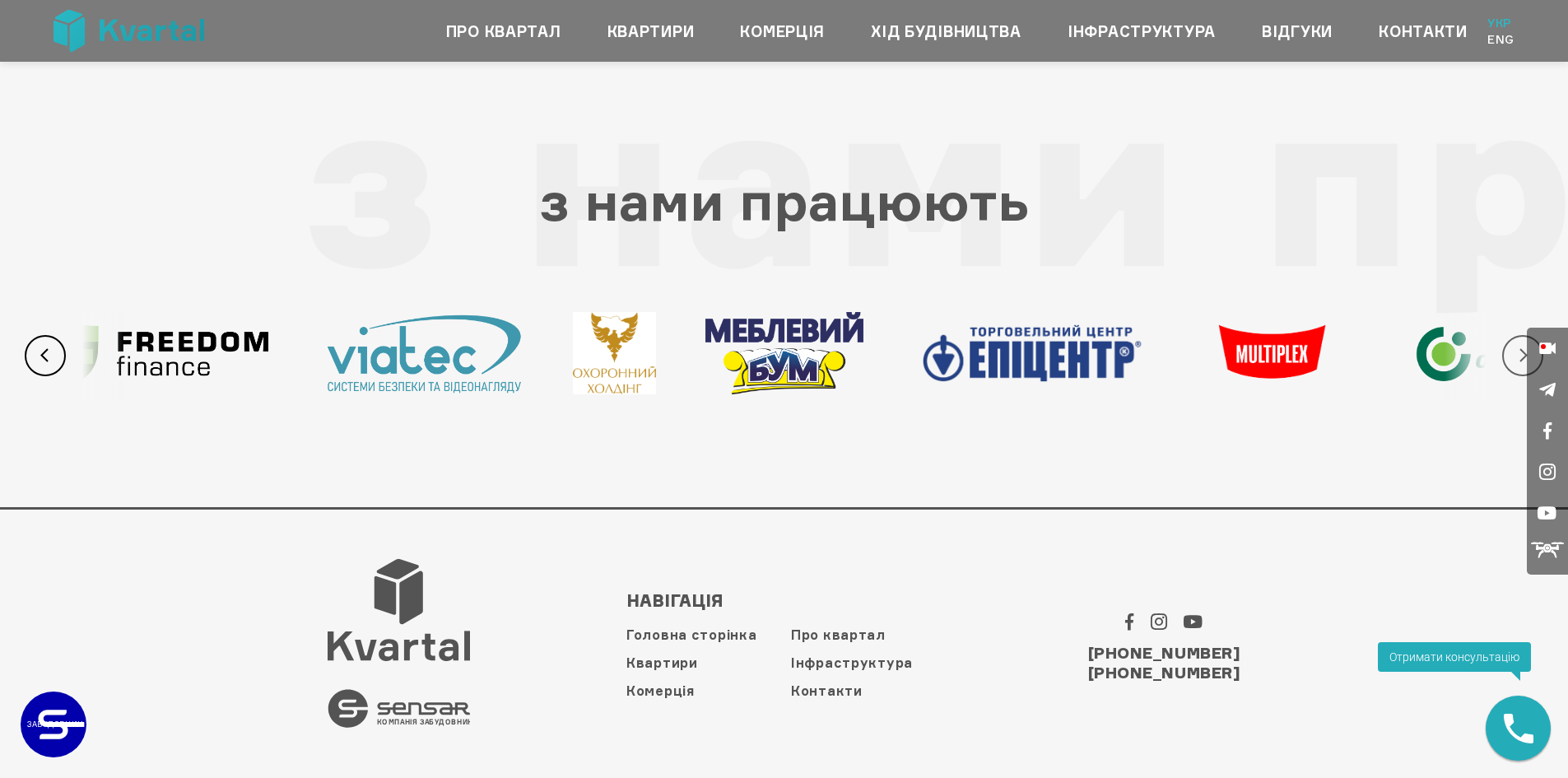
click at [1514, 353] on button "Next" at bounding box center [1522, 356] width 42 height 42
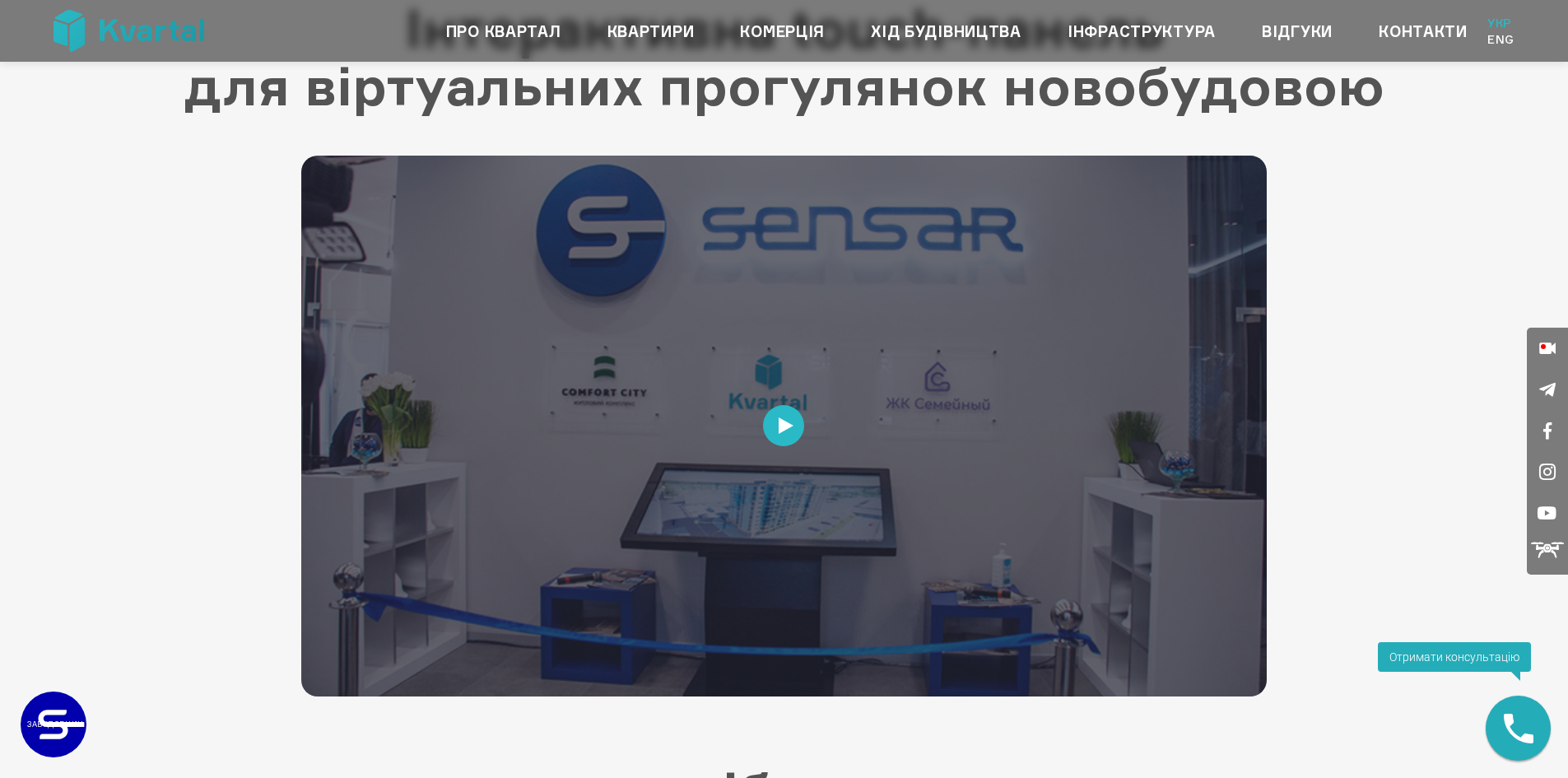
scroll to position [3467, 0]
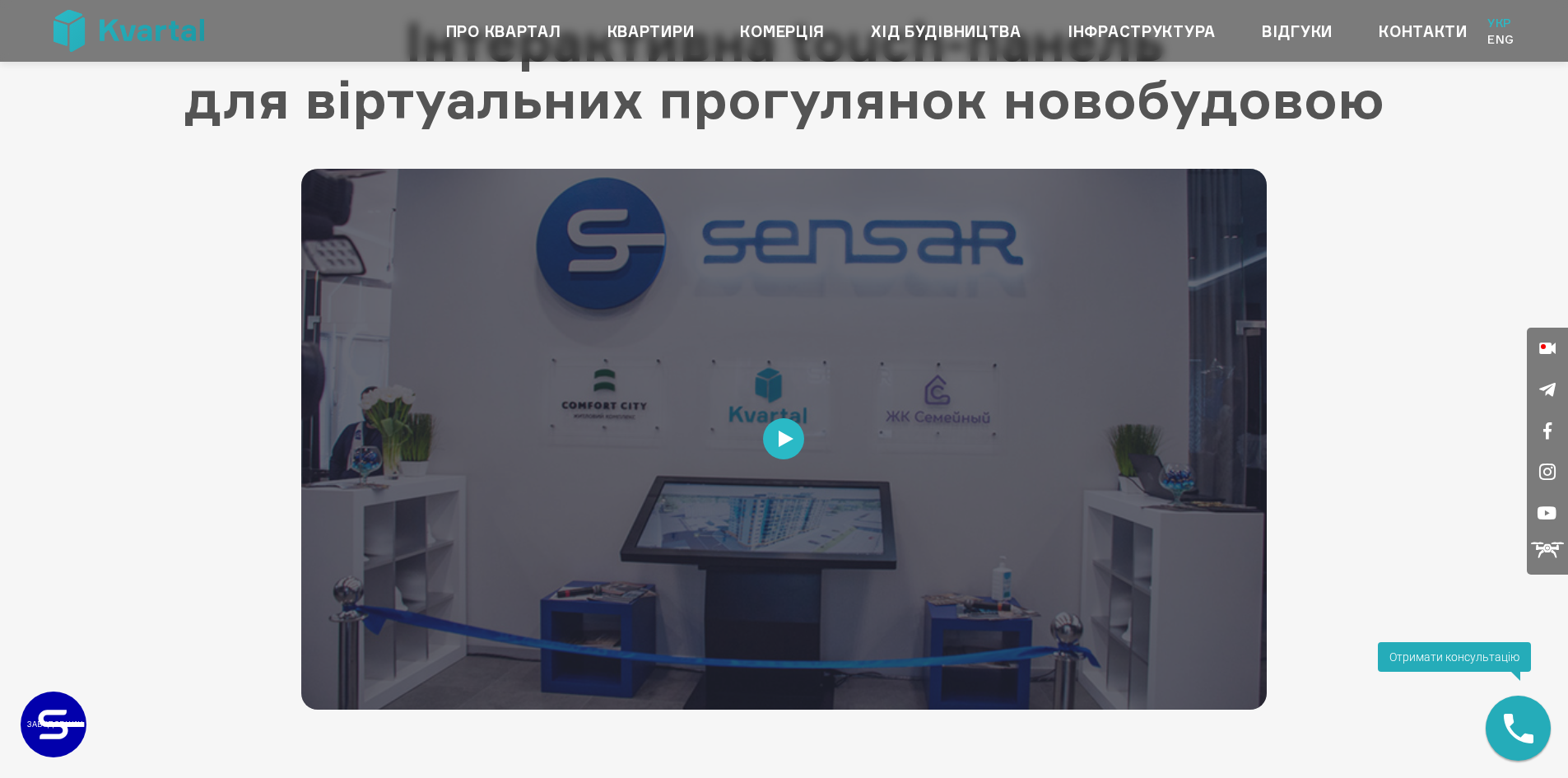
click at [789, 433] on icon at bounding box center [786, 439] width 15 height 17
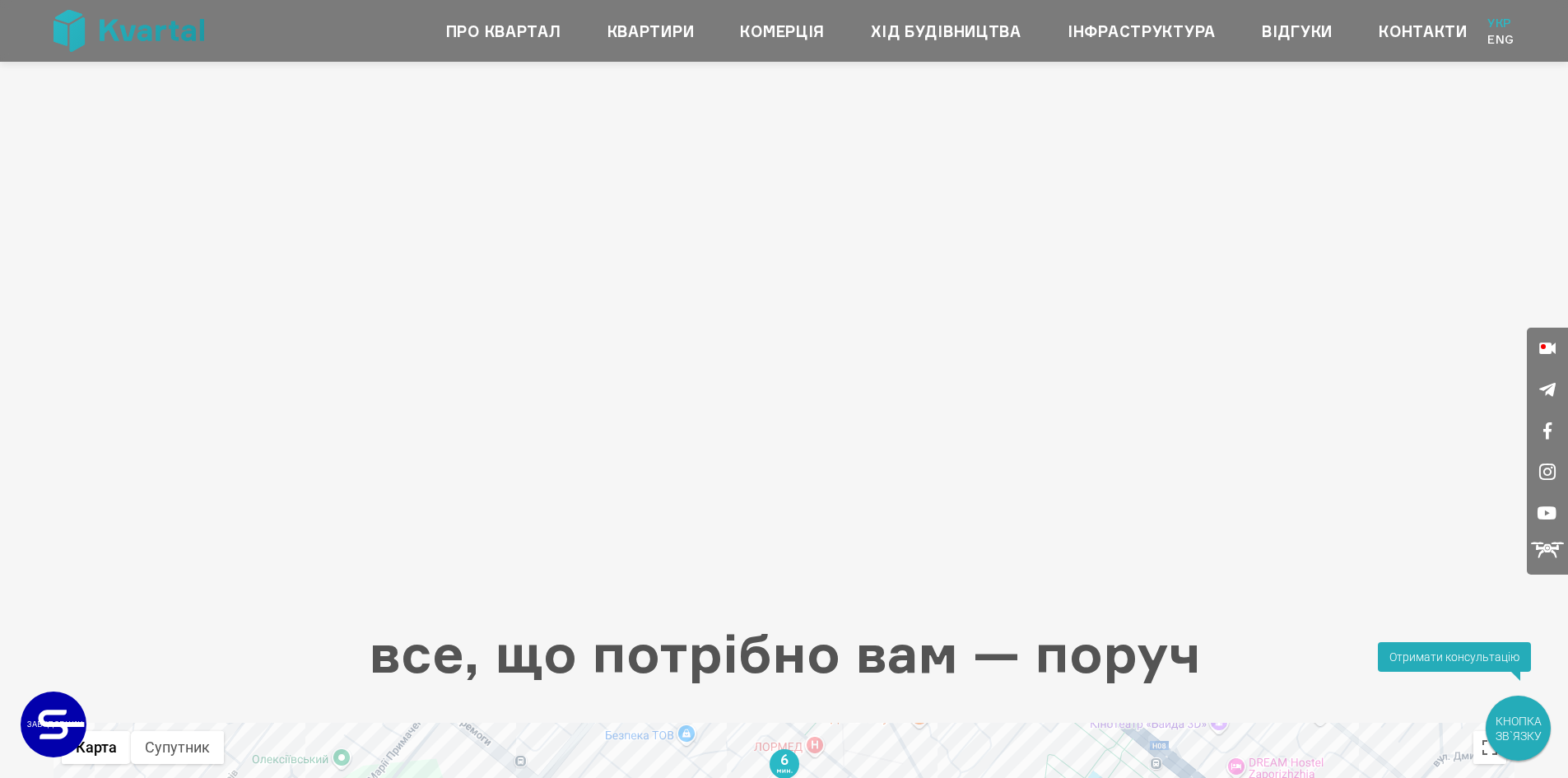
scroll to position [3631, 0]
